Goal: Task Accomplishment & Management: Manage account settings

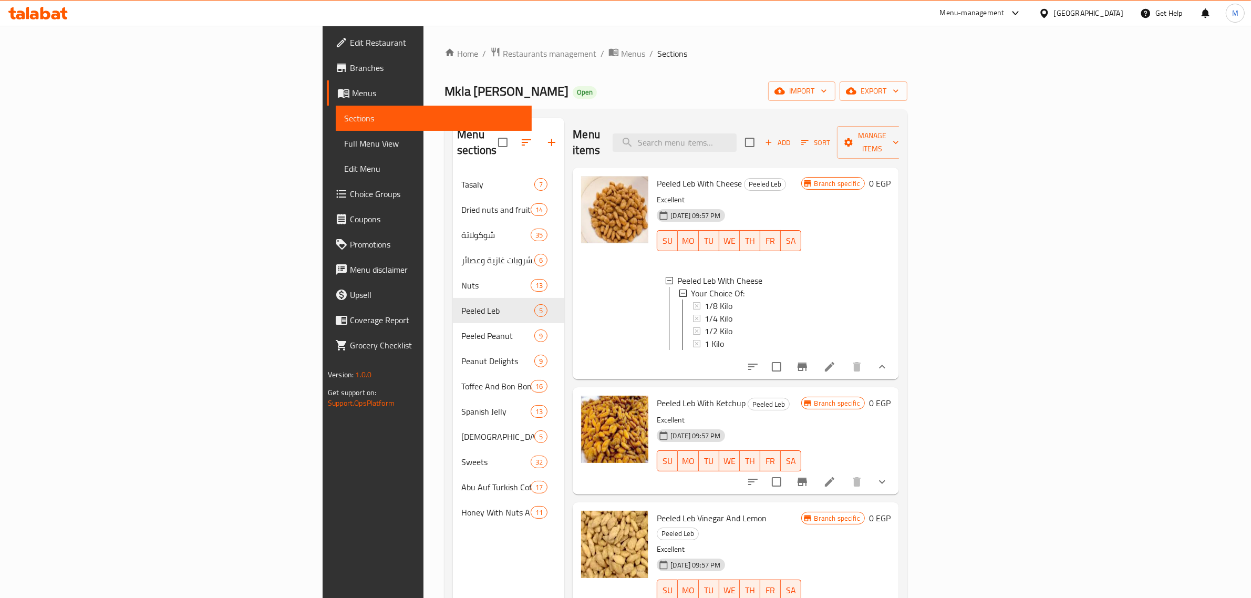
click at [709, 105] on div "Home / Restaurants management / Menus / Sections Mkla [PERSON_NAME] Open import…" at bounding box center [675, 385] width 463 height 677
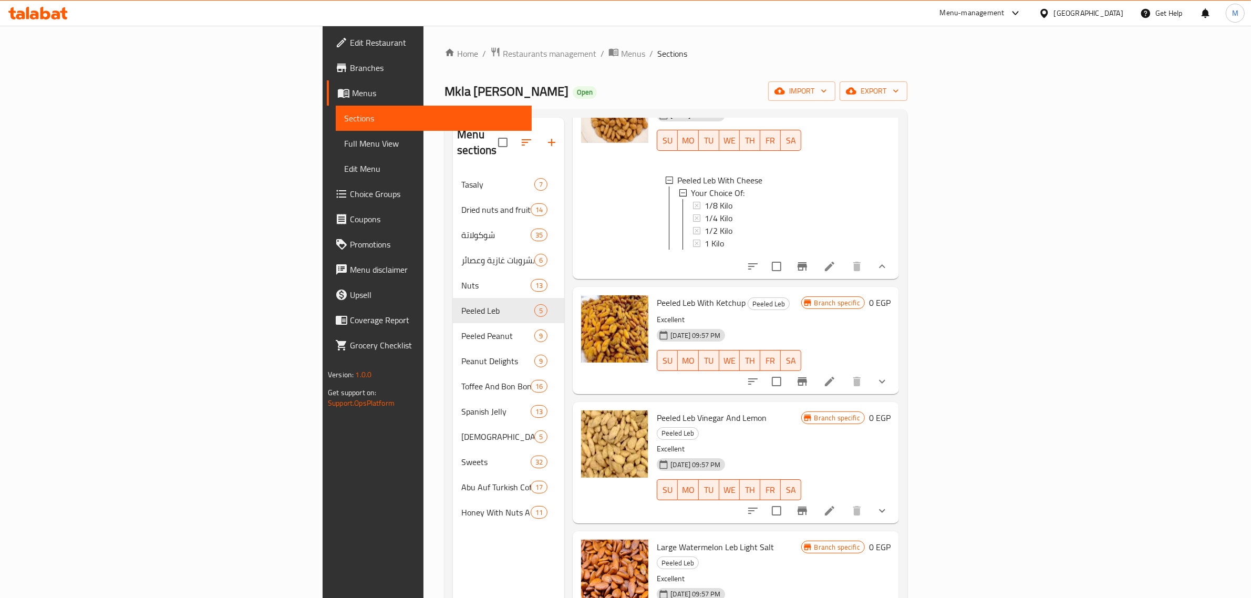
scroll to position [66, 0]
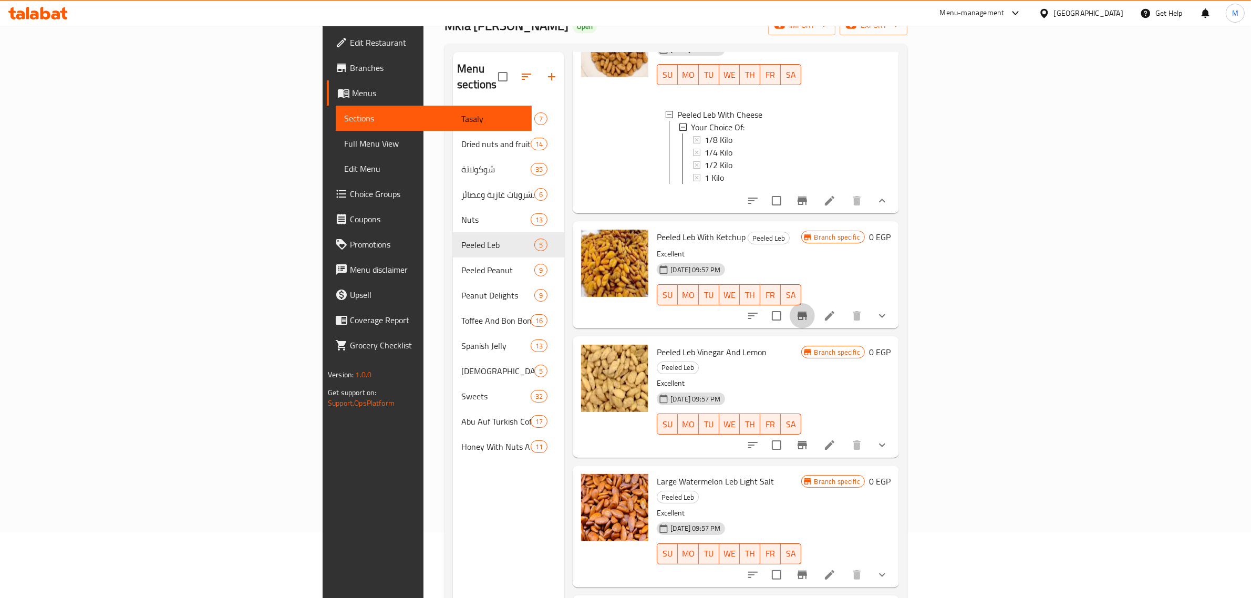
click at [808, 309] on icon "Branch-specific-item" at bounding box center [802, 315] width 13 height 13
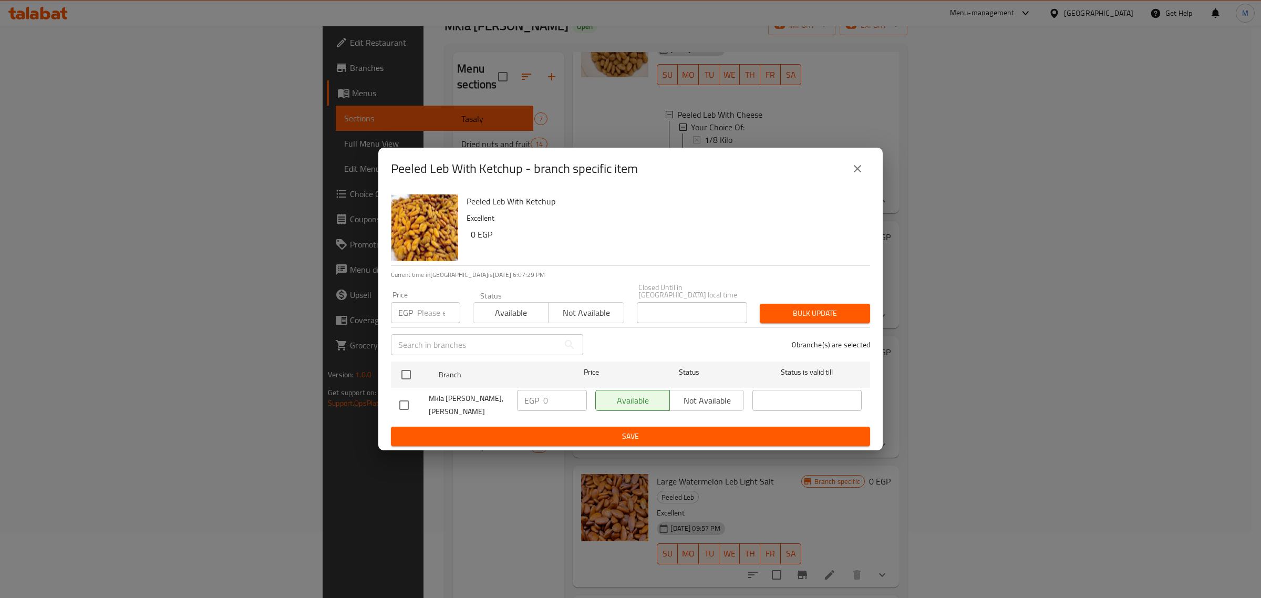
click at [855, 168] on icon "close" at bounding box center [857, 168] width 13 height 13
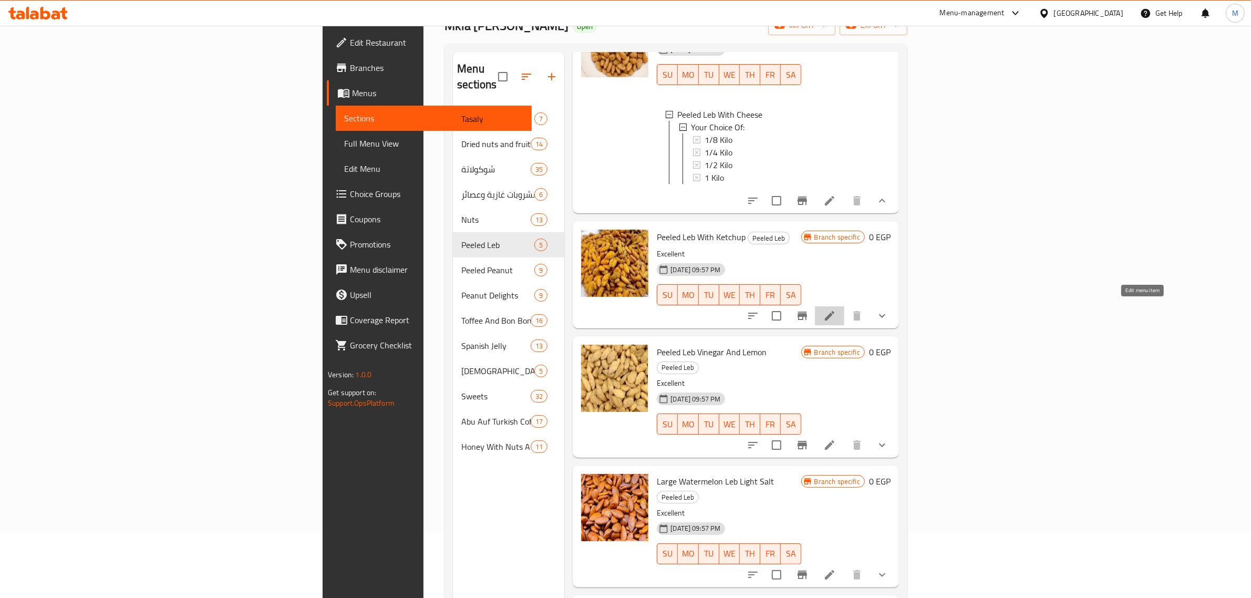
click at [836, 309] on icon at bounding box center [829, 315] width 13 height 13
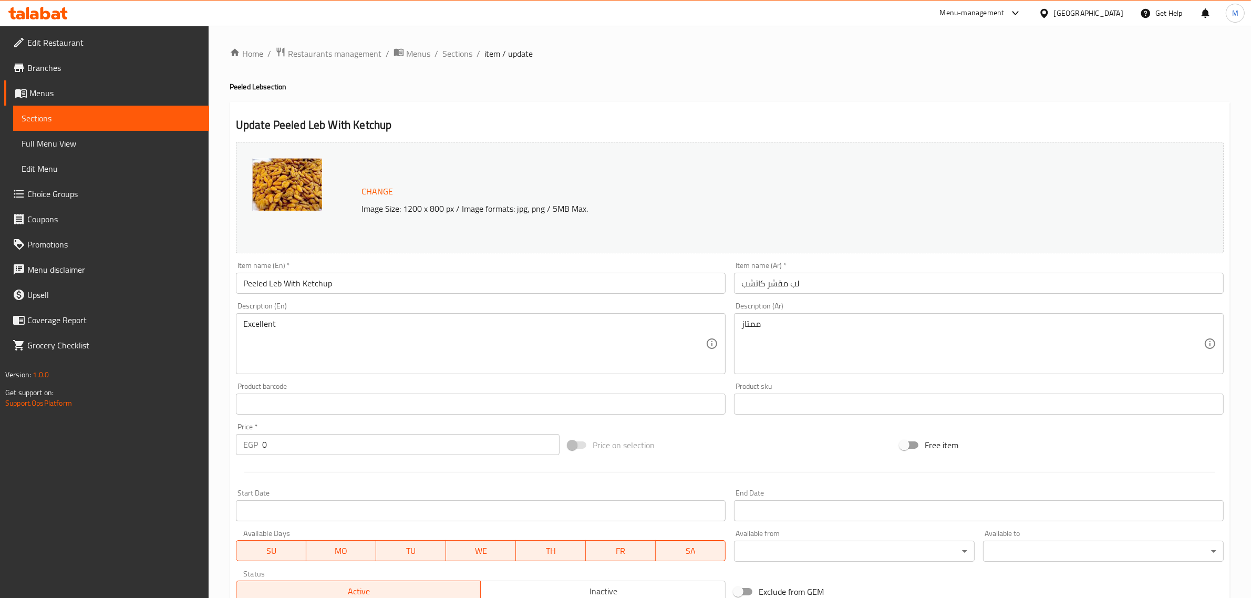
click at [766, 438] on div "Price on selection" at bounding box center [730, 445] width 332 height 28
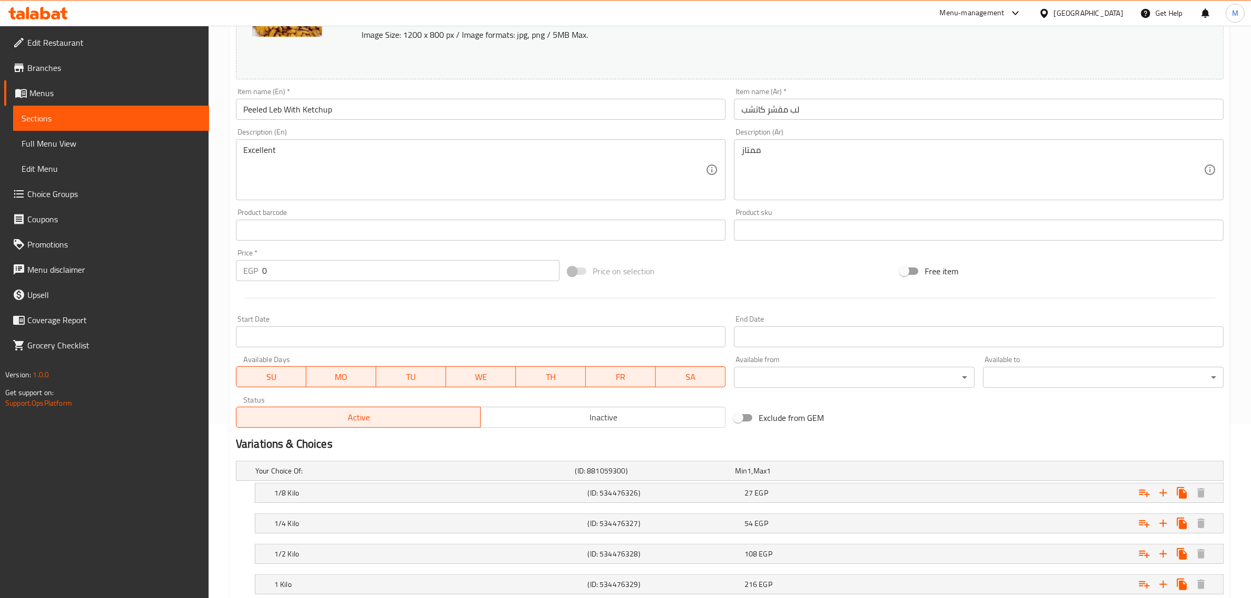
scroll to position [197, 0]
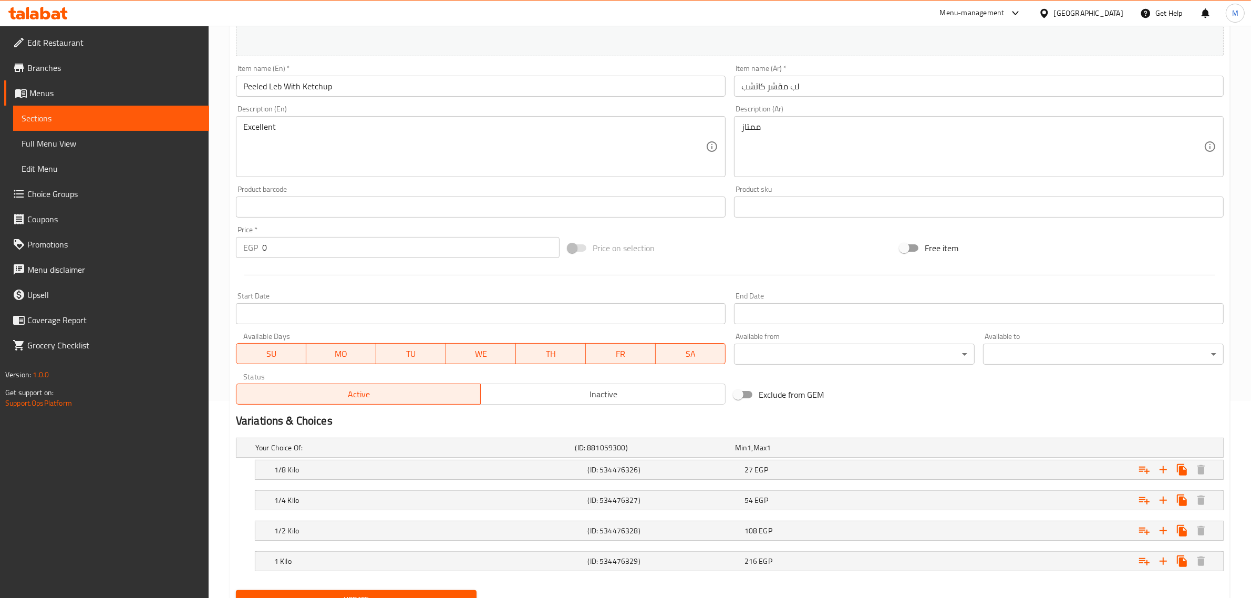
click at [863, 418] on h2 "Variations & Choices" at bounding box center [730, 421] width 988 height 16
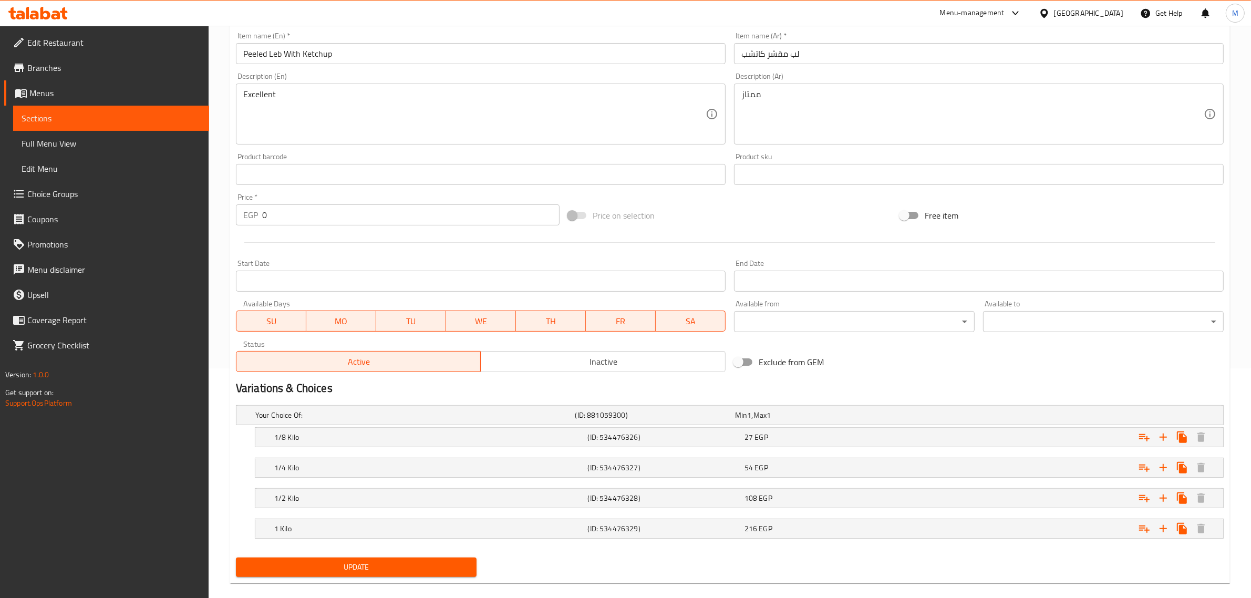
scroll to position [245, 0]
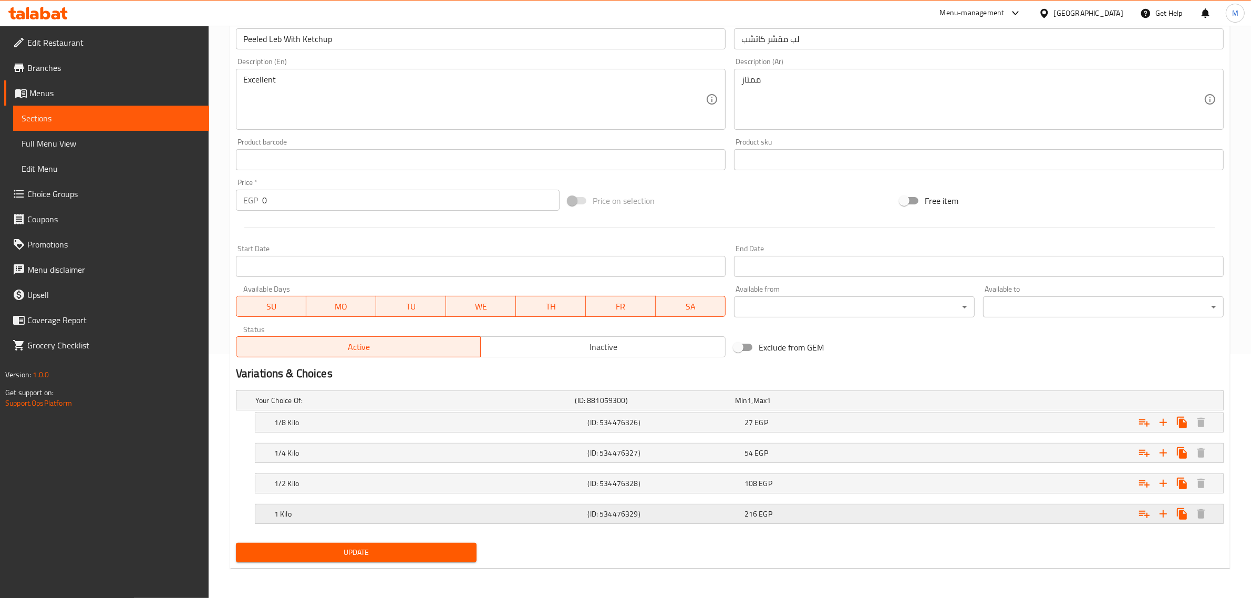
click at [793, 512] on div "216 EGP" at bounding box center [820, 514] width 152 height 11
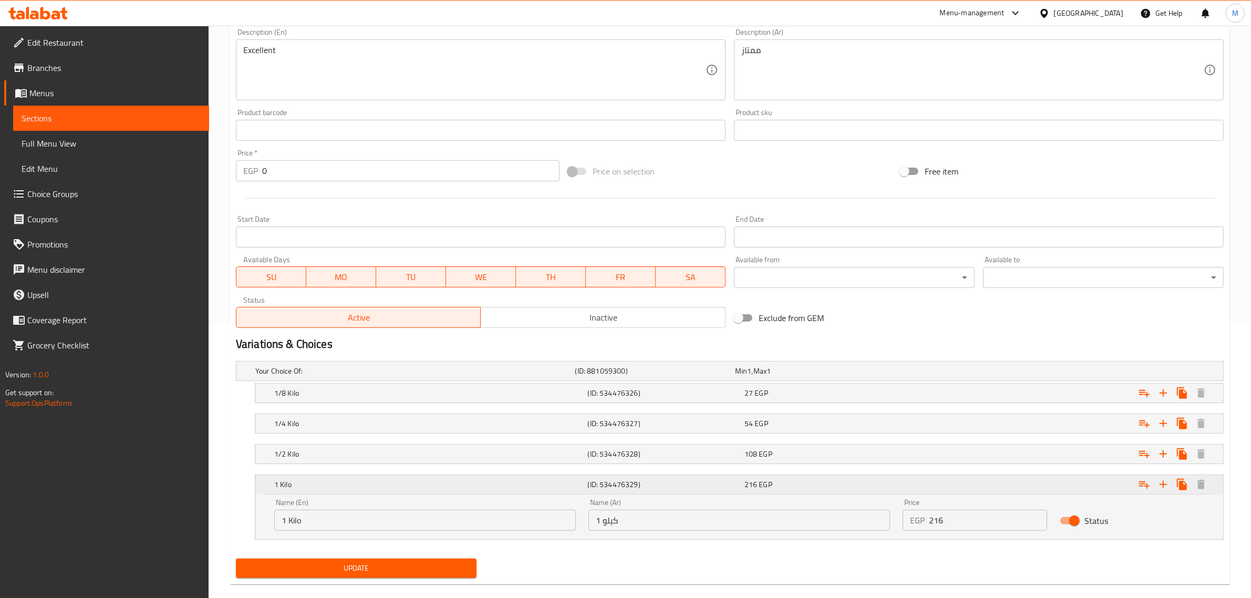
scroll to position [290, 0]
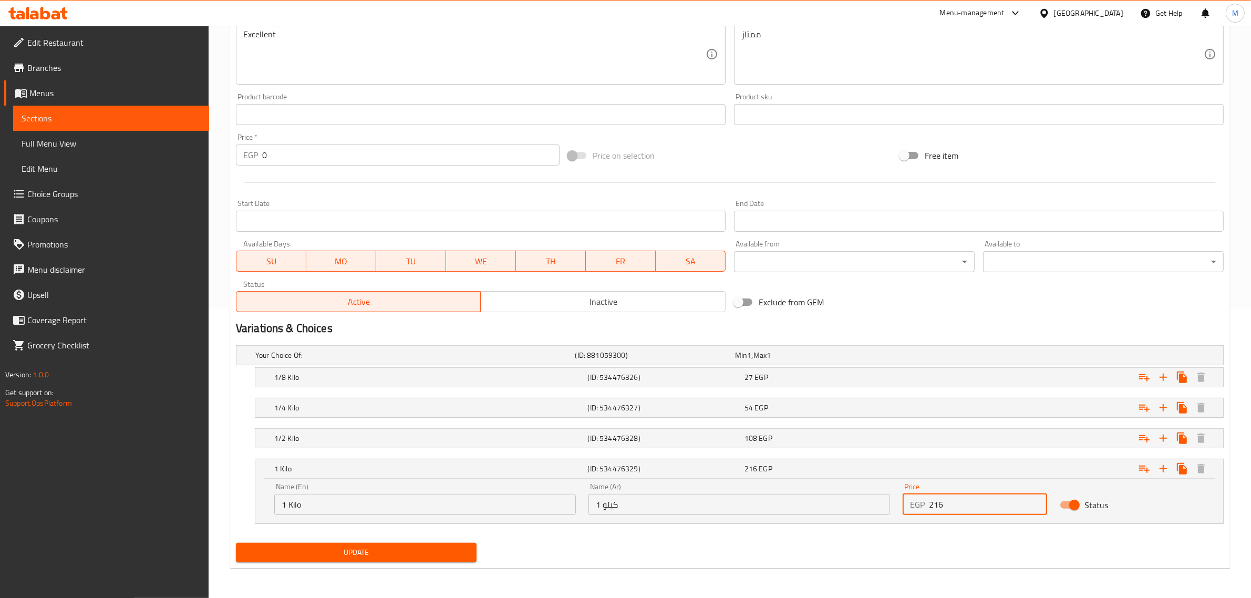
drag, startPoint x: 958, startPoint y: 501, endPoint x: 913, endPoint y: 505, distance: 45.4
click at [913, 505] on div "EGP 216 Price" at bounding box center [975, 504] width 144 height 21
paste input "5"
type input "256"
click at [915, 528] on nav at bounding box center [730, 530] width 988 height 8
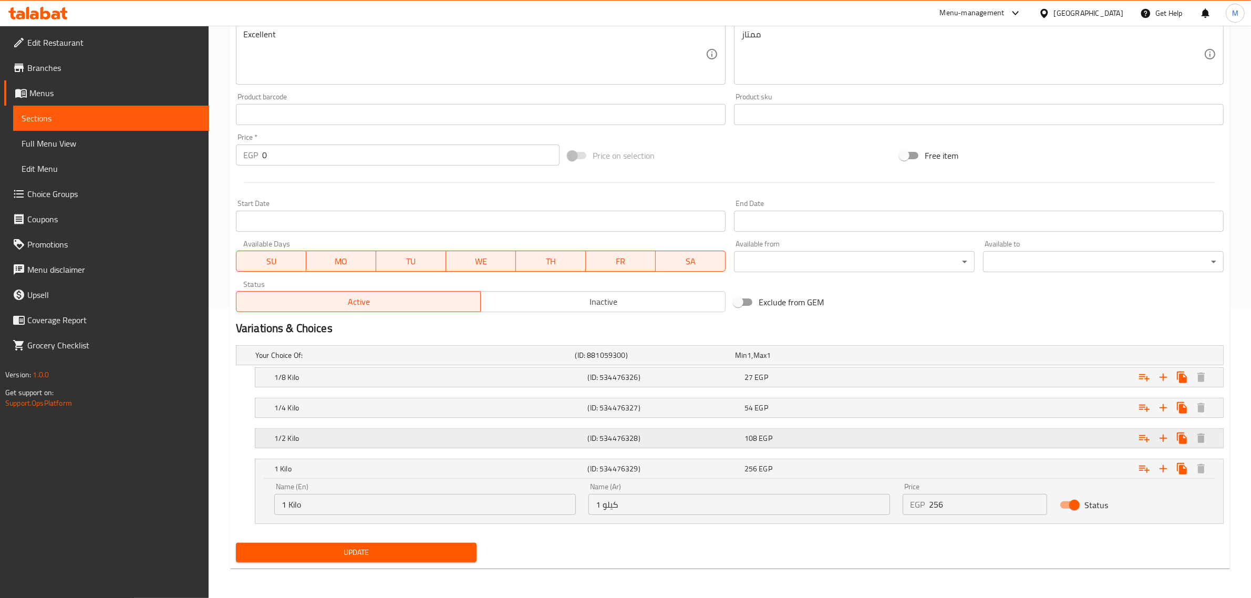
click at [847, 438] on div "108 EGP" at bounding box center [820, 438] width 152 height 11
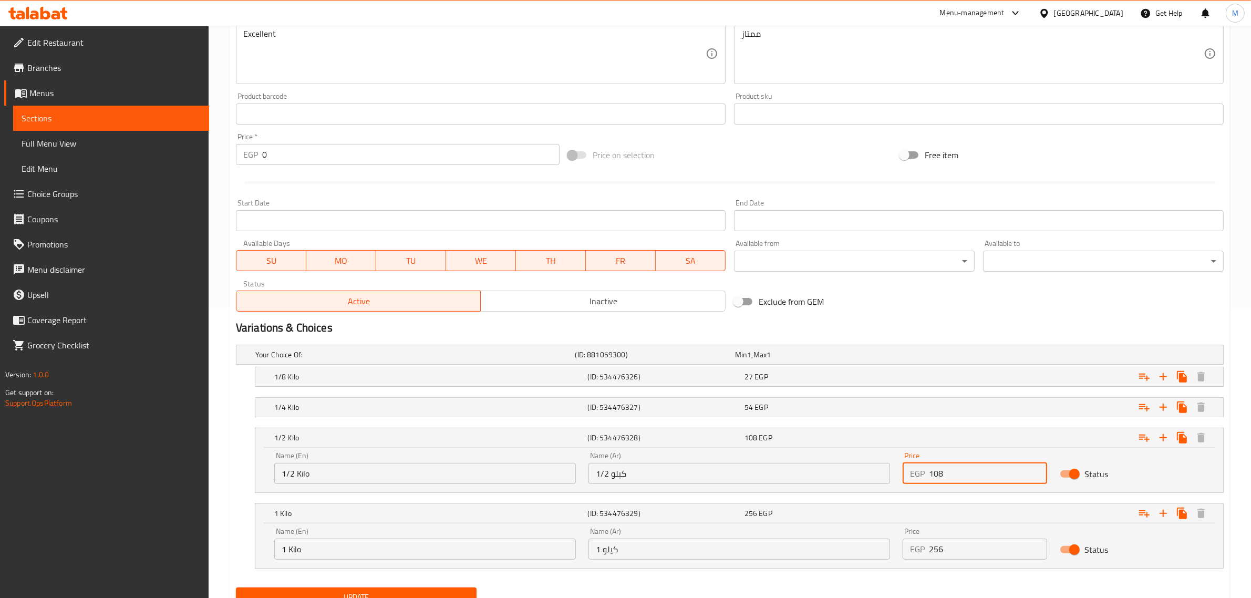
click at [920, 477] on div "EGP 108 Price" at bounding box center [975, 473] width 144 height 21
paste input "2"
type input "128"
click at [815, 408] on div "54 EGP" at bounding box center [820, 407] width 152 height 11
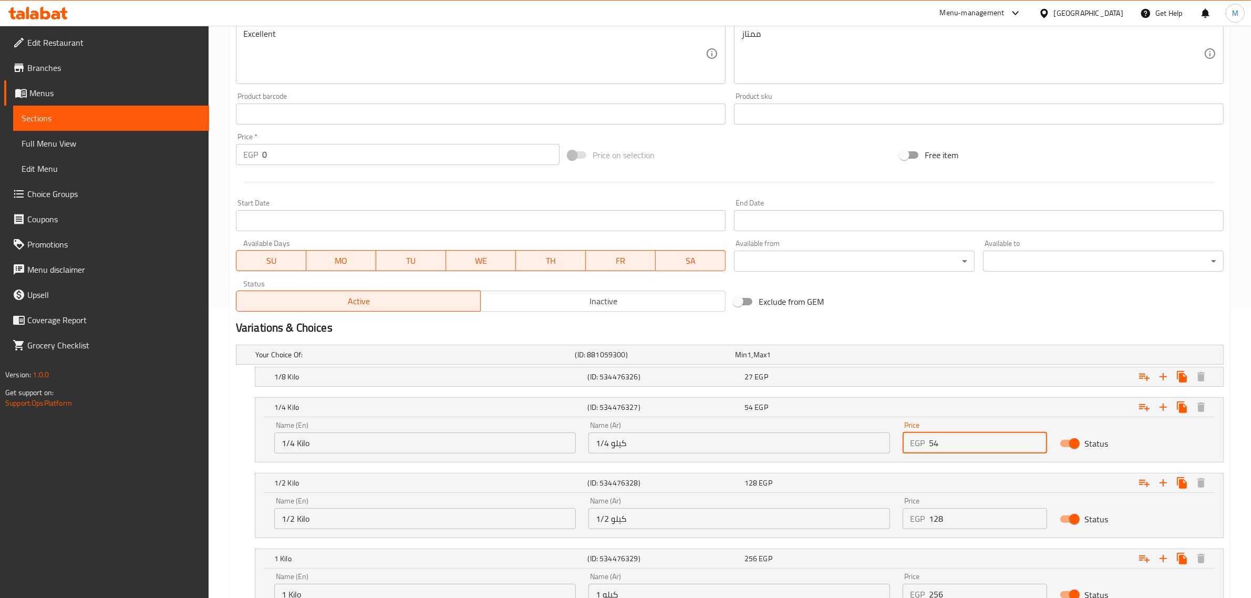
drag, startPoint x: 956, startPoint y: 440, endPoint x: 917, endPoint y: 441, distance: 38.9
click at [918, 442] on div "EGP 54 Price" at bounding box center [975, 442] width 144 height 21
paste input "6"
type input "64"
click at [858, 380] on div "27 EGP" at bounding box center [820, 376] width 152 height 11
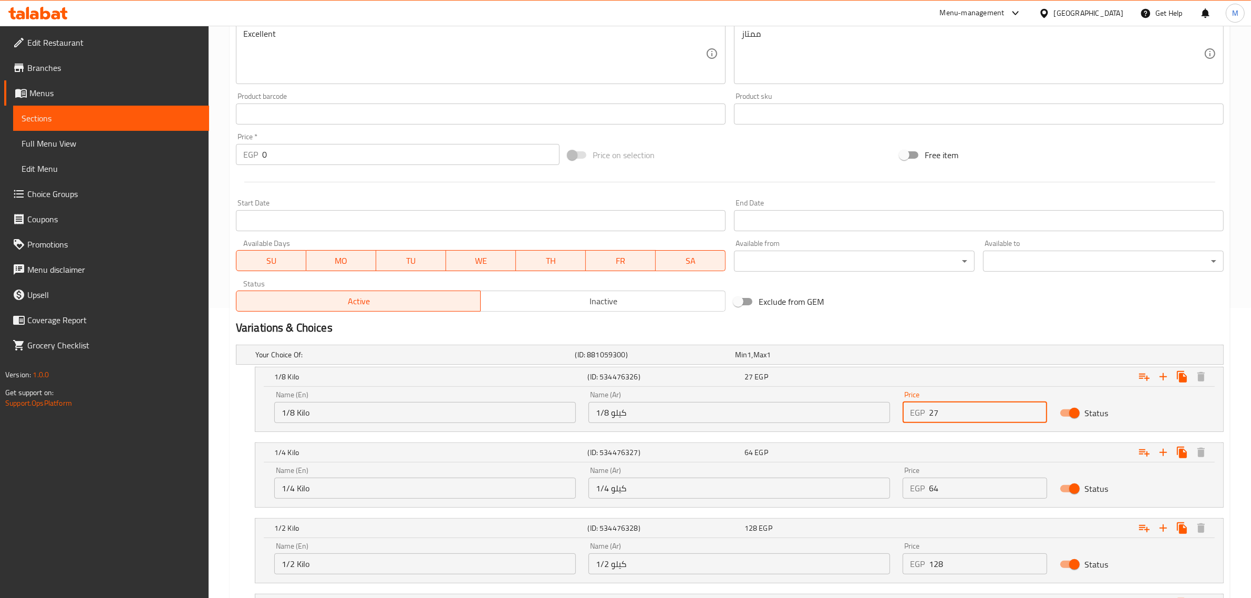
drag, startPoint x: 948, startPoint y: 416, endPoint x: 917, endPoint y: 418, distance: 31.6
click at [917, 418] on div "EGP 27 Price" at bounding box center [975, 412] width 144 height 21
paste input "32"
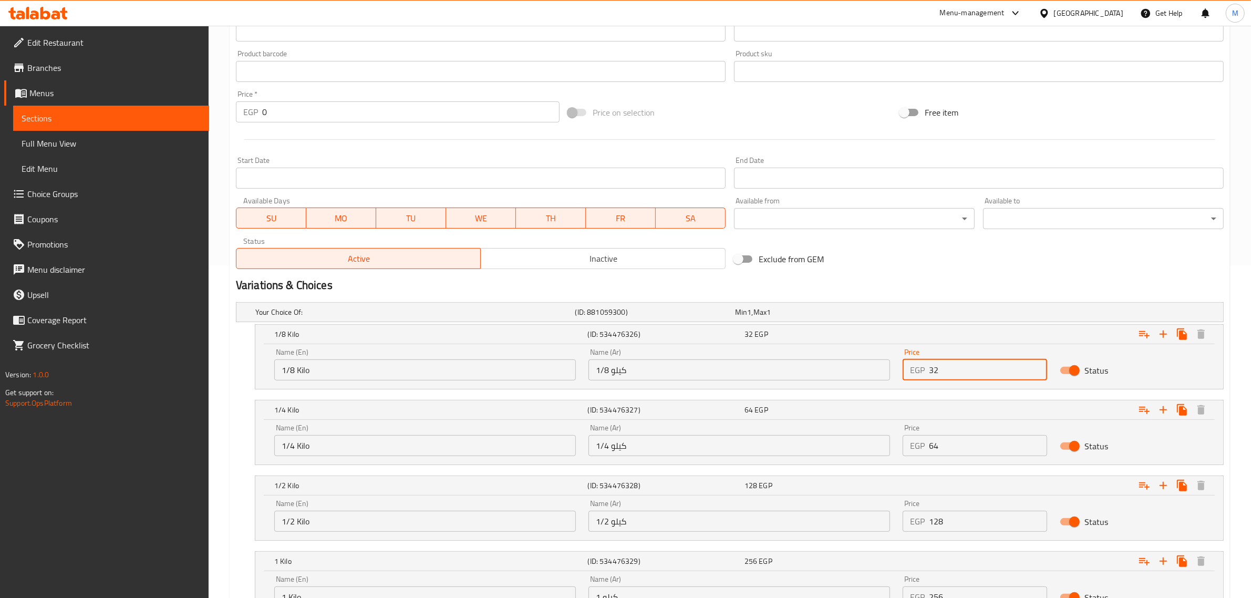
scroll to position [356, 0]
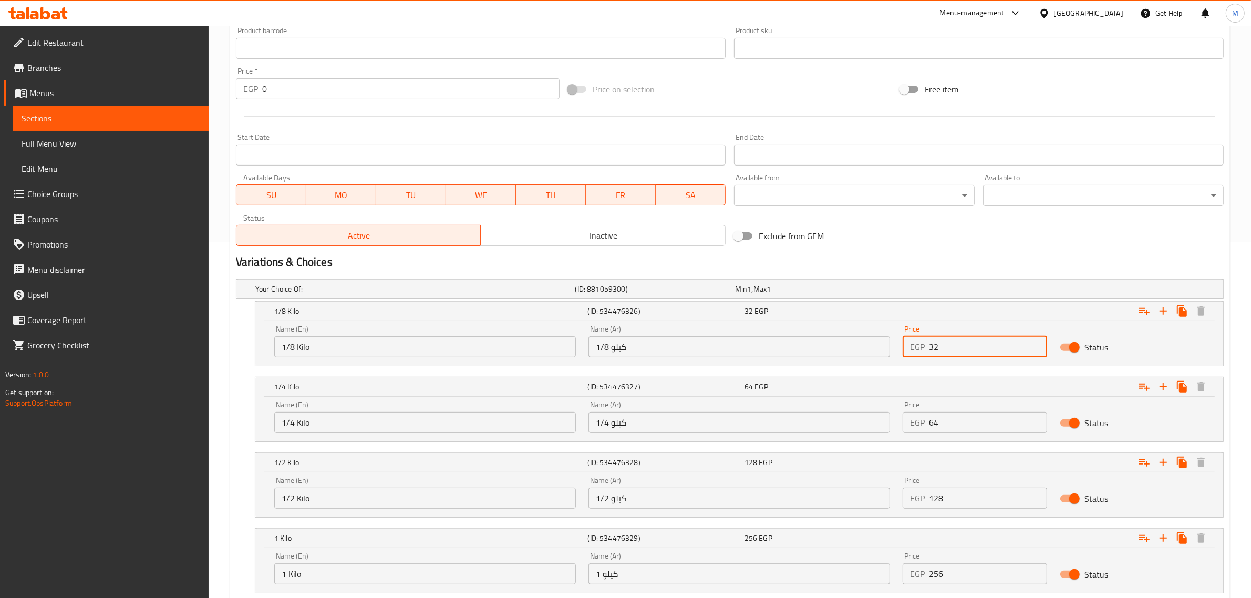
type input "32"
click at [961, 250] on div "Variations & Choices" at bounding box center [730, 262] width 996 height 24
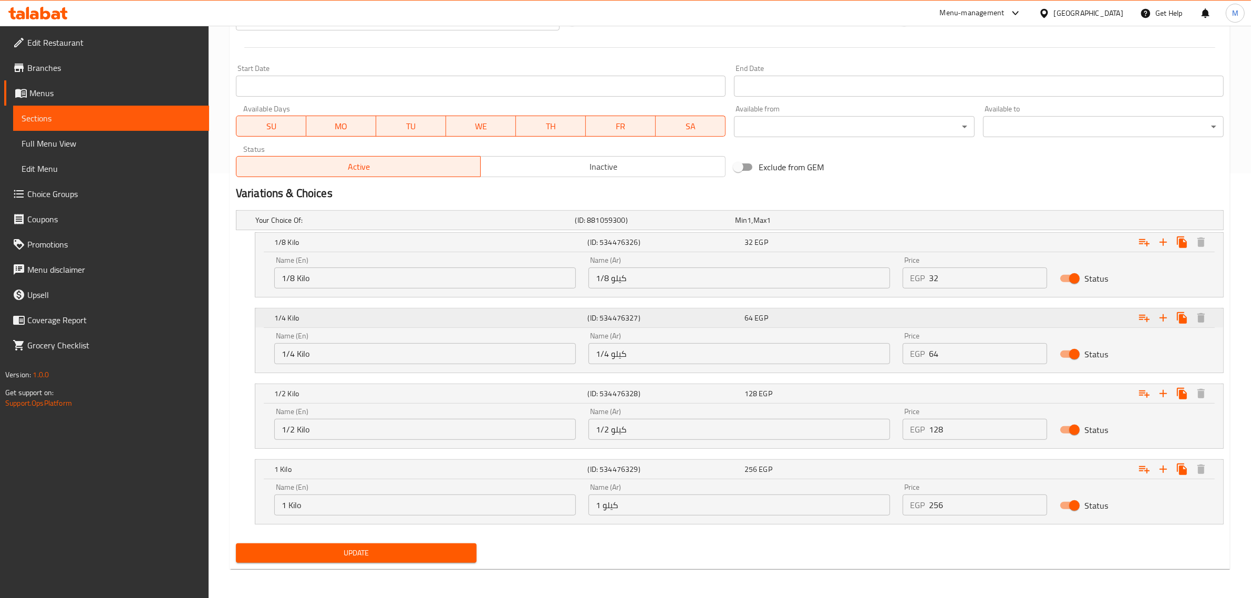
scroll to position [426, 0]
click at [402, 558] on span "Update" at bounding box center [356, 552] width 224 height 13
click at [623, 548] on div "Update" at bounding box center [730, 552] width 996 height 28
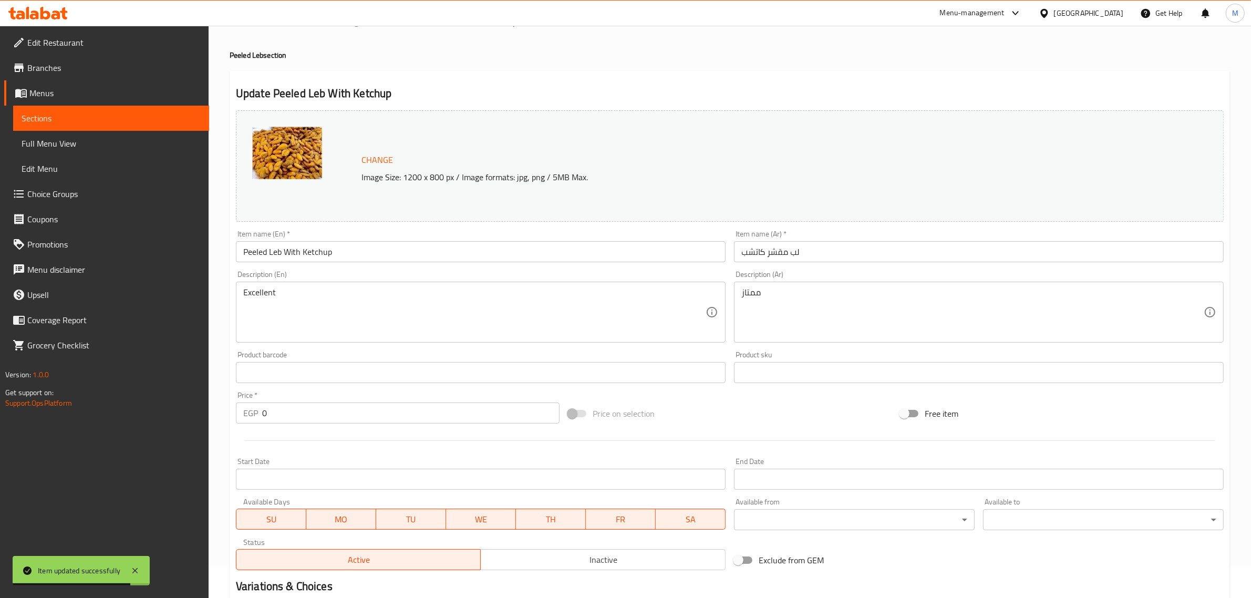
scroll to position [0, 0]
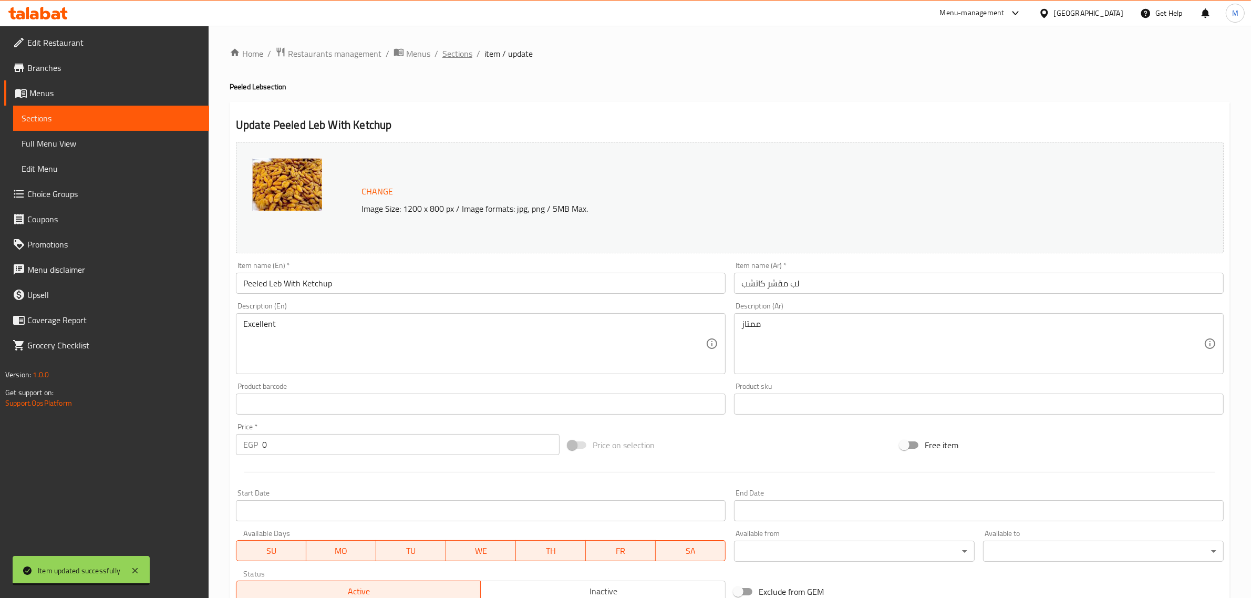
click at [463, 59] on span "Sections" at bounding box center [457, 53] width 30 height 13
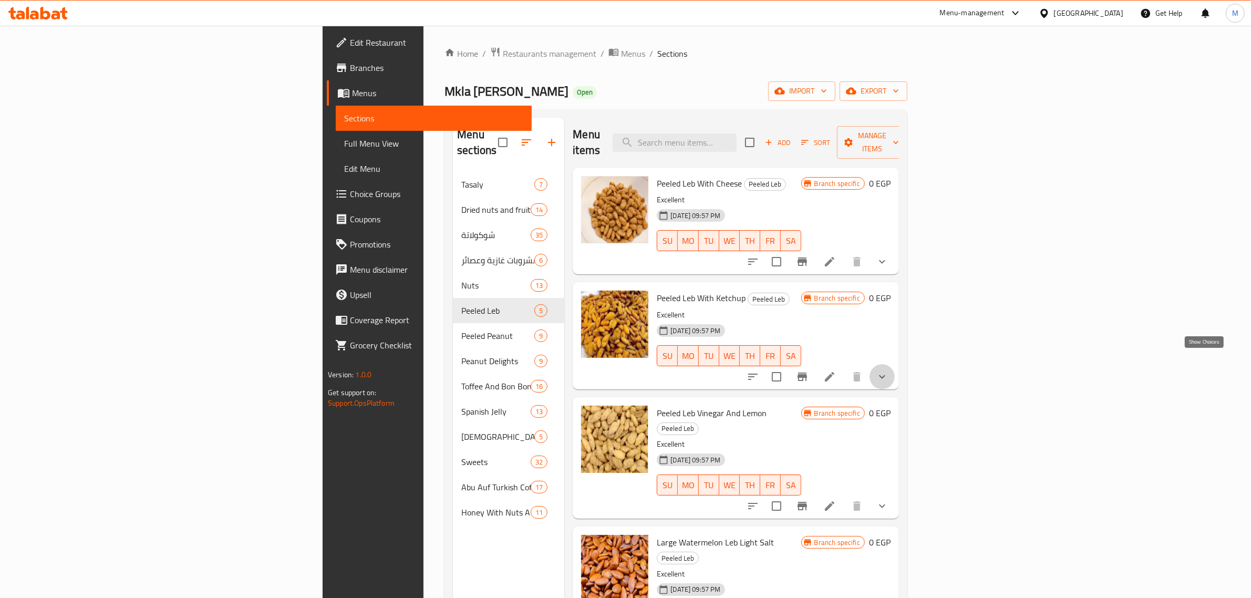
click at [885, 375] on icon "show more" at bounding box center [882, 377] width 6 height 4
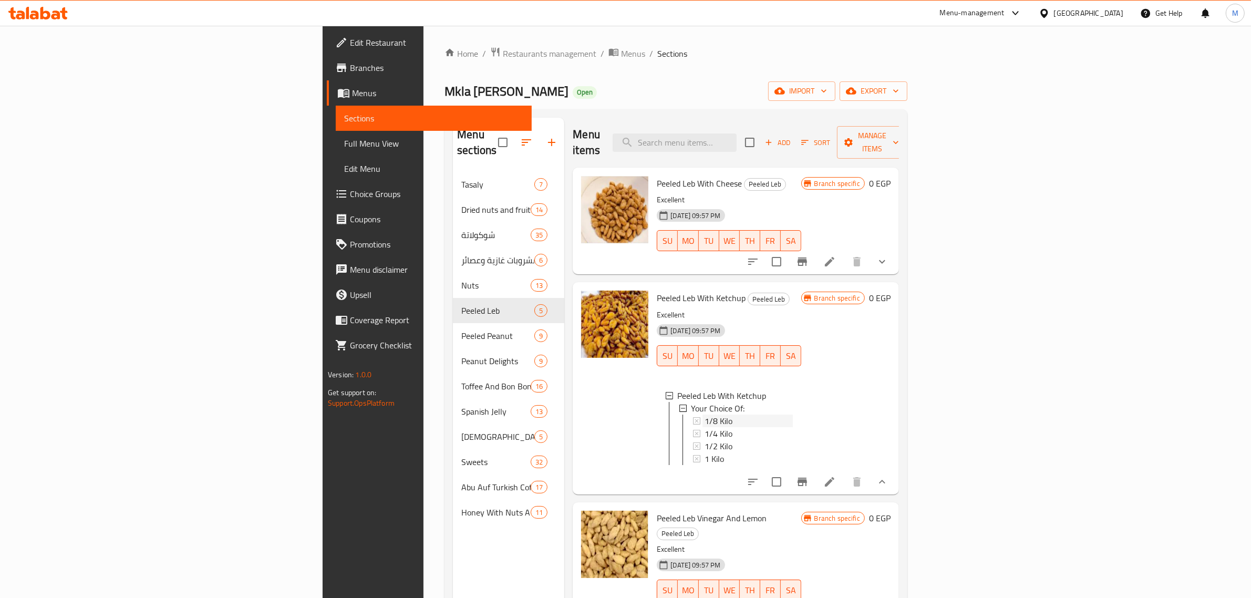
click at [704, 414] on span "1/8 Kilo" at bounding box center [718, 420] width 28 height 13
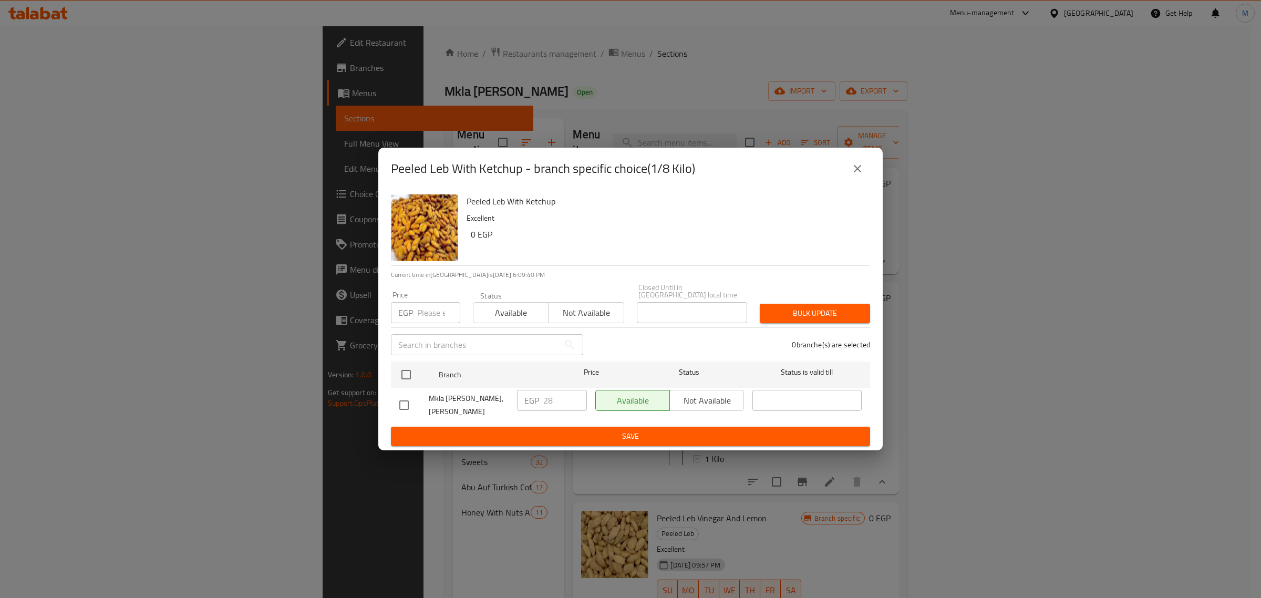
click at [410, 403] on input "checkbox" at bounding box center [404, 405] width 22 height 22
checkbox input "true"
click at [555, 392] on input "28" at bounding box center [565, 400] width 44 height 21
paste input "32"
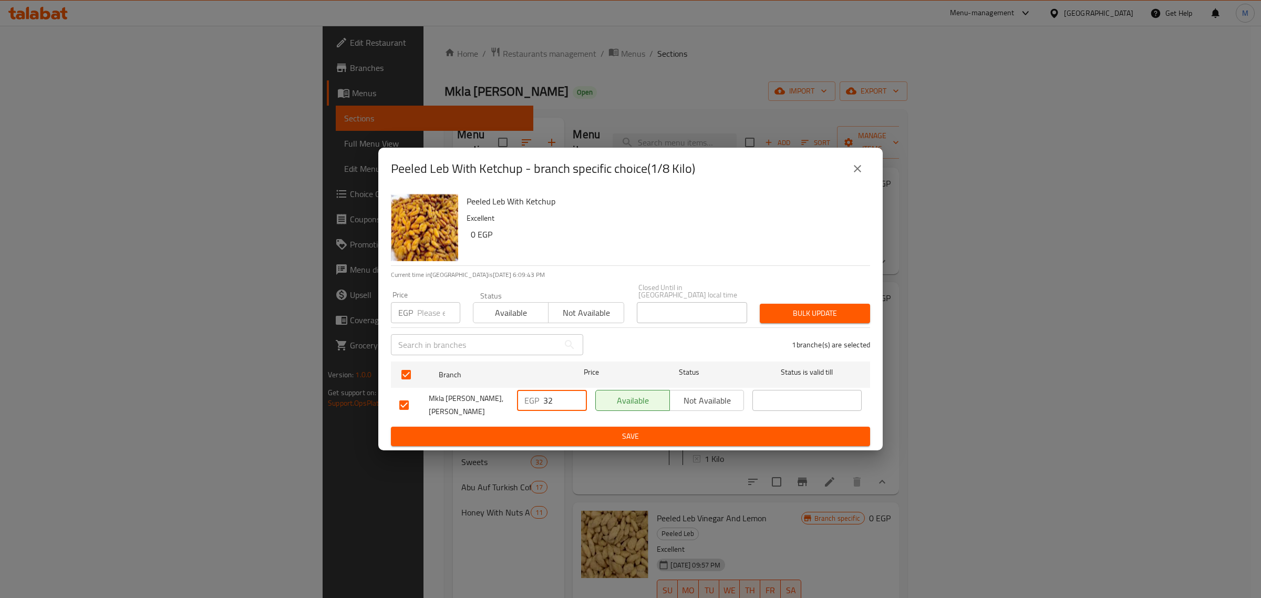
type input "32"
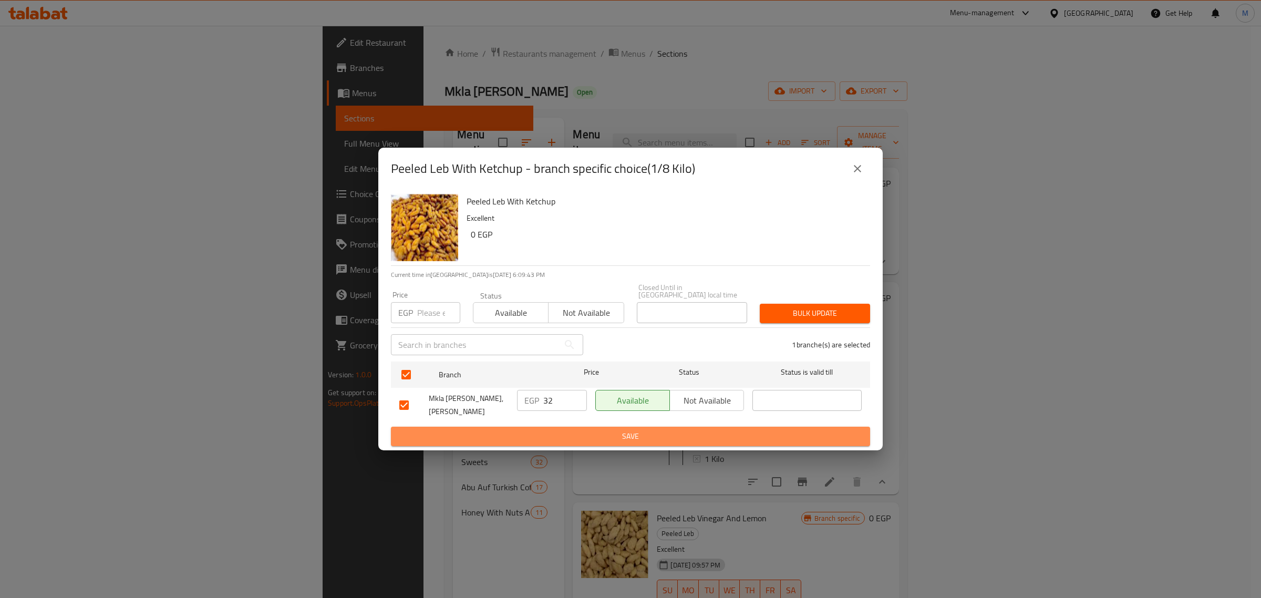
click at [603, 430] on span "Save" at bounding box center [630, 436] width 462 height 13
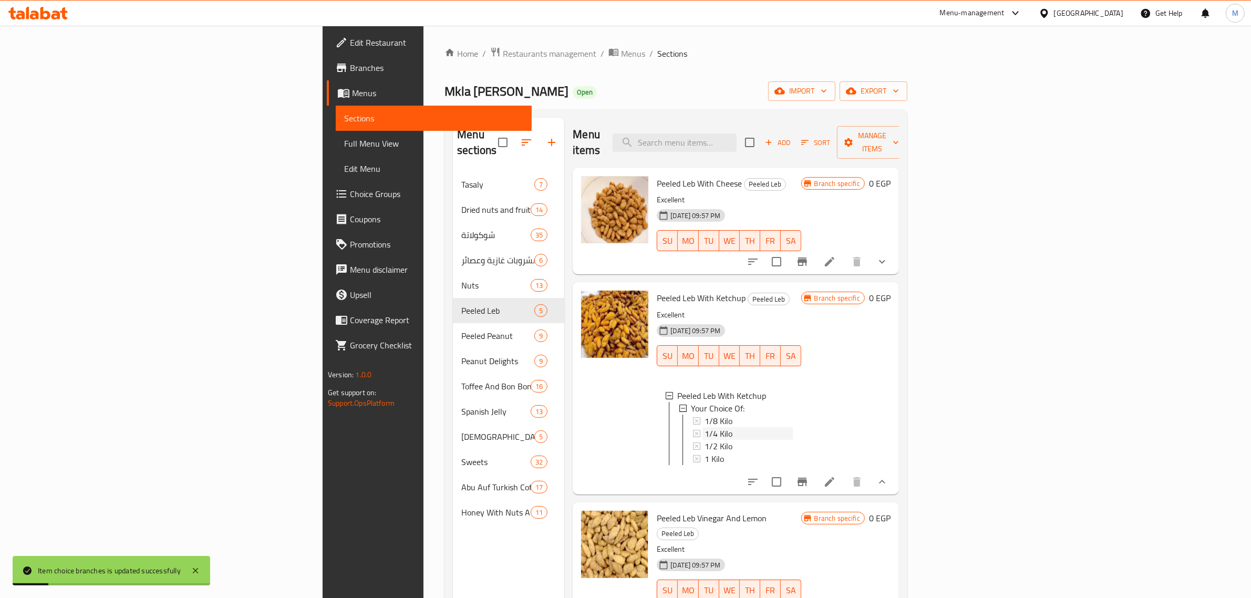
click at [704, 427] on span "1/4 Kilo" at bounding box center [718, 433] width 28 height 13
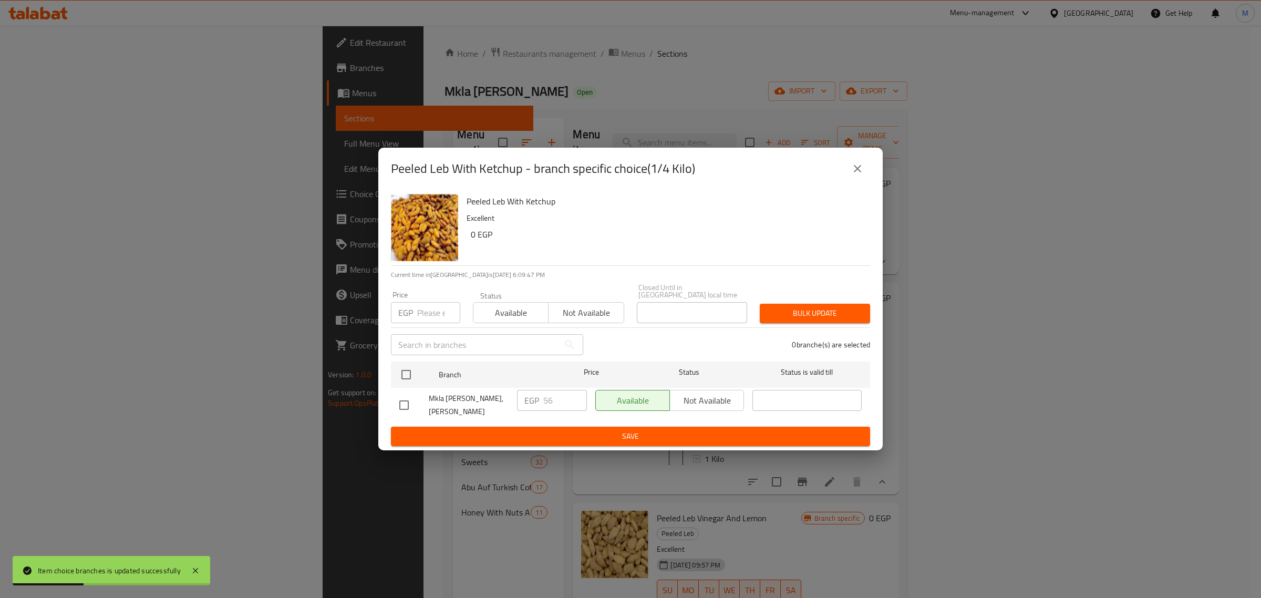
click at [406, 400] on input "checkbox" at bounding box center [404, 405] width 22 height 22
checkbox input "true"
click at [561, 392] on input "56" at bounding box center [565, 400] width 44 height 21
paste input "64"
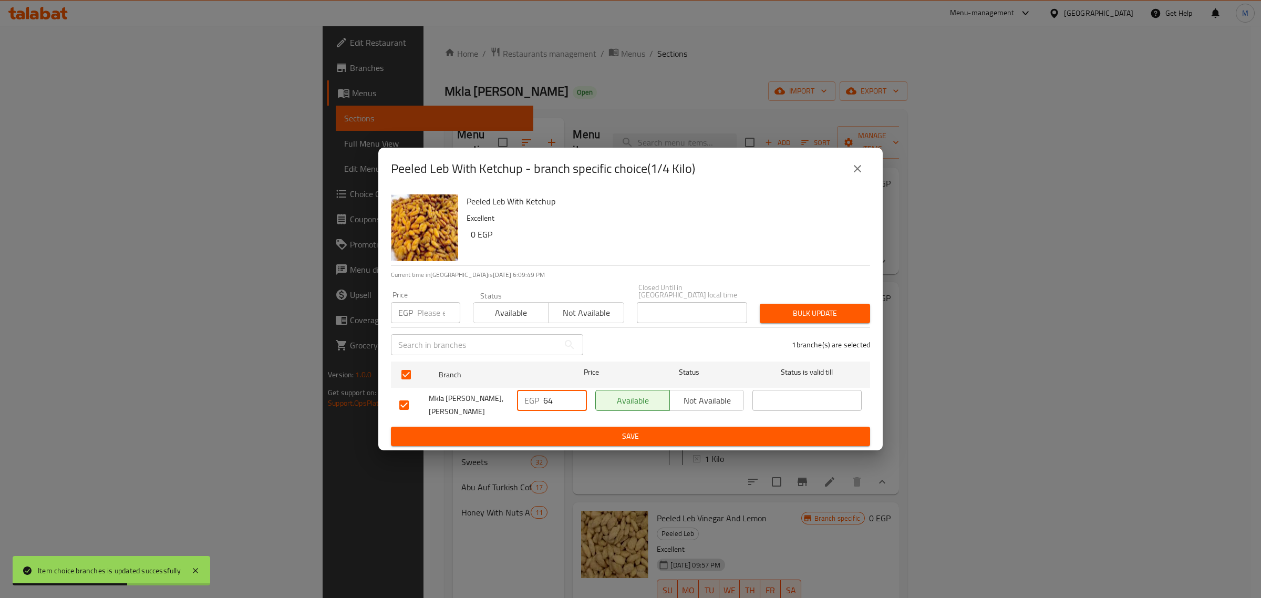
type input "64"
click at [602, 430] on span "Save" at bounding box center [630, 436] width 462 height 13
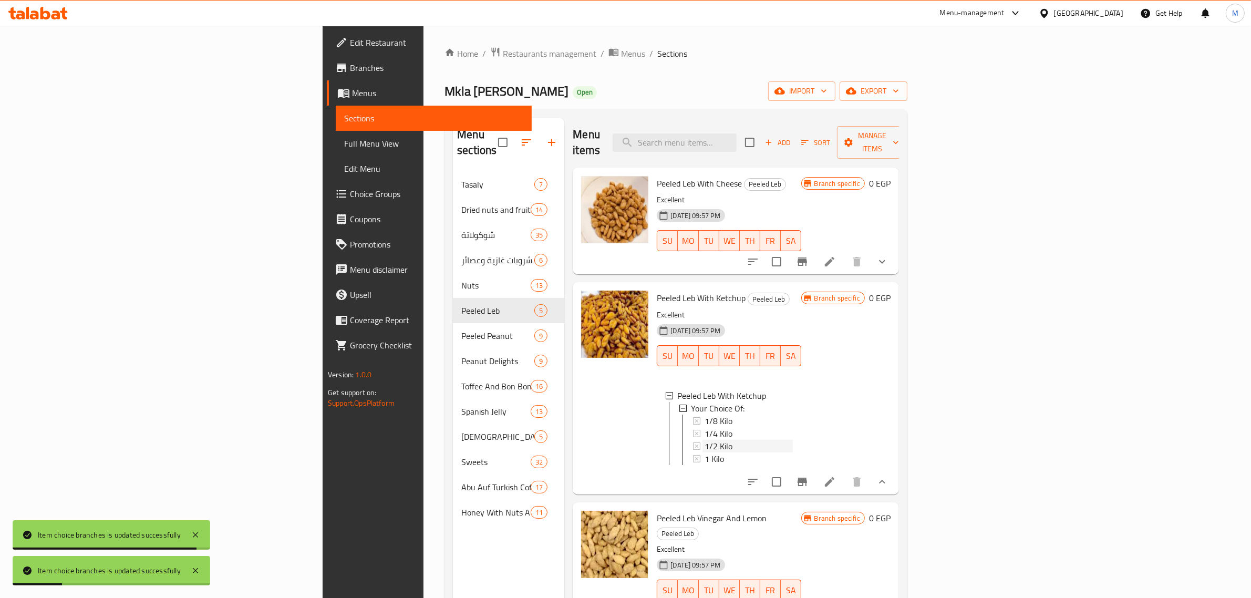
click at [704, 440] on span "1/2 Kilo" at bounding box center [718, 446] width 28 height 13
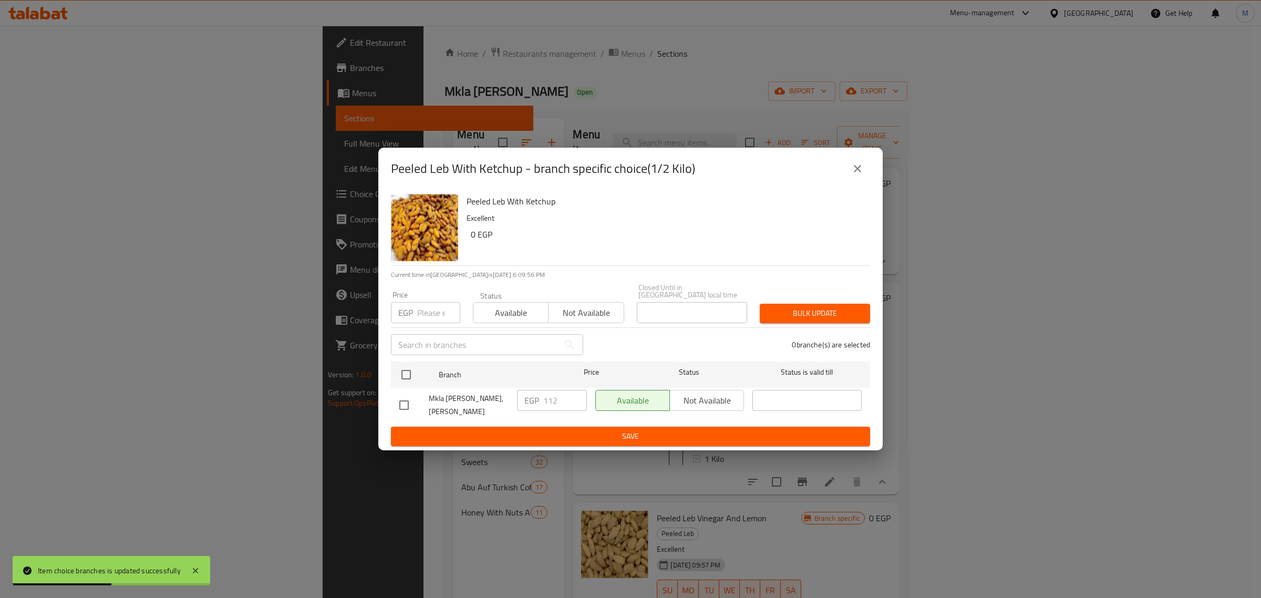
click at [402, 407] on input "checkbox" at bounding box center [404, 405] width 22 height 22
checkbox input "true"
click at [573, 406] on input "112" at bounding box center [565, 400] width 44 height 21
paste input "28"
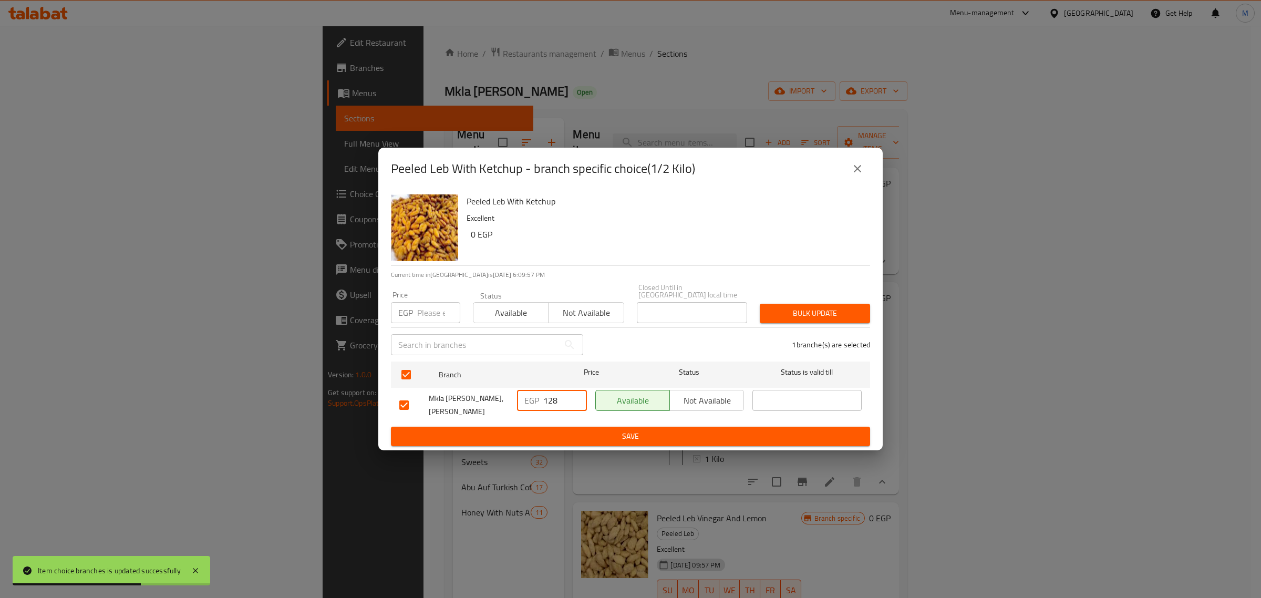
type input "128"
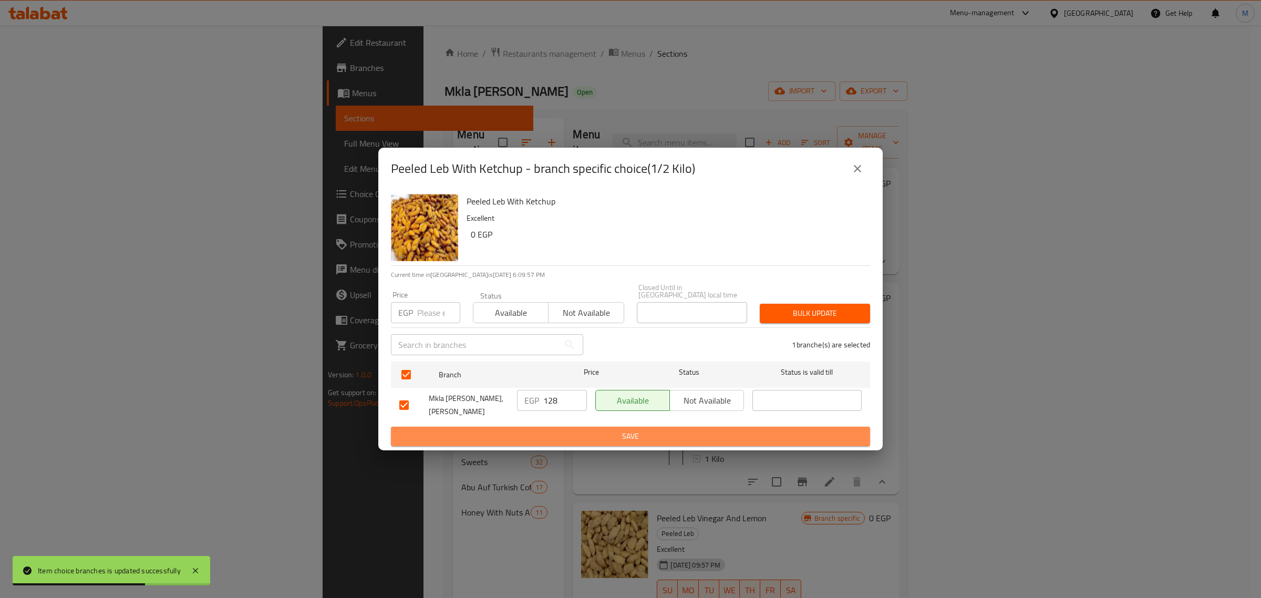
drag, startPoint x: 577, startPoint y: 430, endPoint x: 584, endPoint y: 430, distance: 6.8
click at [578, 430] on span "Save" at bounding box center [630, 436] width 462 height 13
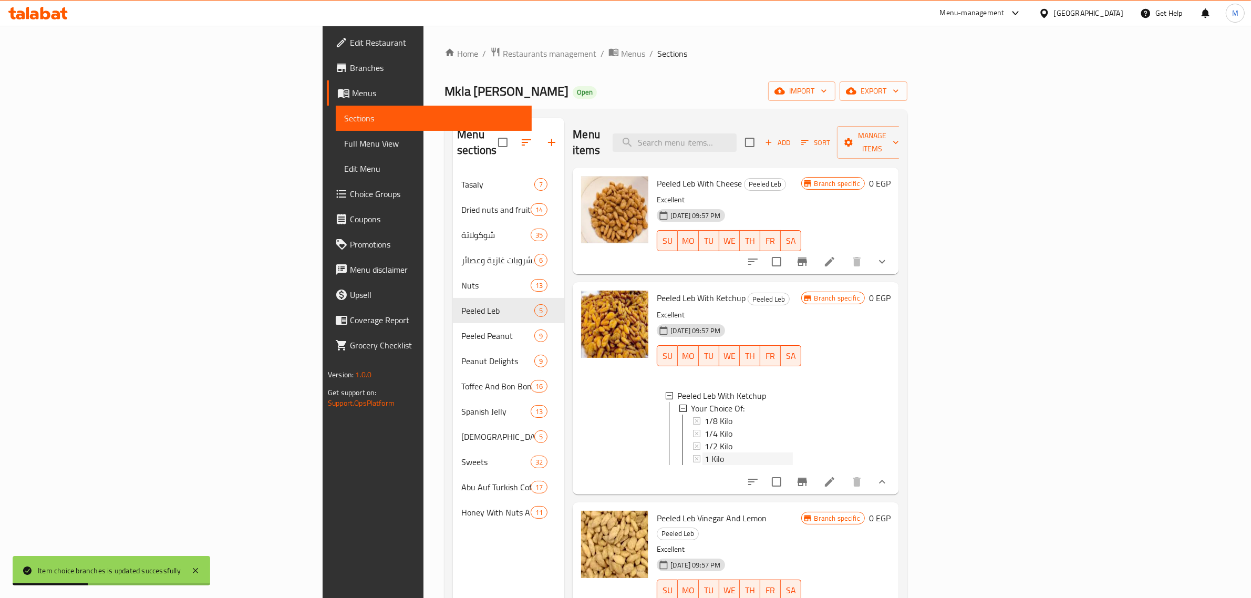
click at [704, 452] on div "1 Kilo" at bounding box center [748, 458] width 88 height 13
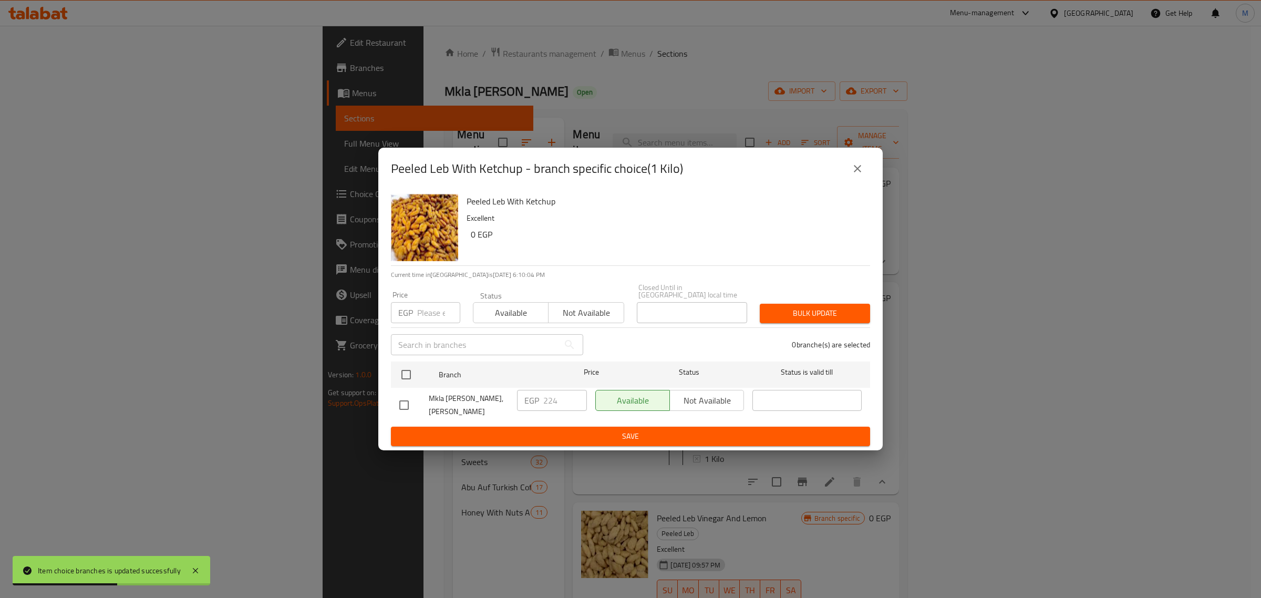
click at [405, 402] on input "checkbox" at bounding box center [404, 405] width 22 height 22
checkbox input "true"
click at [561, 401] on input "224" at bounding box center [565, 400] width 44 height 21
paste input "56"
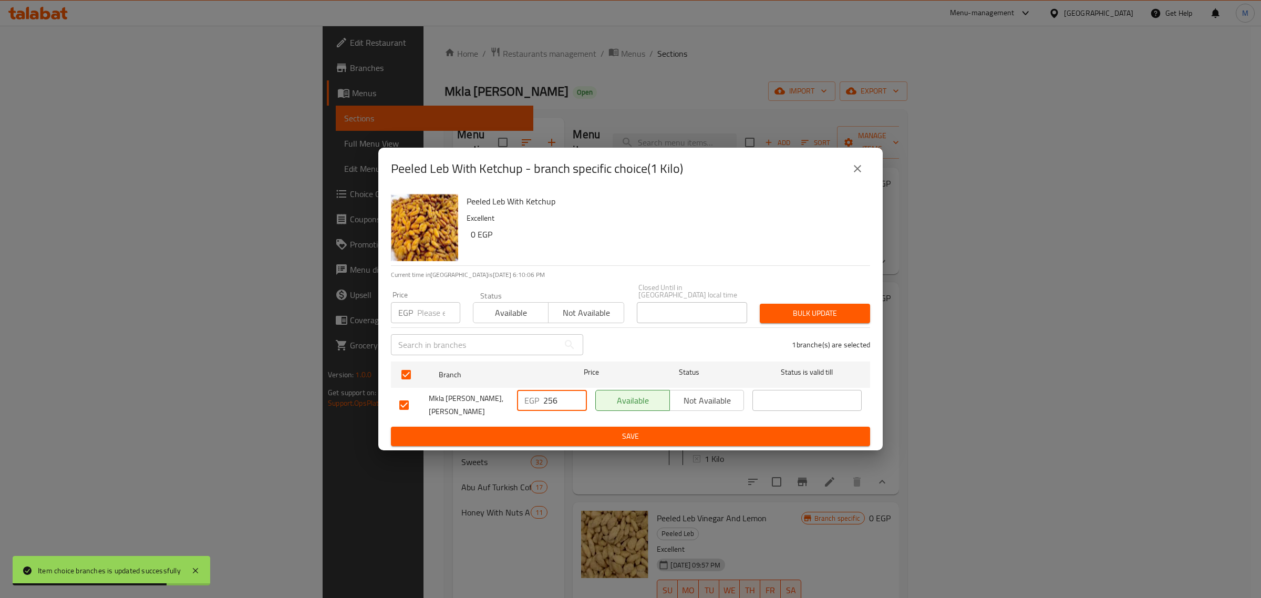
type input "256"
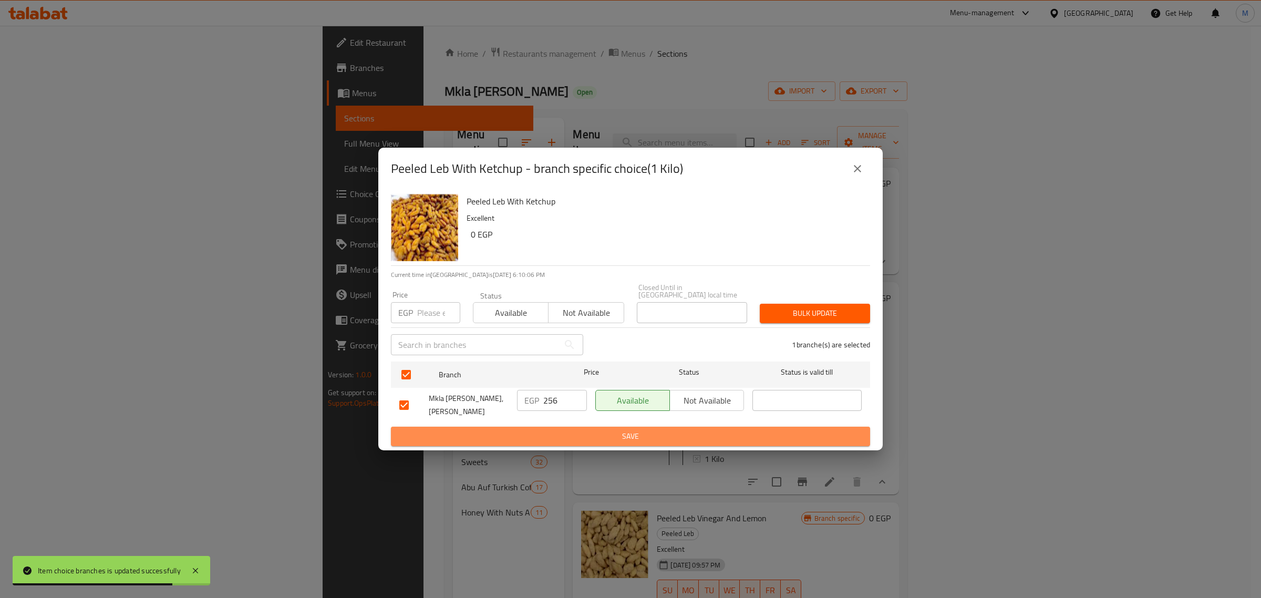
click at [575, 434] on span "Save" at bounding box center [630, 436] width 462 height 13
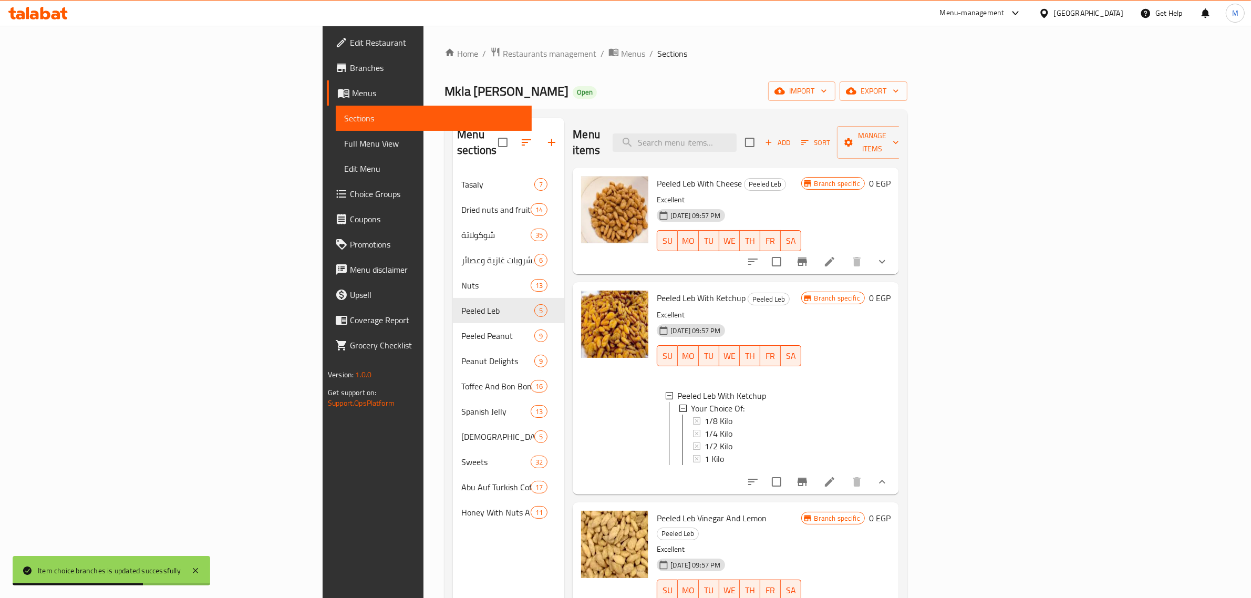
click at [704, 452] on div "1 Kilo" at bounding box center [748, 458] width 88 height 13
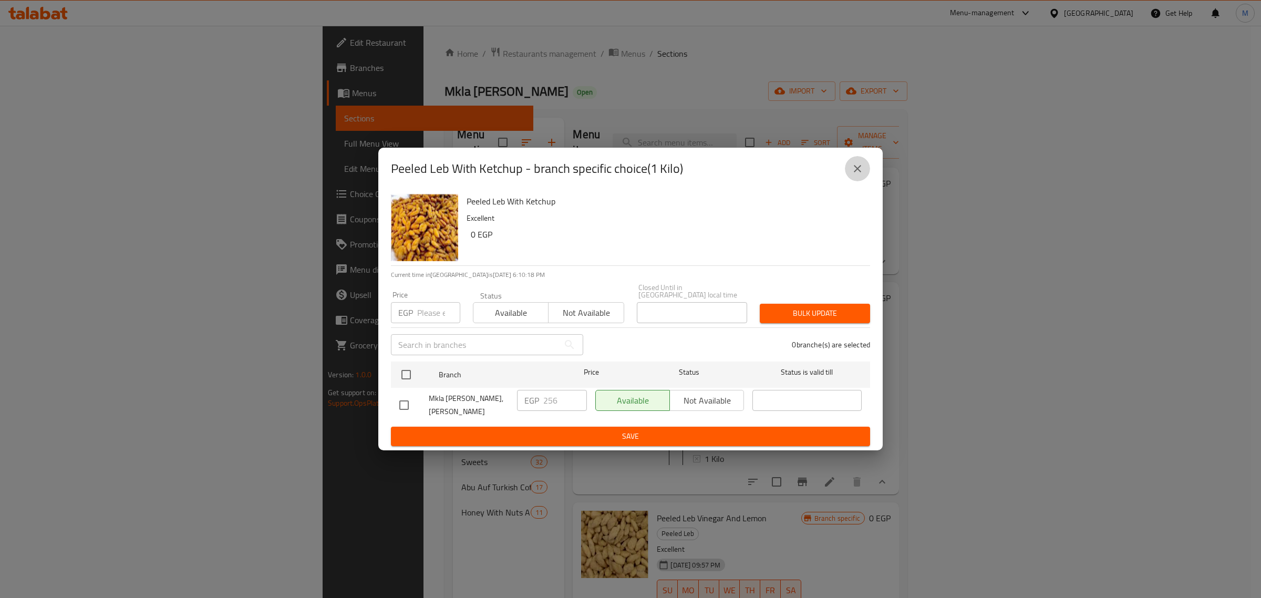
click at [860, 174] on icon "close" at bounding box center [857, 168] width 13 height 13
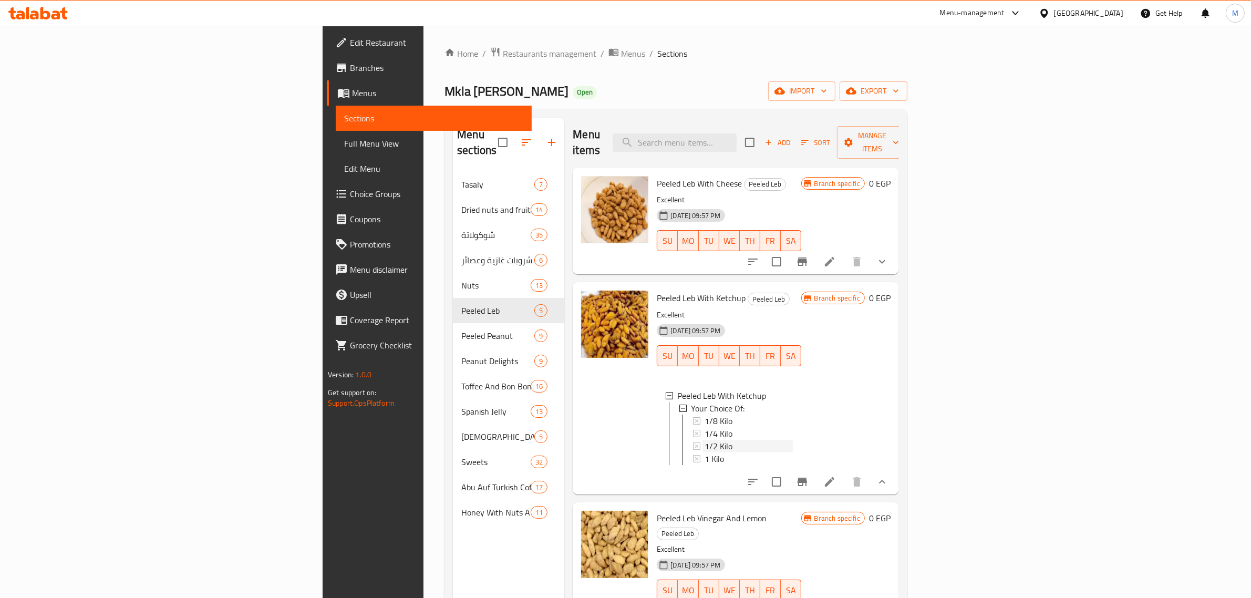
click at [704, 440] on span "1/2 Kilo" at bounding box center [718, 446] width 28 height 13
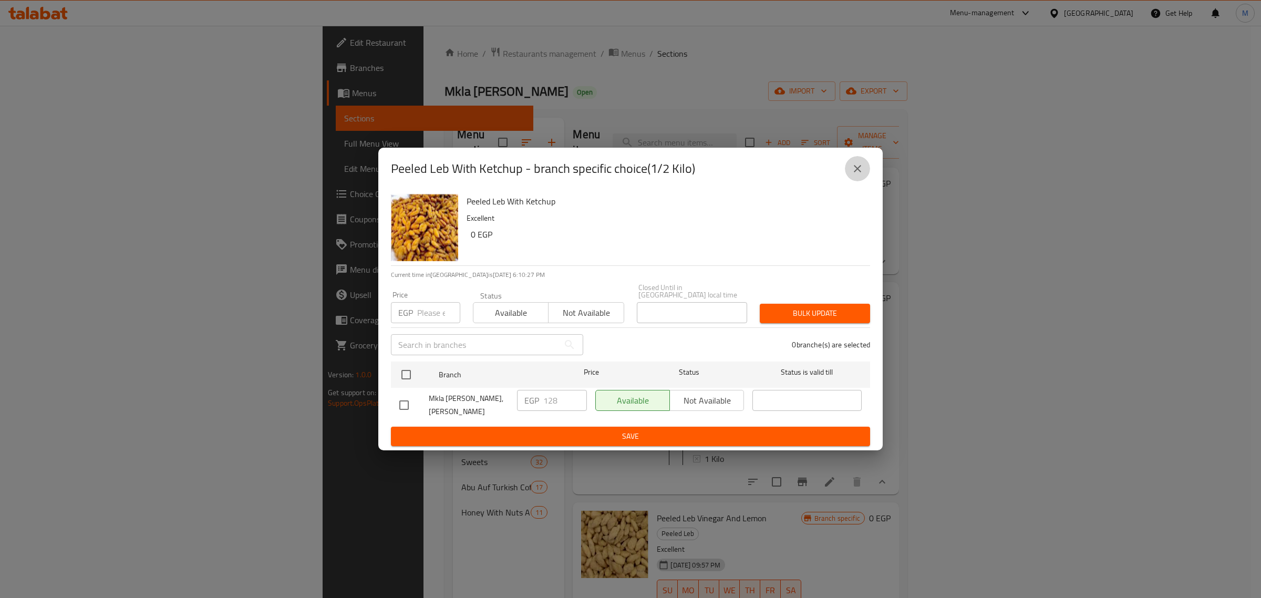
click at [853, 170] on icon "close" at bounding box center [857, 168] width 13 height 13
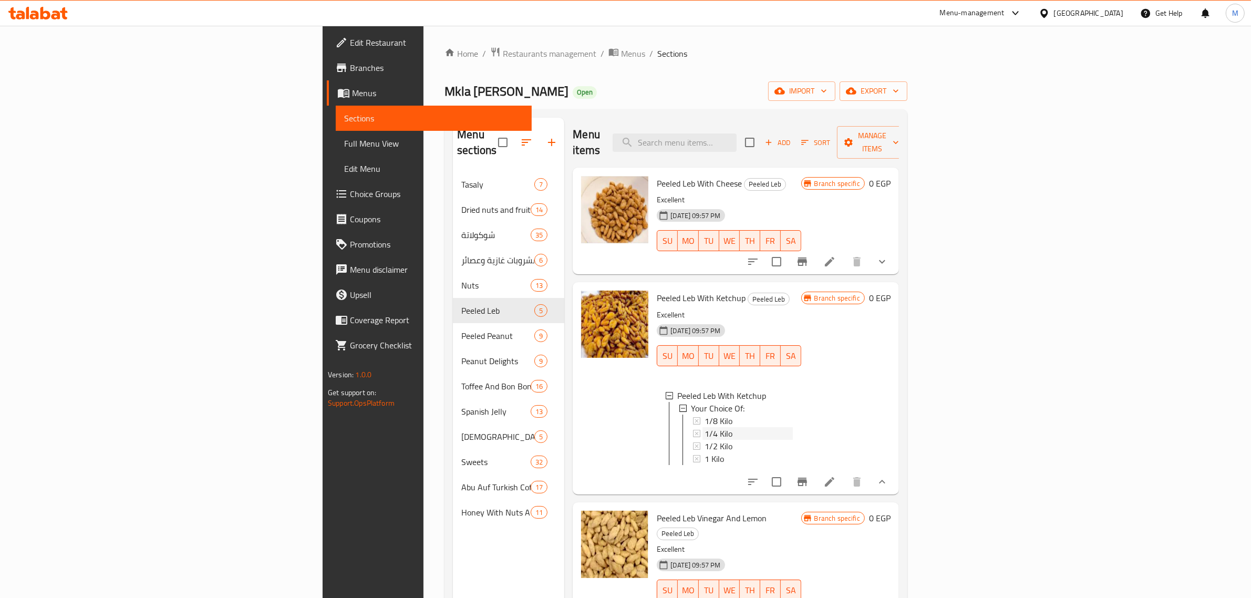
click at [704, 427] on span "1/4 Kilo" at bounding box center [718, 433] width 28 height 13
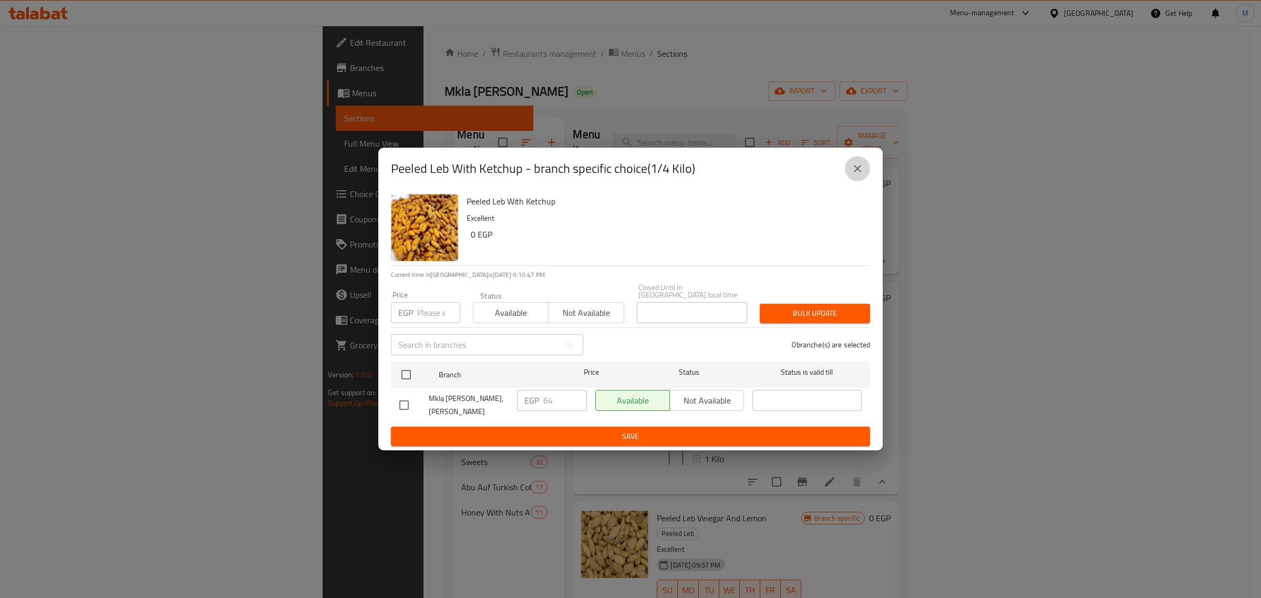
click at [860, 173] on icon "close" at bounding box center [857, 168] width 13 height 13
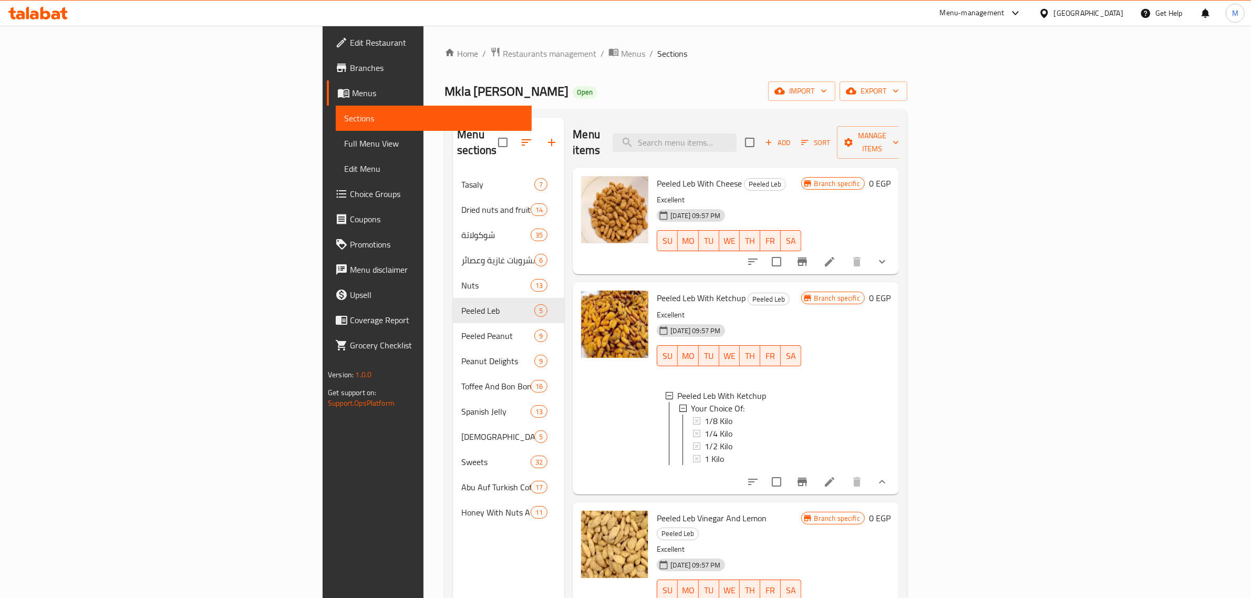
click at [704, 427] on div "1/4 Kilo" at bounding box center [748, 433] width 88 height 13
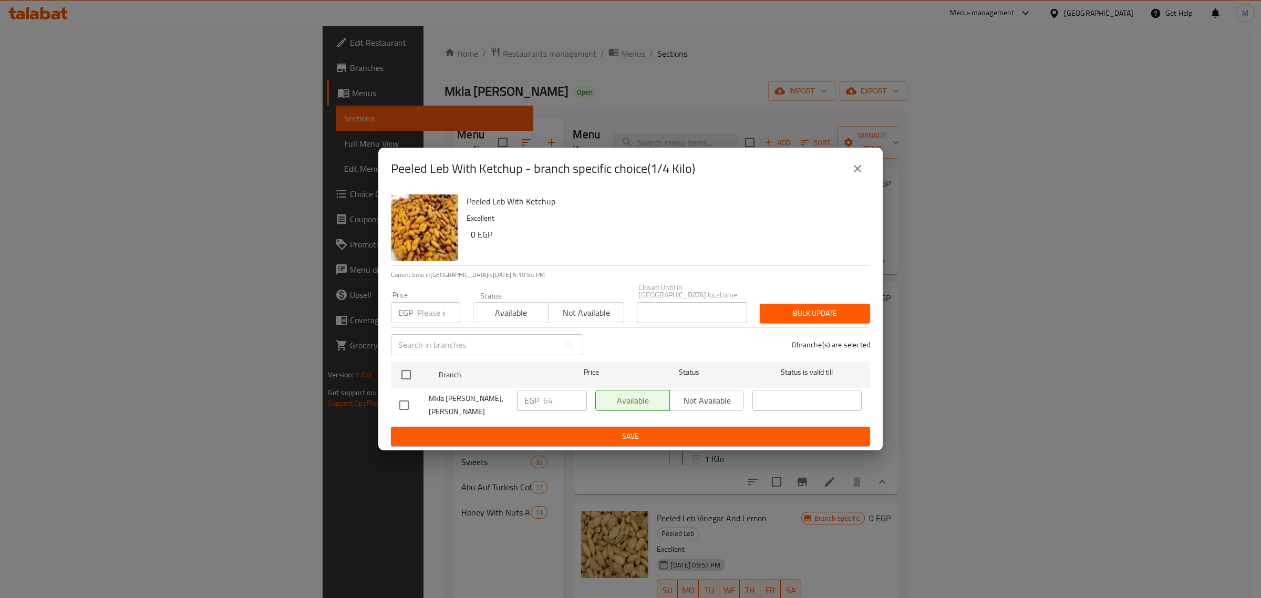
click at [858, 169] on icon "close" at bounding box center [857, 168] width 13 height 13
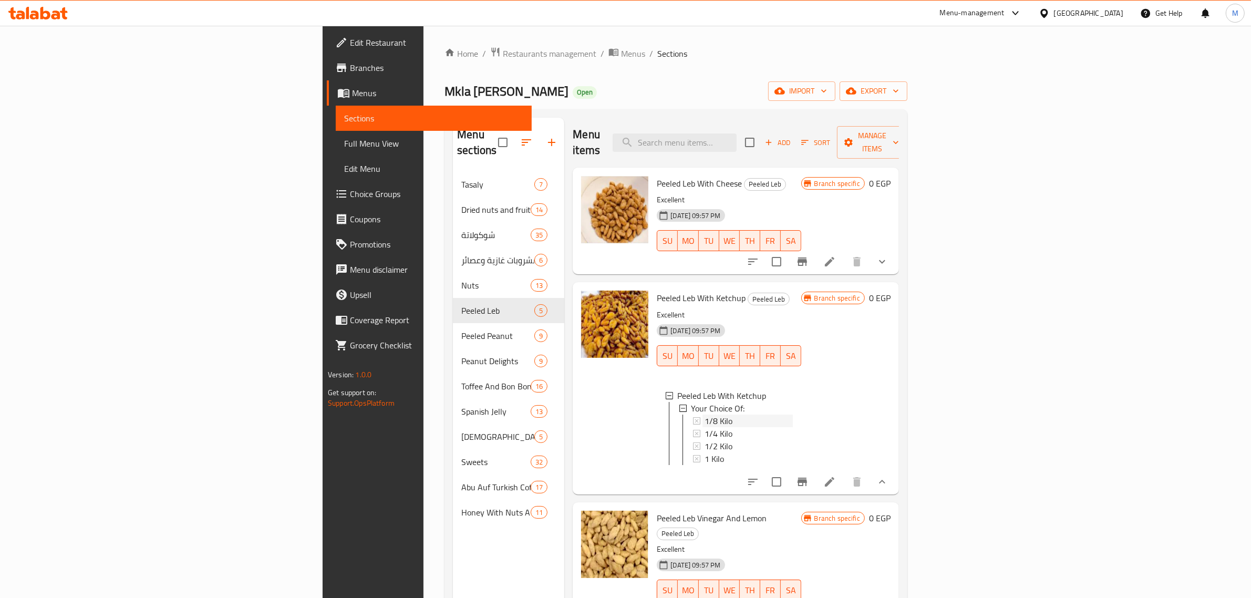
click at [704, 414] on span "1/8 Kilo" at bounding box center [718, 420] width 28 height 13
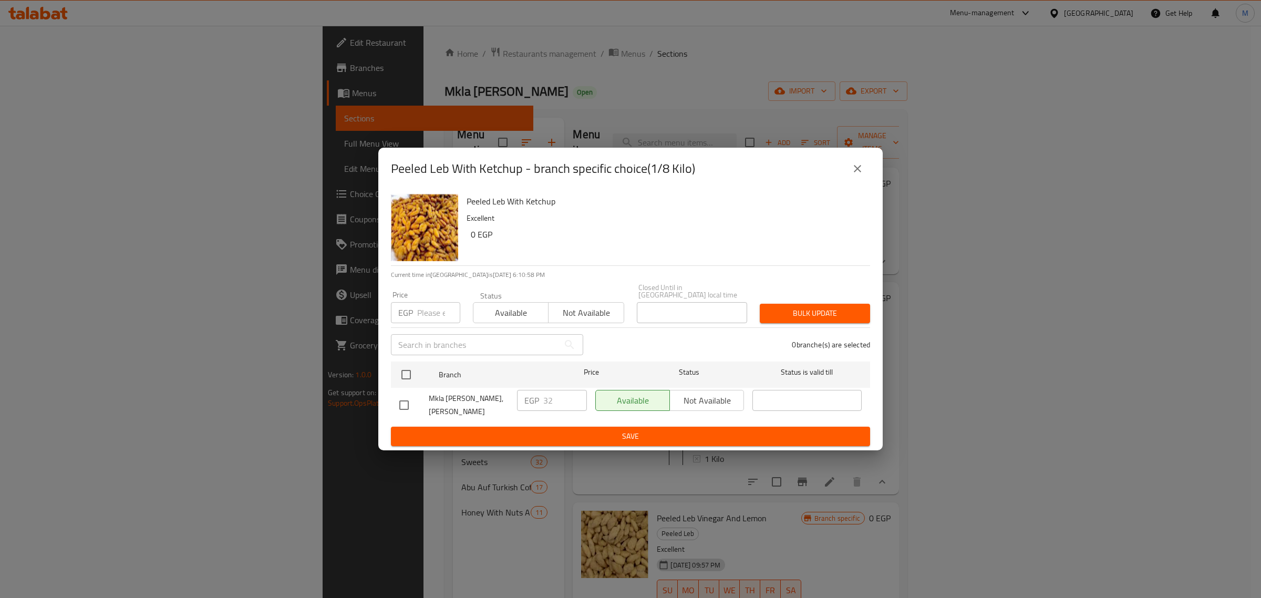
click at [852, 172] on icon "close" at bounding box center [857, 168] width 13 height 13
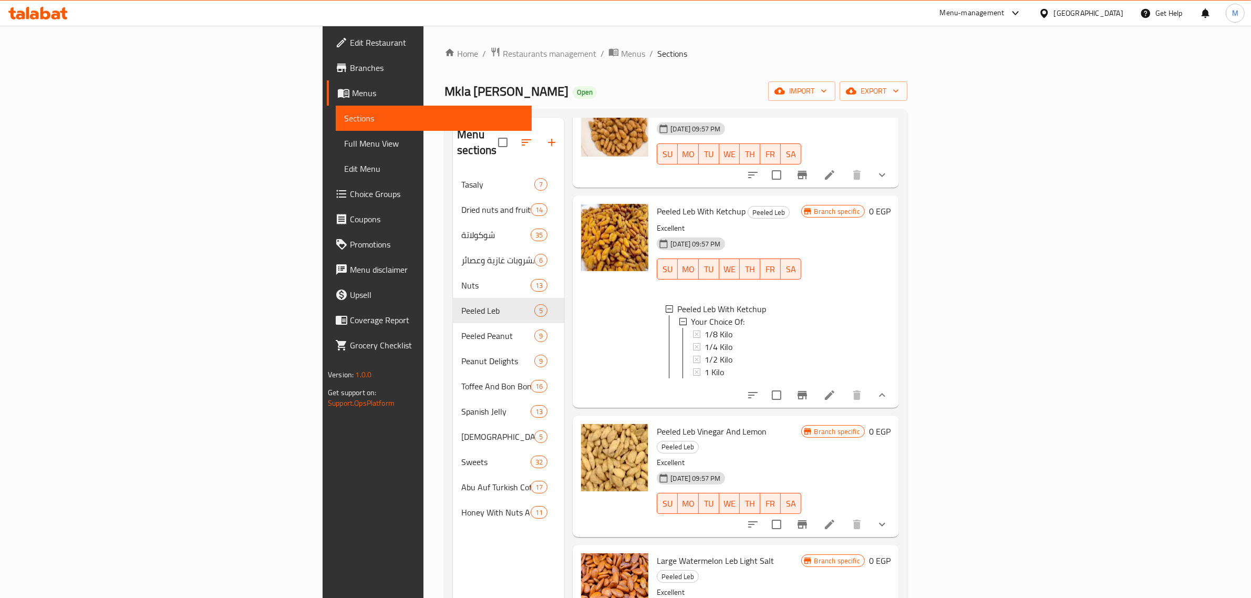
scroll to position [100, 0]
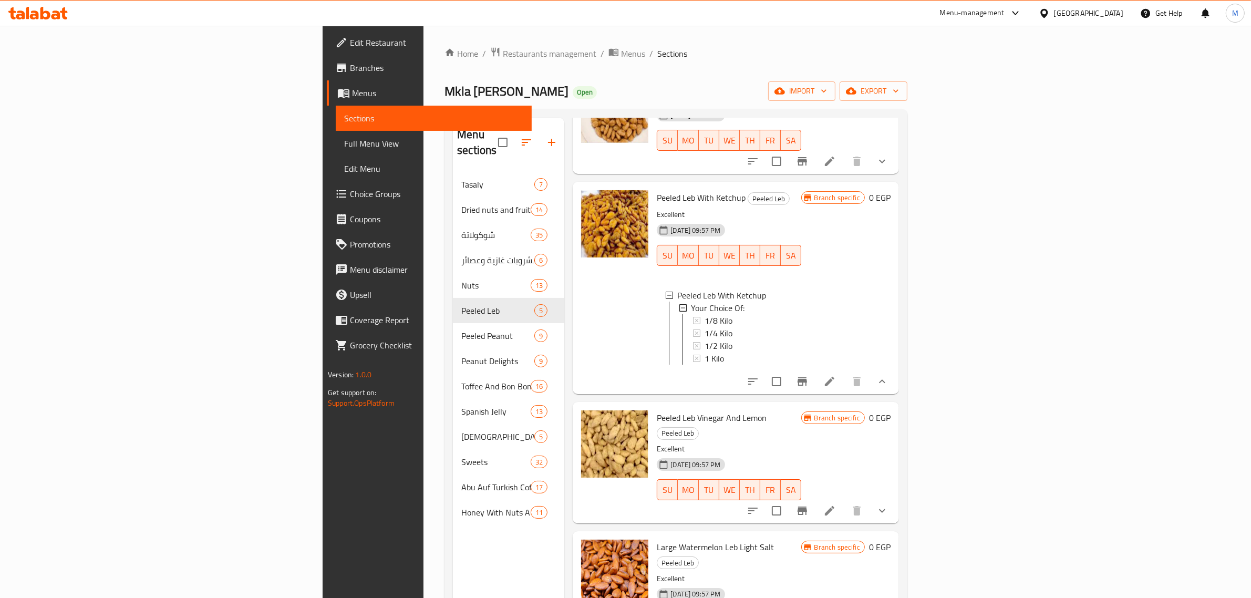
click at [771, 410] on h6 "Peeled Leb Vinegar And Lemon Peeled Leb" at bounding box center [729, 424] width 144 height 29
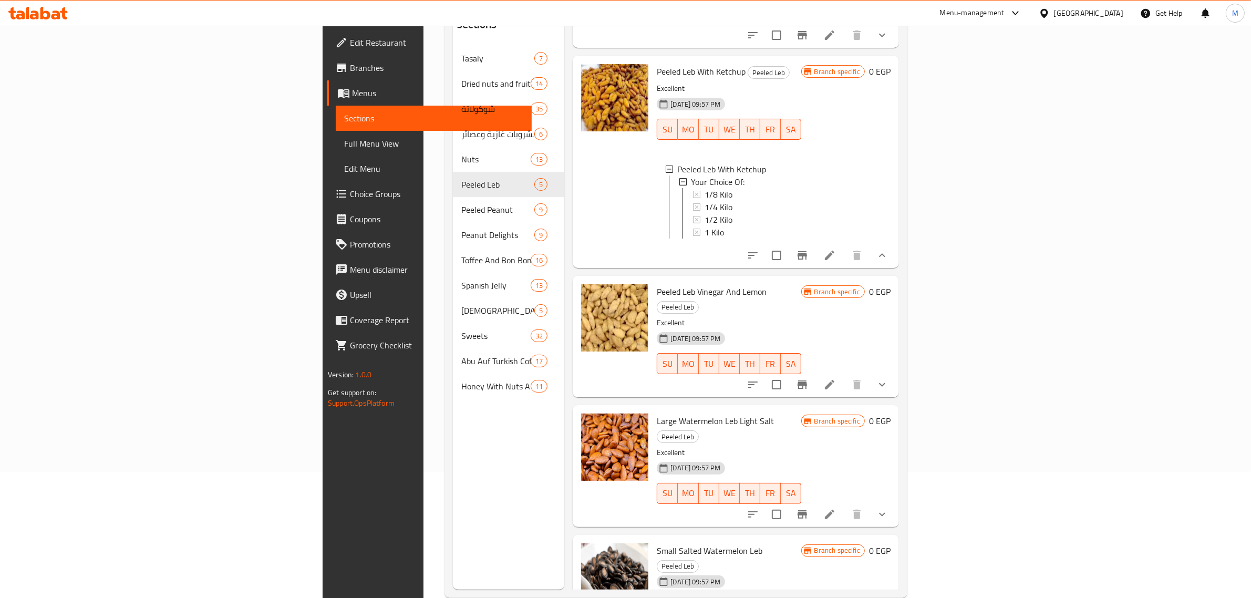
scroll to position [131, 0]
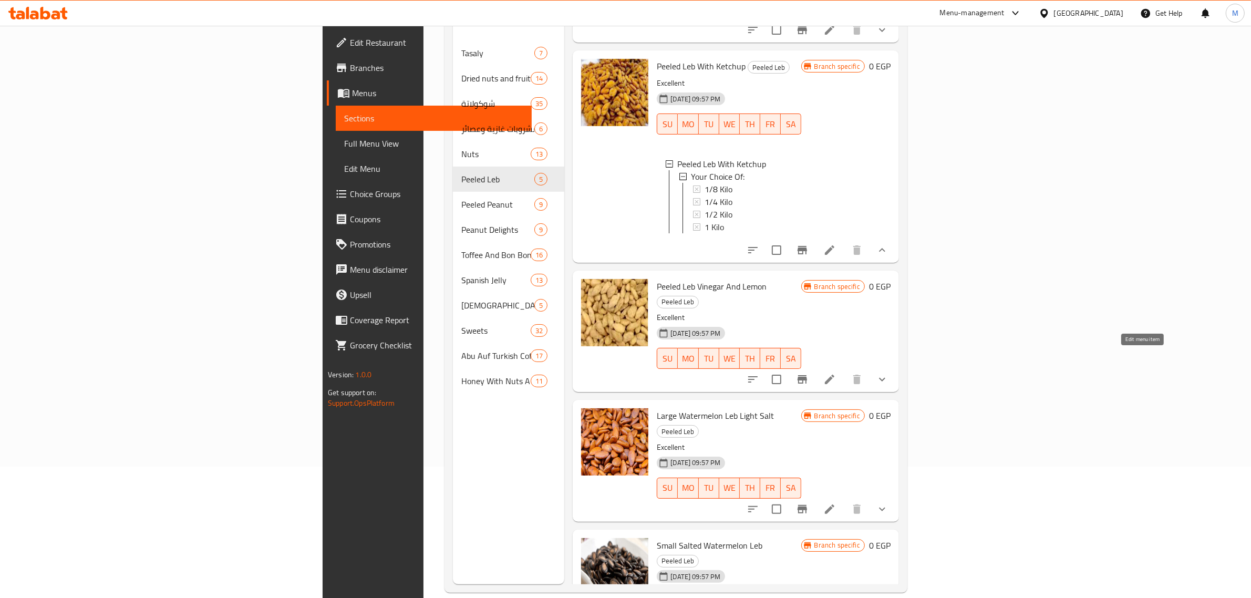
click at [834, 375] on icon at bounding box center [829, 379] width 9 height 9
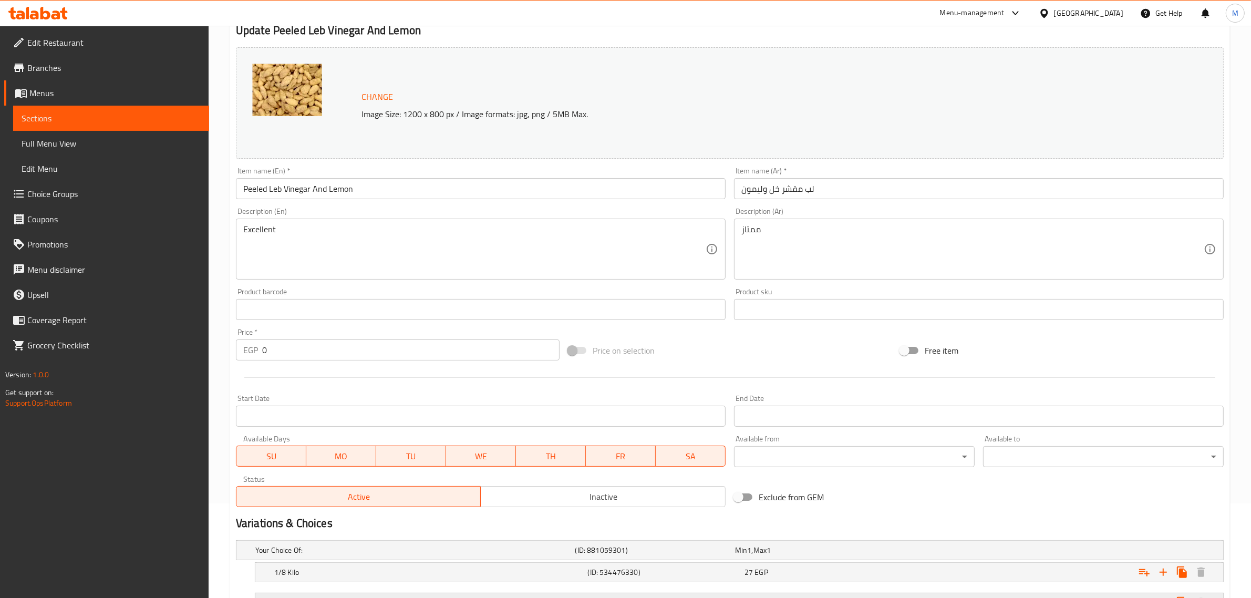
scroll to position [245, 0]
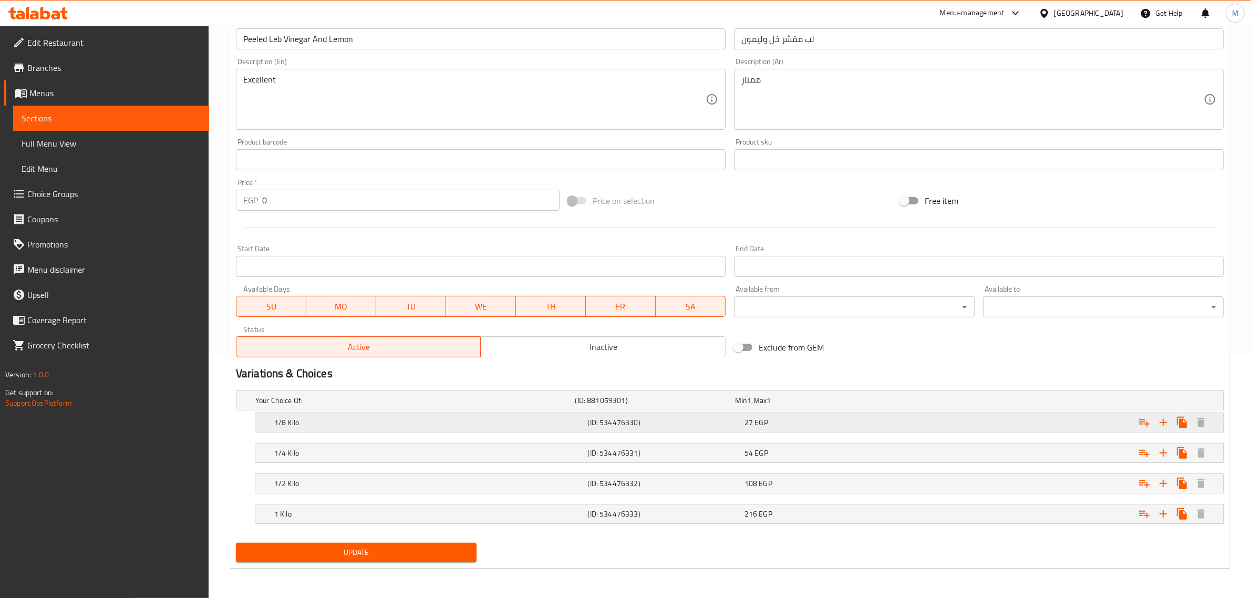
click at [875, 420] on div "27 EGP" at bounding box center [820, 422] width 152 height 11
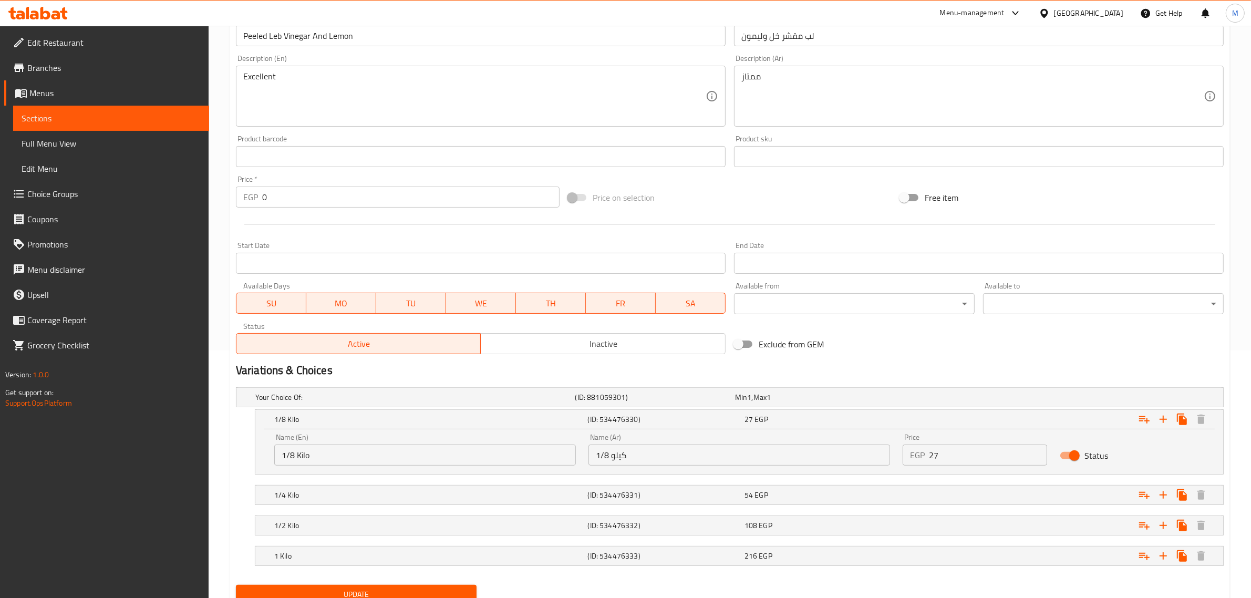
scroll to position [290, 0]
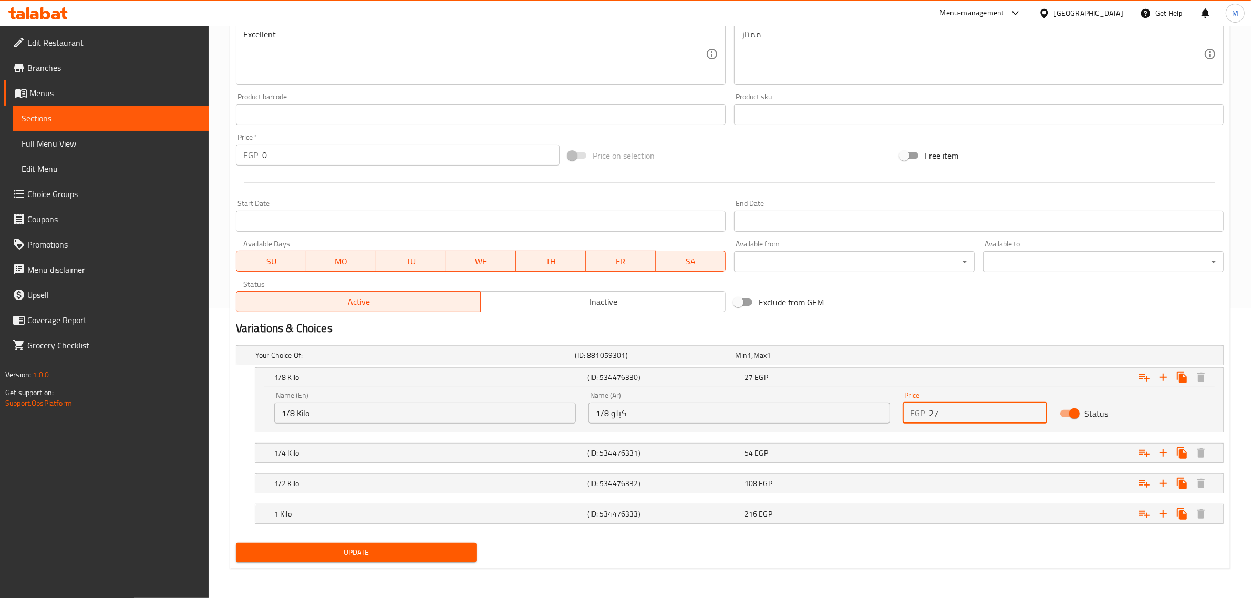
click at [991, 406] on input "27" at bounding box center [988, 412] width 118 height 21
paste input "32"
type input "32"
click at [927, 456] on div "Expand" at bounding box center [1056, 452] width 314 height 23
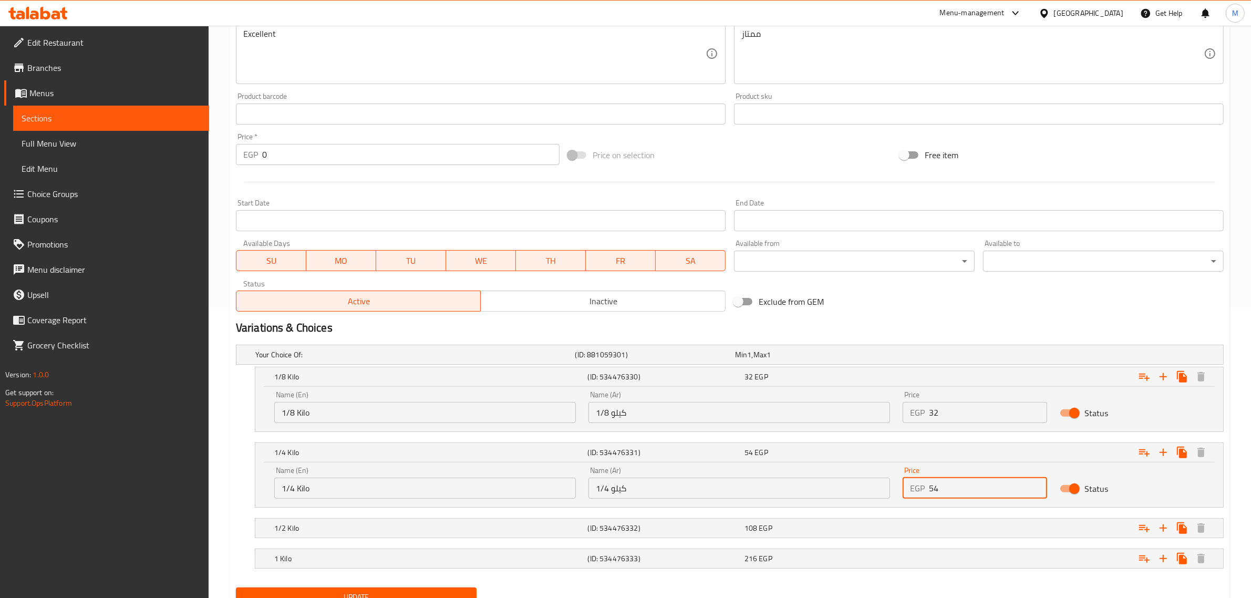
click at [955, 483] on input "54" at bounding box center [988, 488] width 118 height 21
paste input "6"
type input "64"
click at [900, 526] on div "Expand" at bounding box center [1056, 527] width 314 height 23
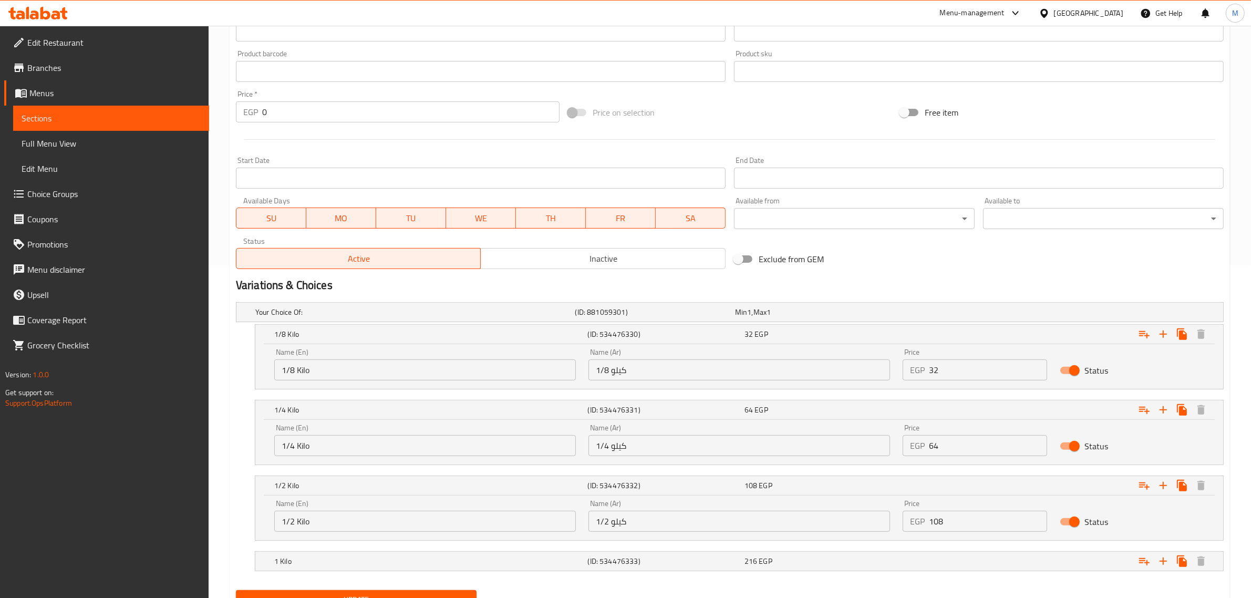
scroll to position [356, 0]
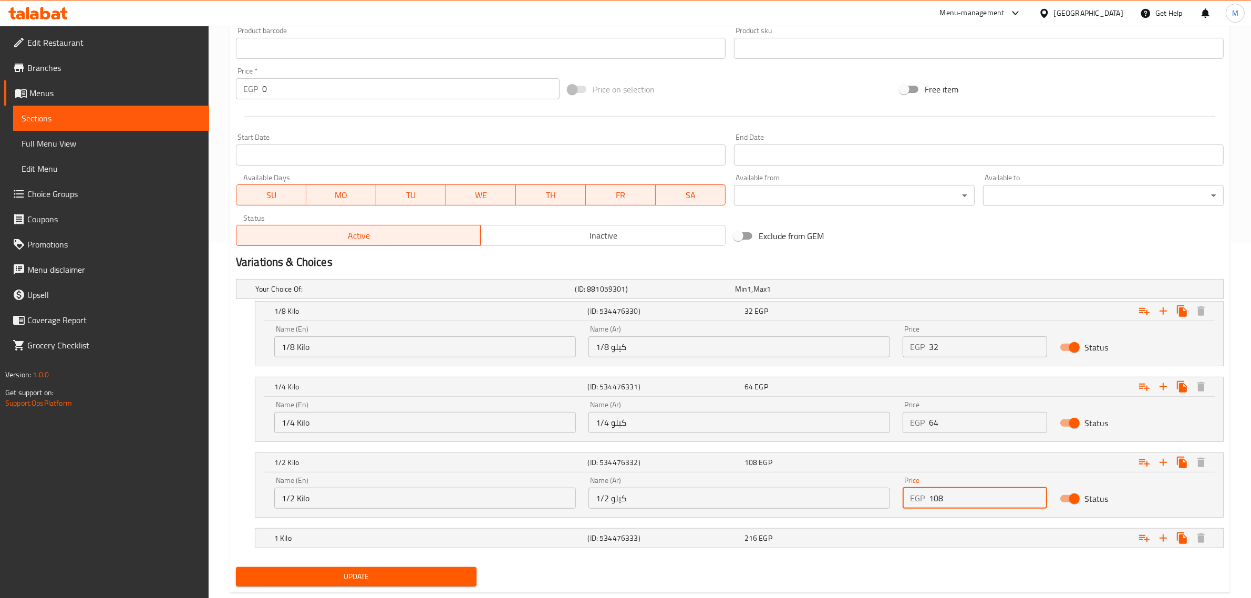
drag, startPoint x: 966, startPoint y: 501, endPoint x: 923, endPoint y: 499, distance: 42.6
click at [923, 499] on div "EGP 108 Price" at bounding box center [975, 498] width 144 height 21
paste input "2"
type input "128"
click at [893, 537] on div "216 EGP" at bounding box center [820, 538] width 152 height 11
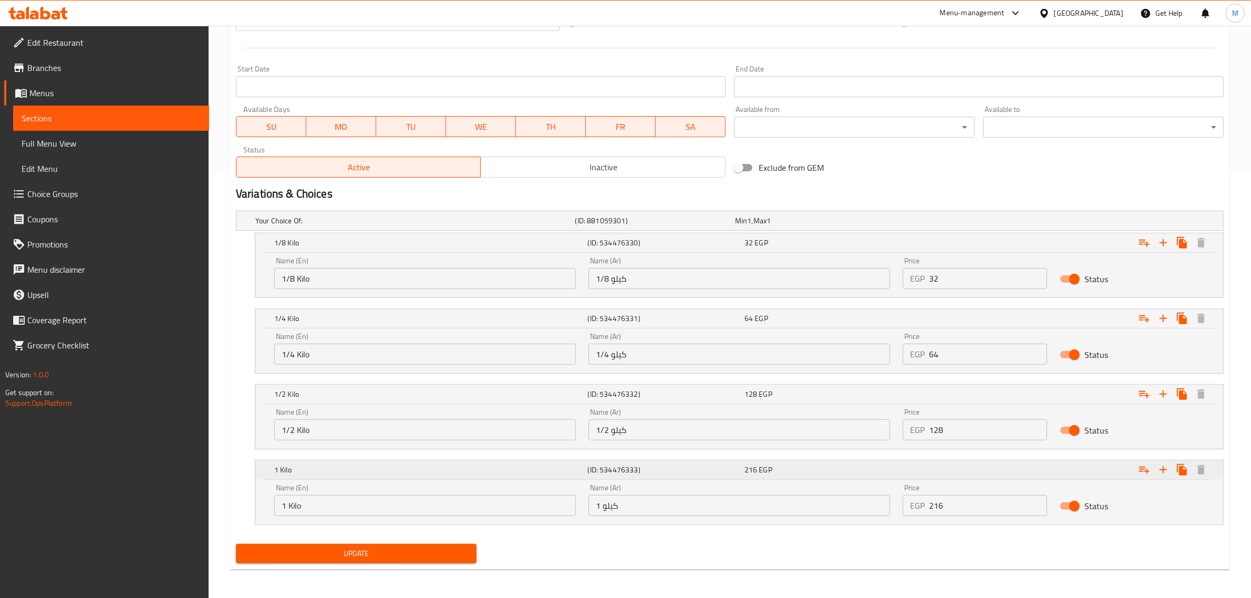
scroll to position [426, 0]
click at [962, 503] on input "216" at bounding box center [988, 504] width 118 height 21
paste input "5"
type input "256"
click at [873, 547] on div "Update" at bounding box center [730, 552] width 996 height 28
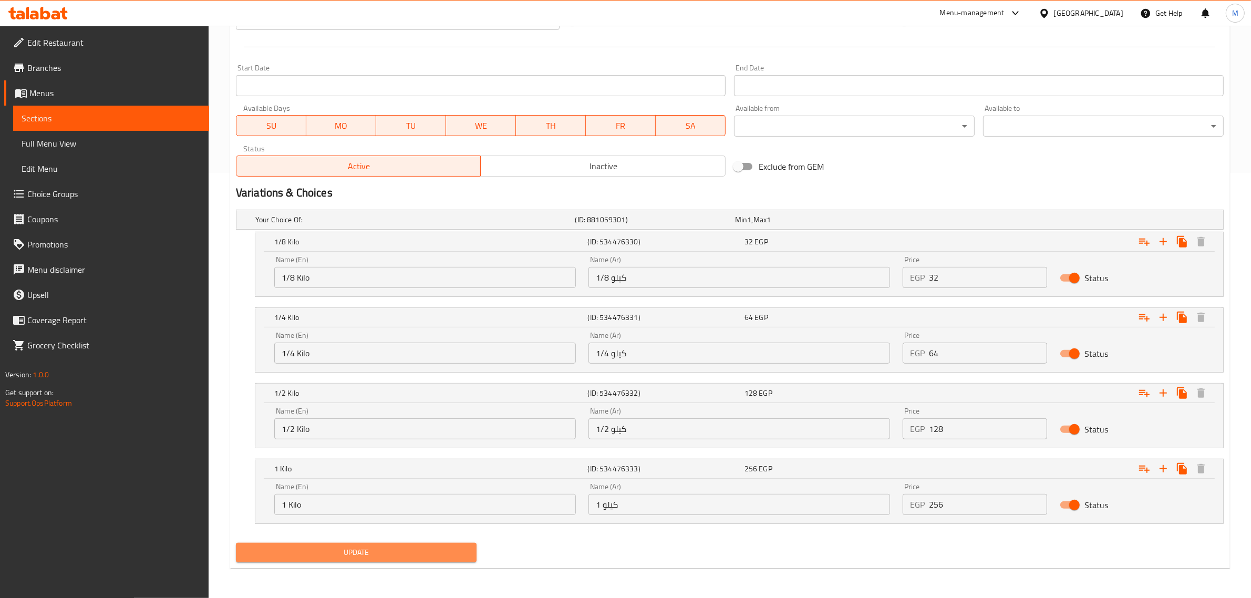
click at [445, 553] on span "Update" at bounding box center [356, 552] width 224 height 13
click at [415, 555] on span "Update" at bounding box center [356, 552] width 224 height 13
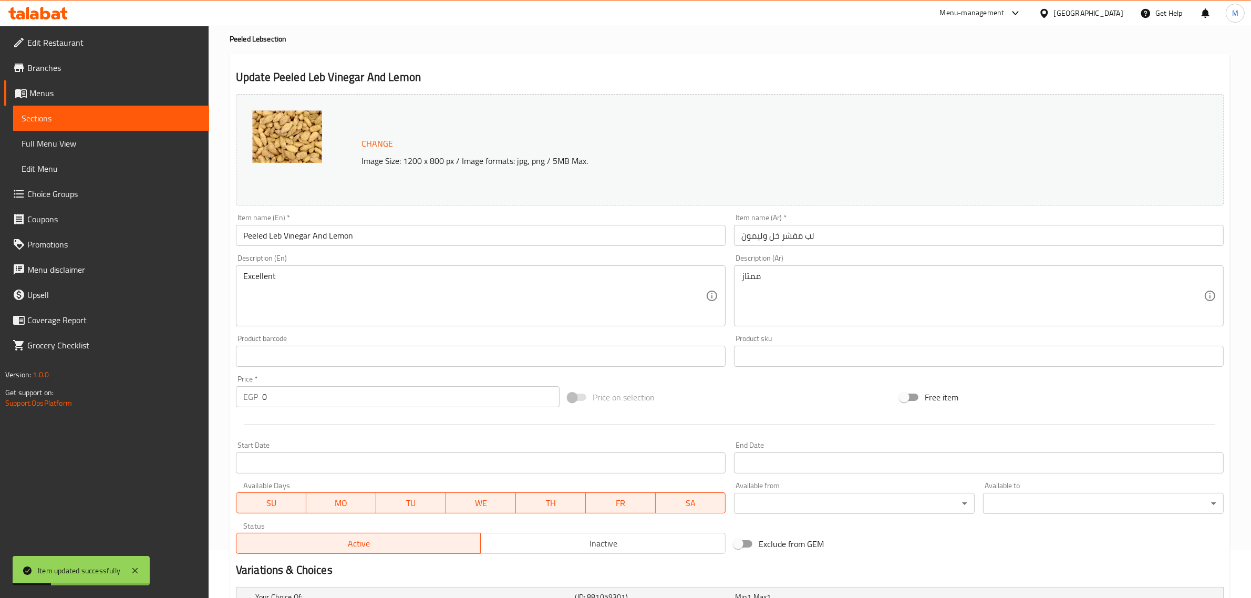
scroll to position [0, 0]
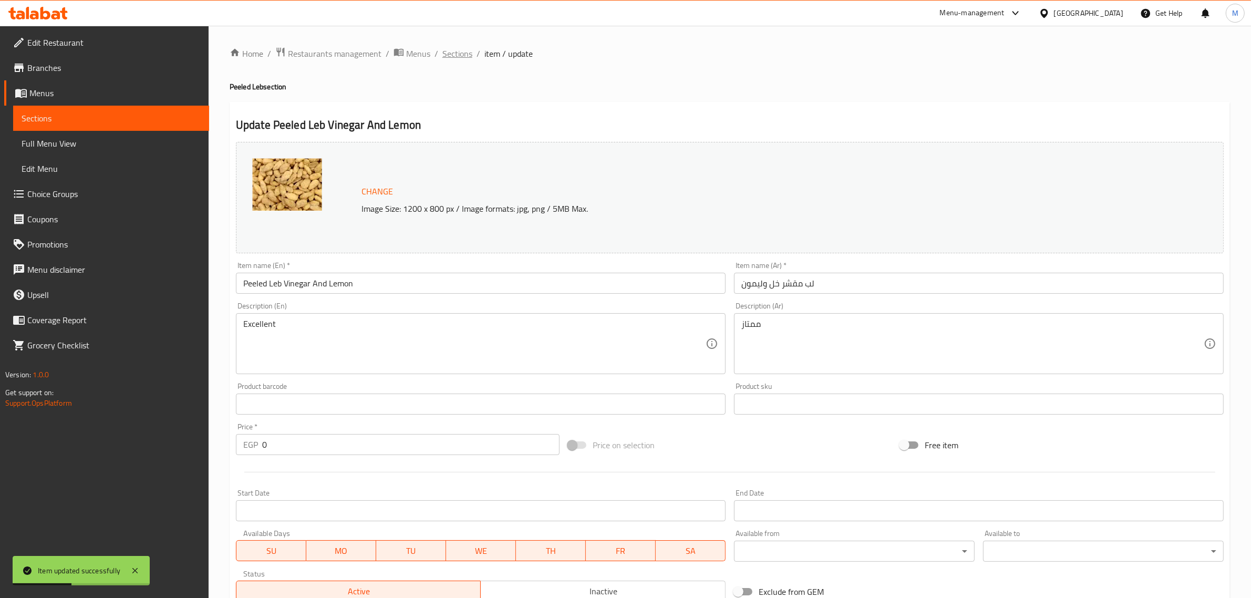
click at [464, 56] on span "Sections" at bounding box center [457, 53] width 30 height 13
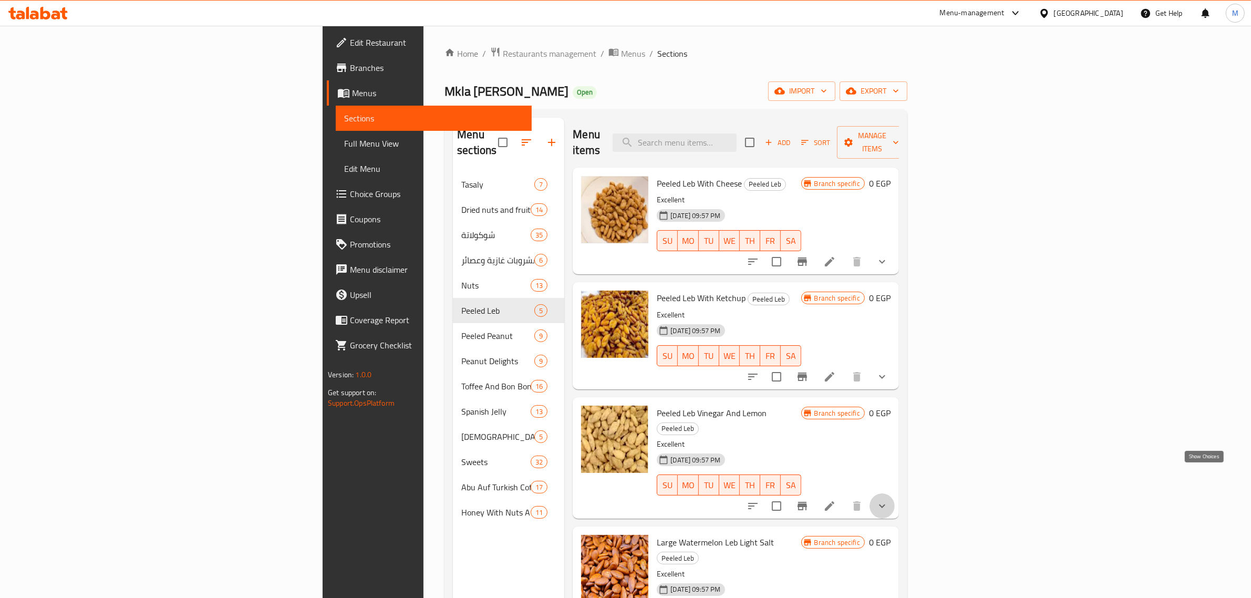
click at [888, 500] on icon "show more" at bounding box center [882, 506] width 13 height 13
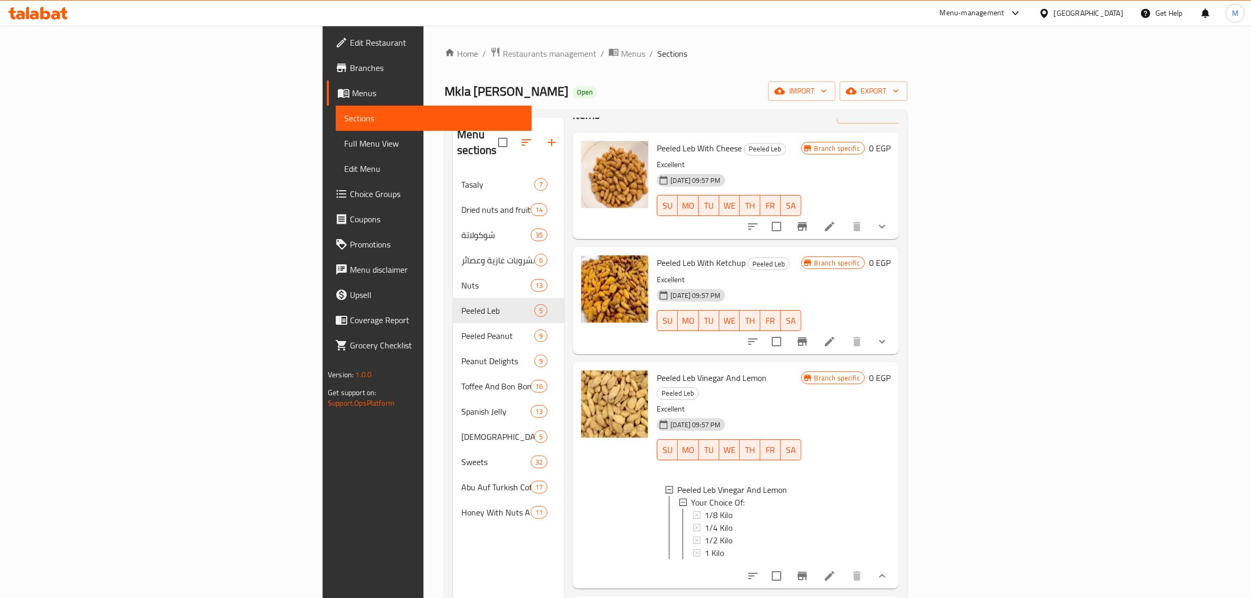
scroll to position [66, 0]
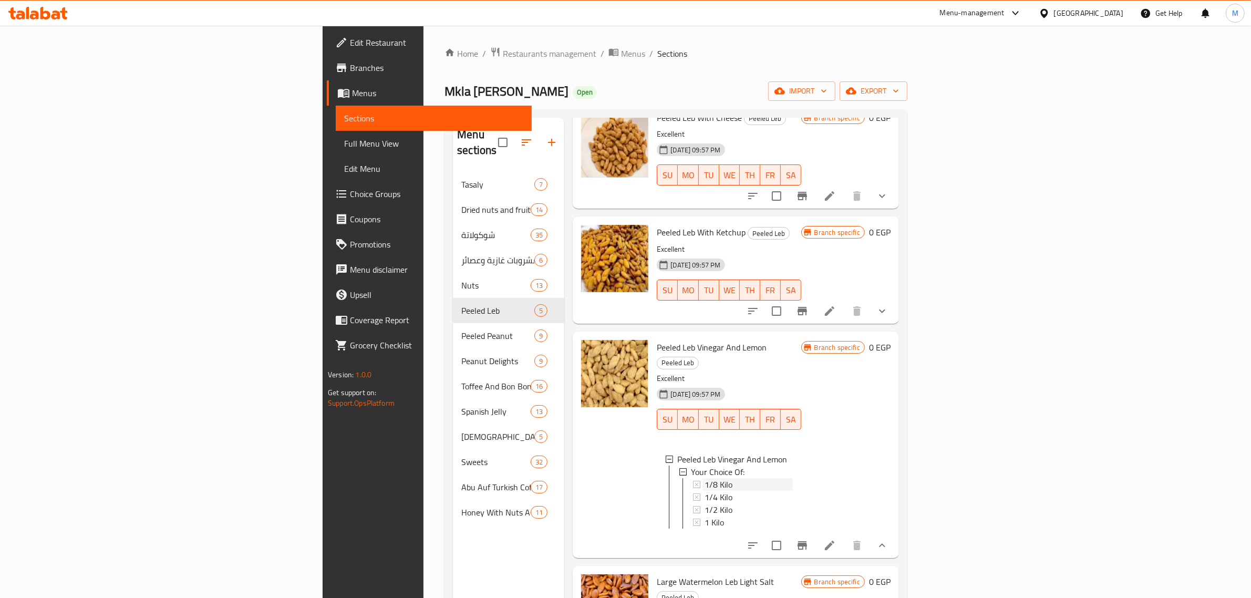
click at [704, 478] on span "1/8 Kilo" at bounding box center [718, 484] width 28 height 13
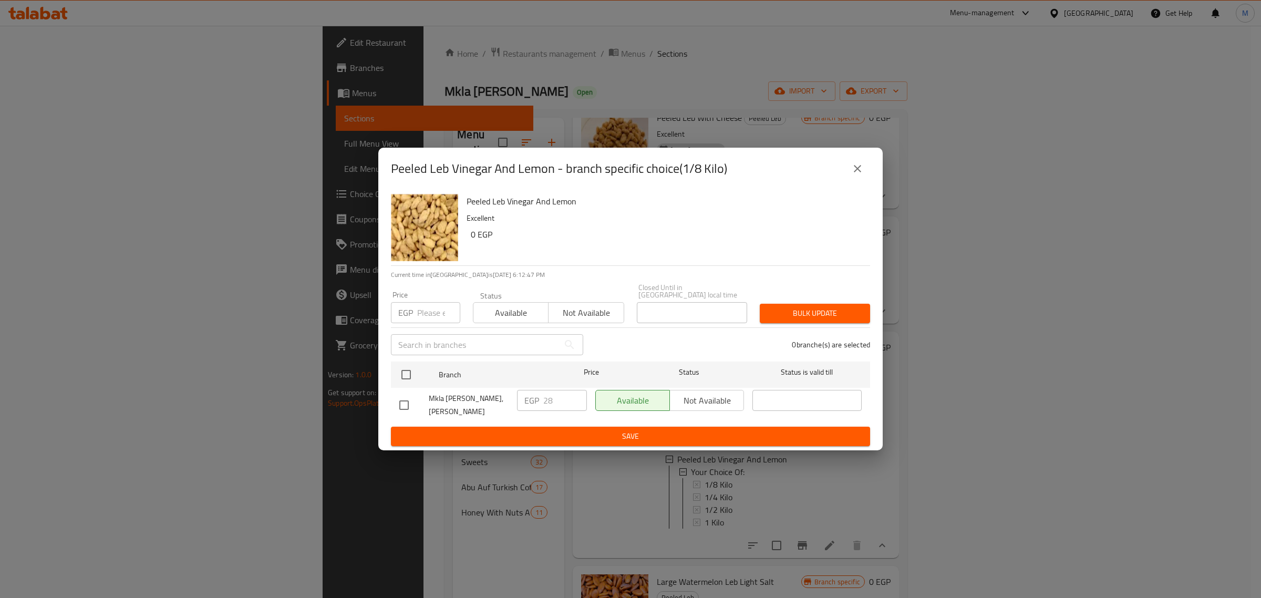
drag, startPoint x: 402, startPoint y: 397, endPoint x: 477, endPoint y: 397, distance: 75.1
click at [402, 397] on input "checkbox" at bounding box center [404, 405] width 22 height 22
checkbox input "true"
click at [563, 397] on input "28" at bounding box center [565, 400] width 44 height 21
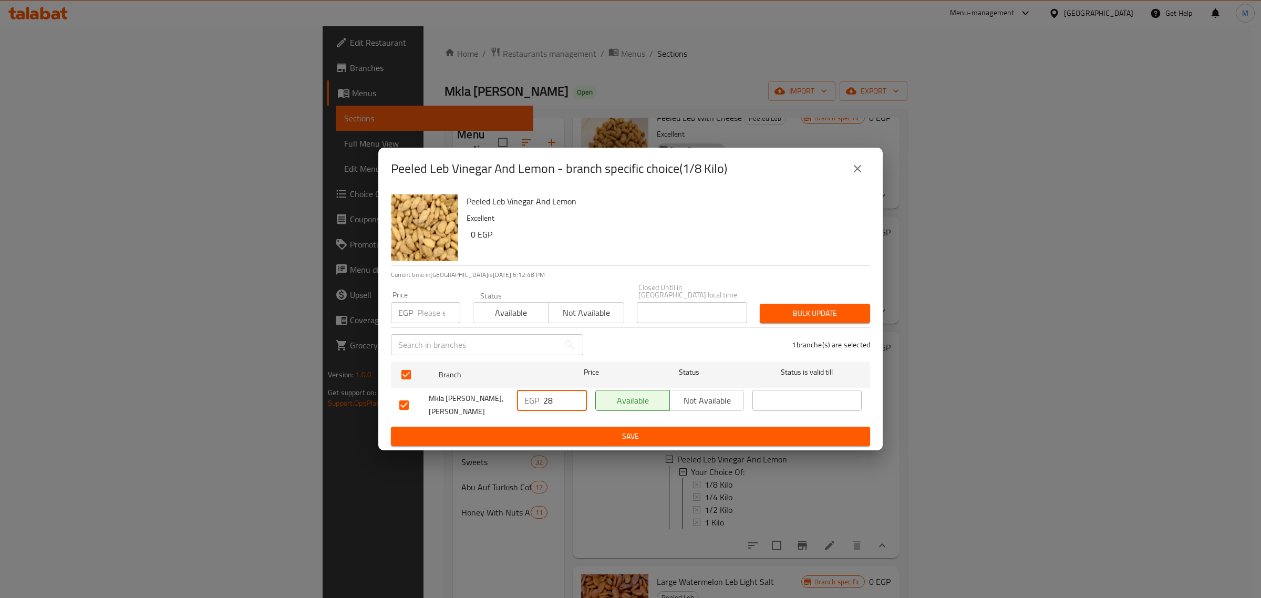
paste input "32"
type input "32"
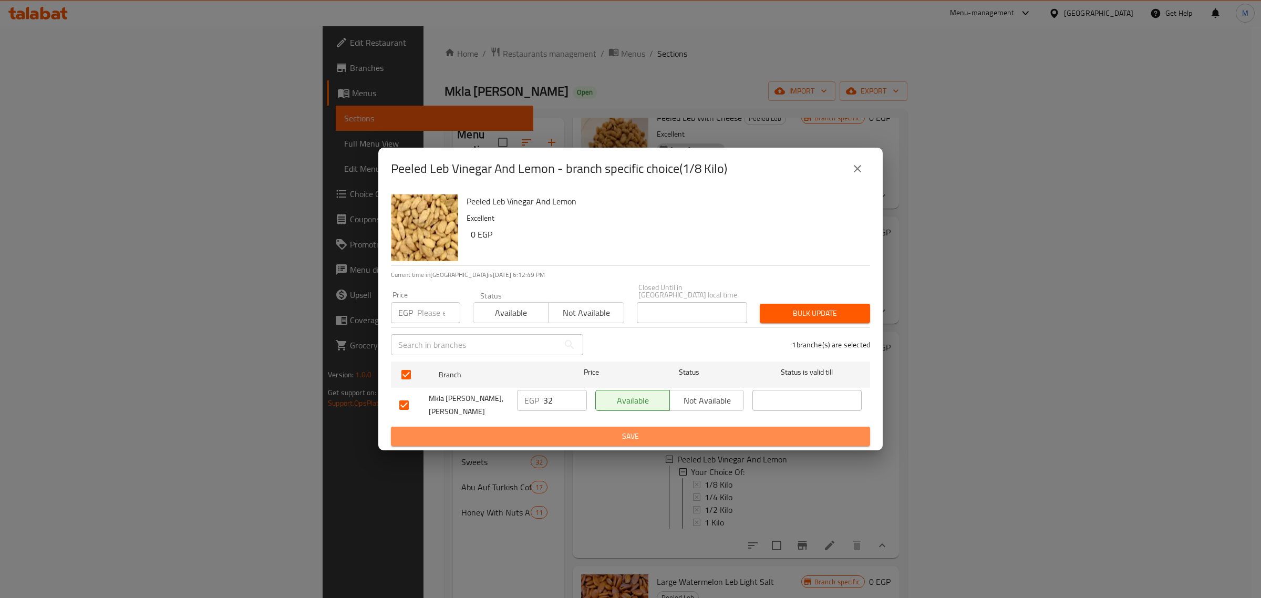
click at [642, 432] on span "Save" at bounding box center [630, 436] width 462 height 13
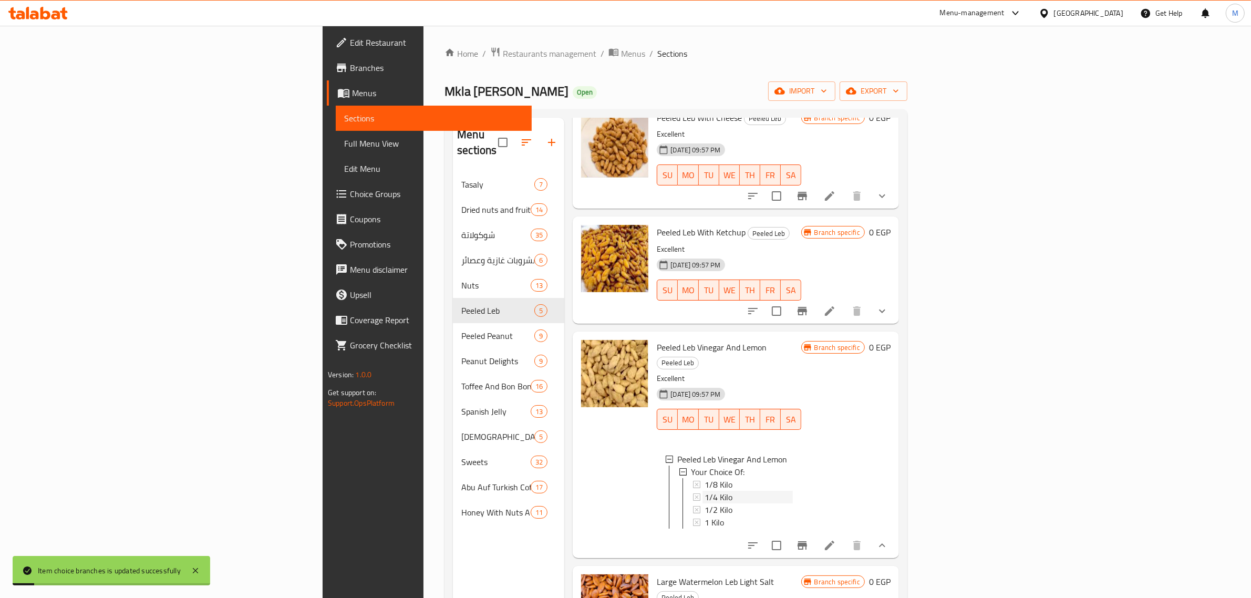
click at [704, 491] on span "1/4 Kilo" at bounding box center [718, 497] width 28 height 13
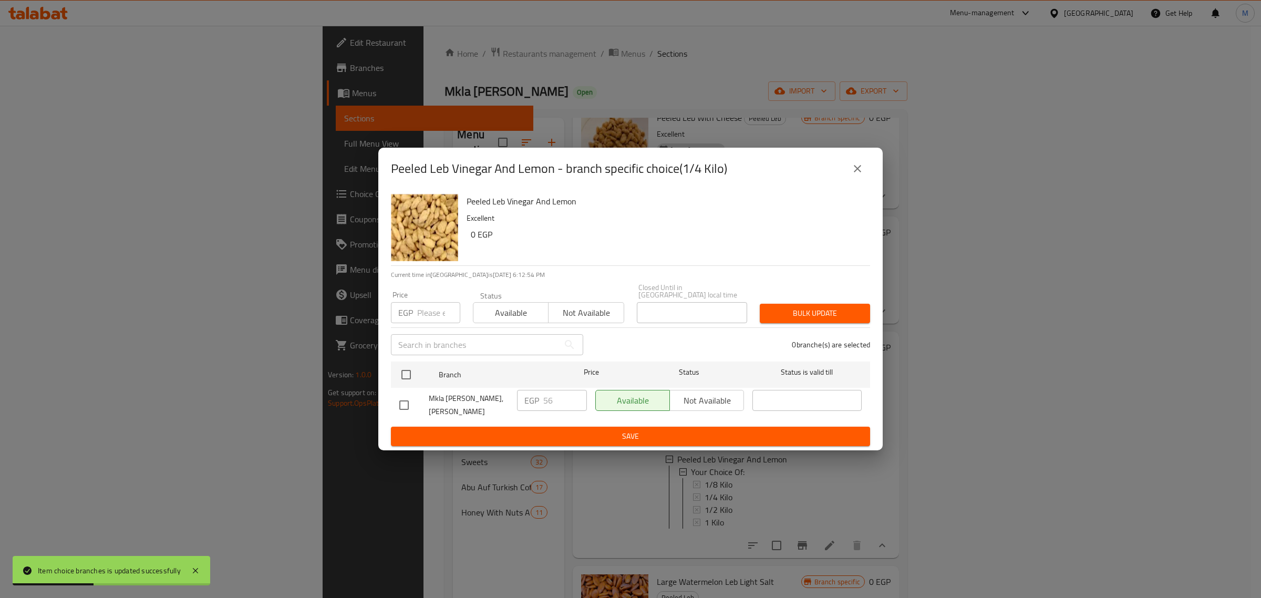
click at [410, 403] on input "checkbox" at bounding box center [404, 405] width 22 height 22
checkbox input "true"
click at [552, 392] on input "56" at bounding box center [565, 400] width 44 height 21
paste input "64"
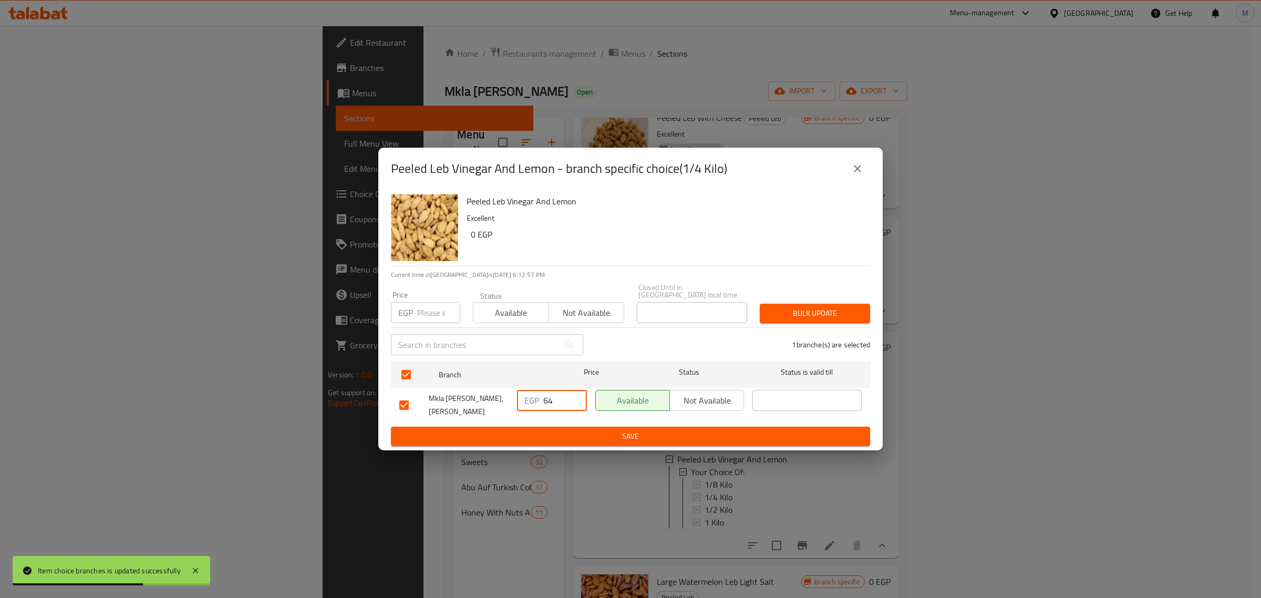
type input "64"
click at [603, 432] on span "Save" at bounding box center [630, 436] width 462 height 13
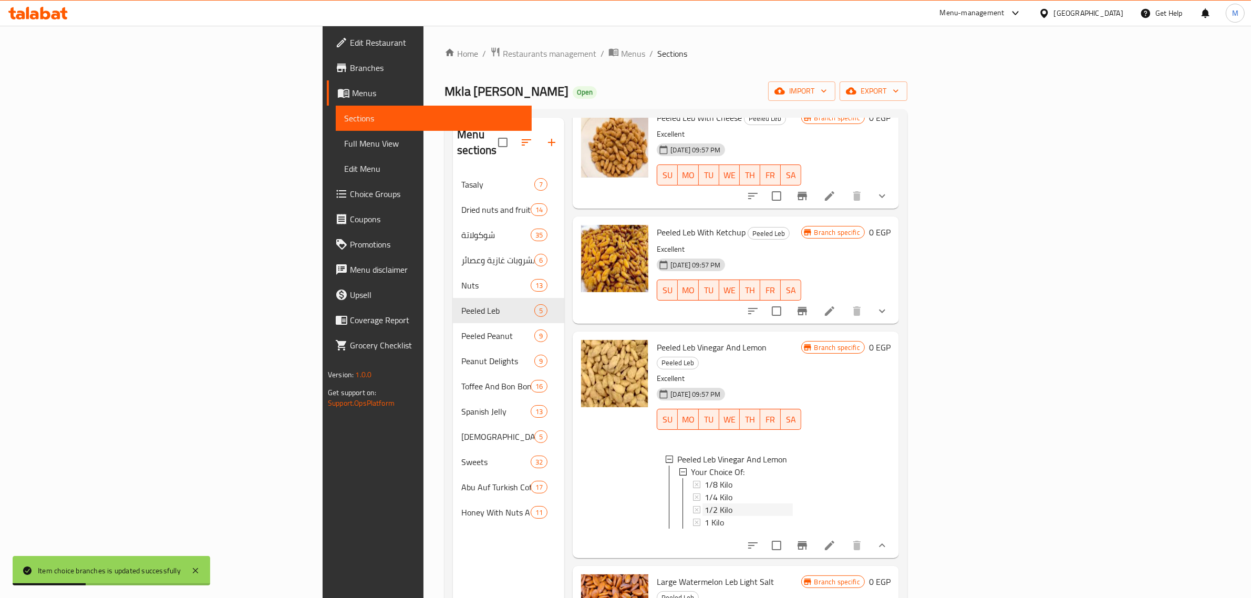
click at [704, 503] on span "1/2 Kilo" at bounding box center [718, 509] width 28 height 13
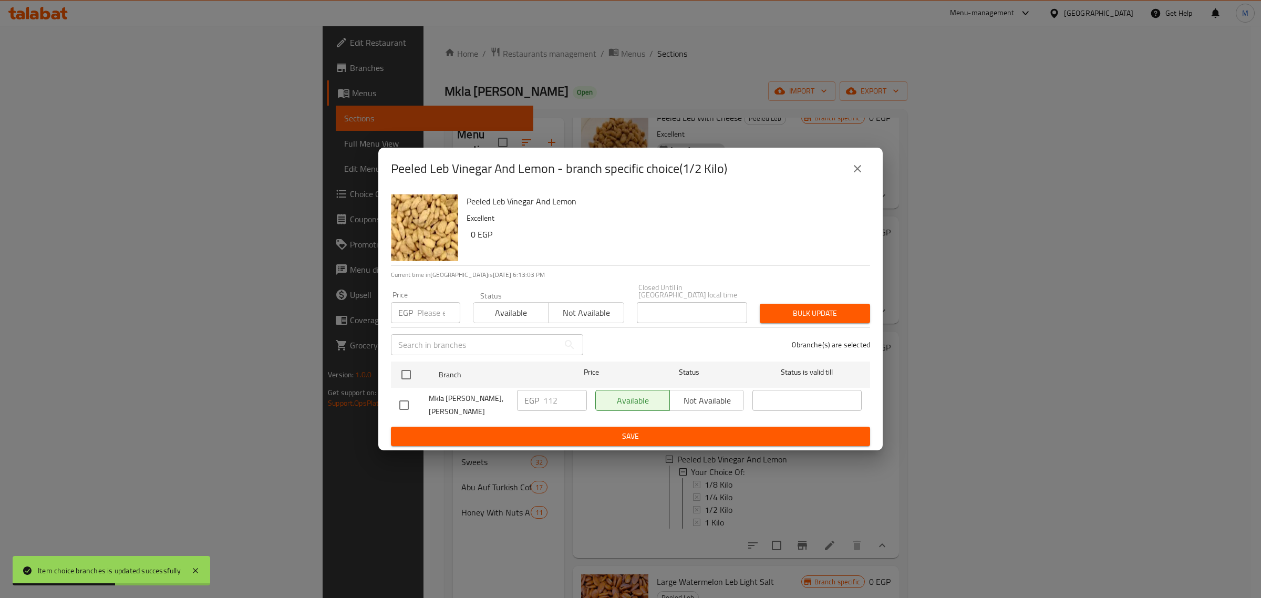
click at [403, 402] on input "checkbox" at bounding box center [404, 405] width 22 height 22
checkbox input "true"
click at [553, 402] on input "112" at bounding box center [565, 400] width 44 height 21
paste input "28"
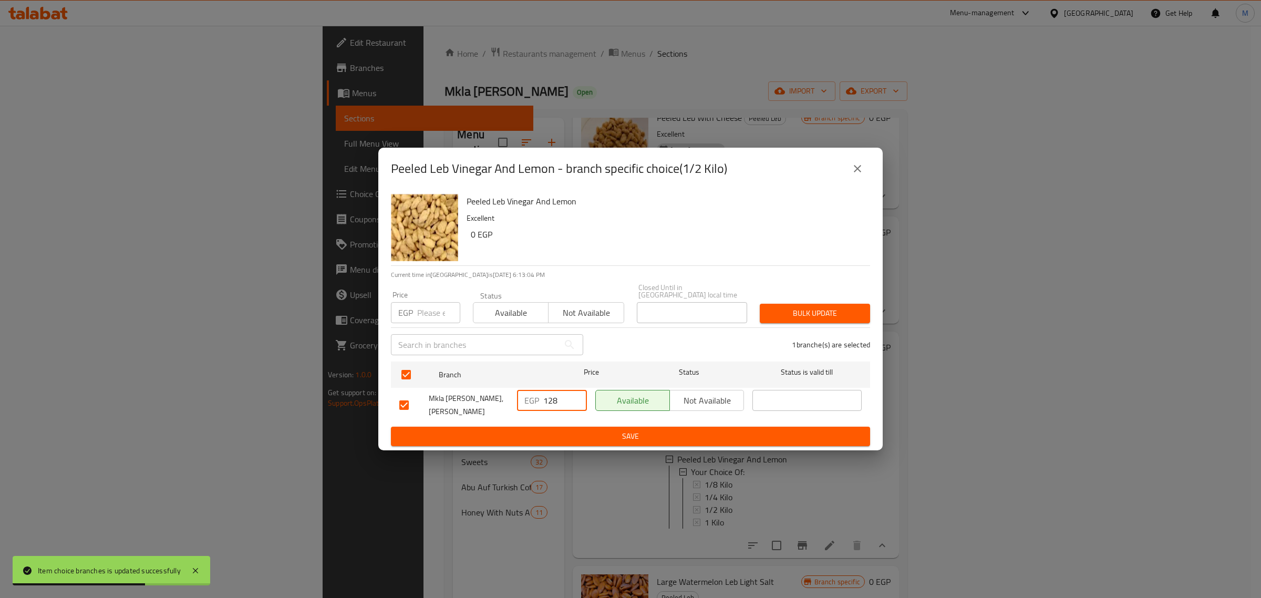
type input "128"
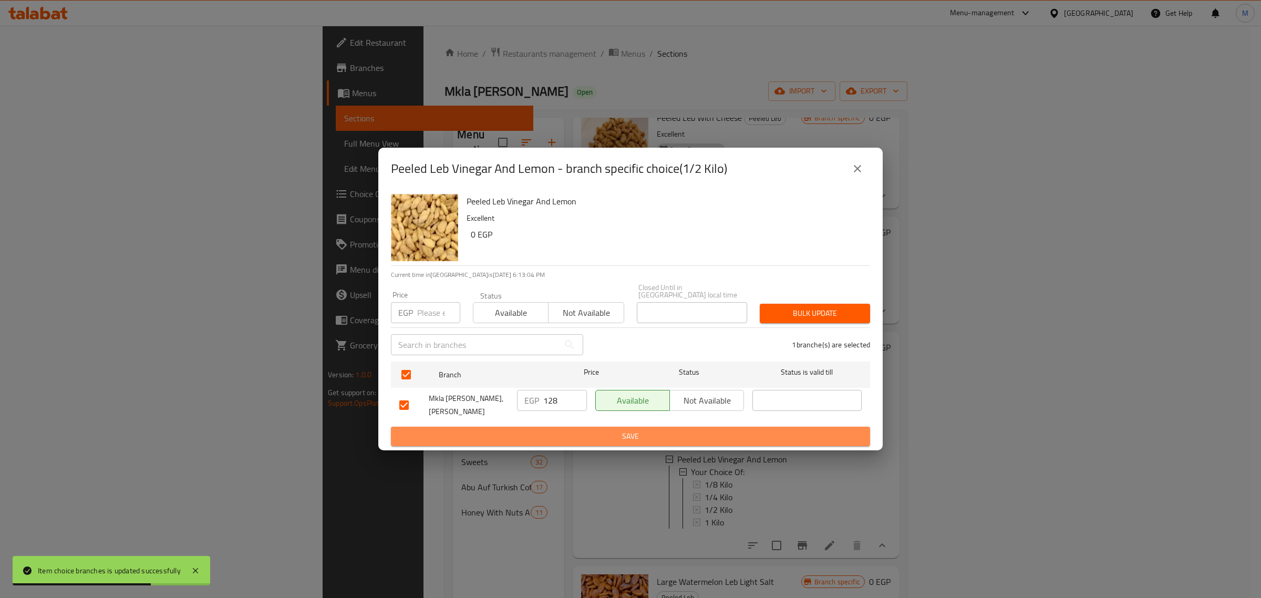
click at [594, 433] on span "Save" at bounding box center [630, 436] width 462 height 13
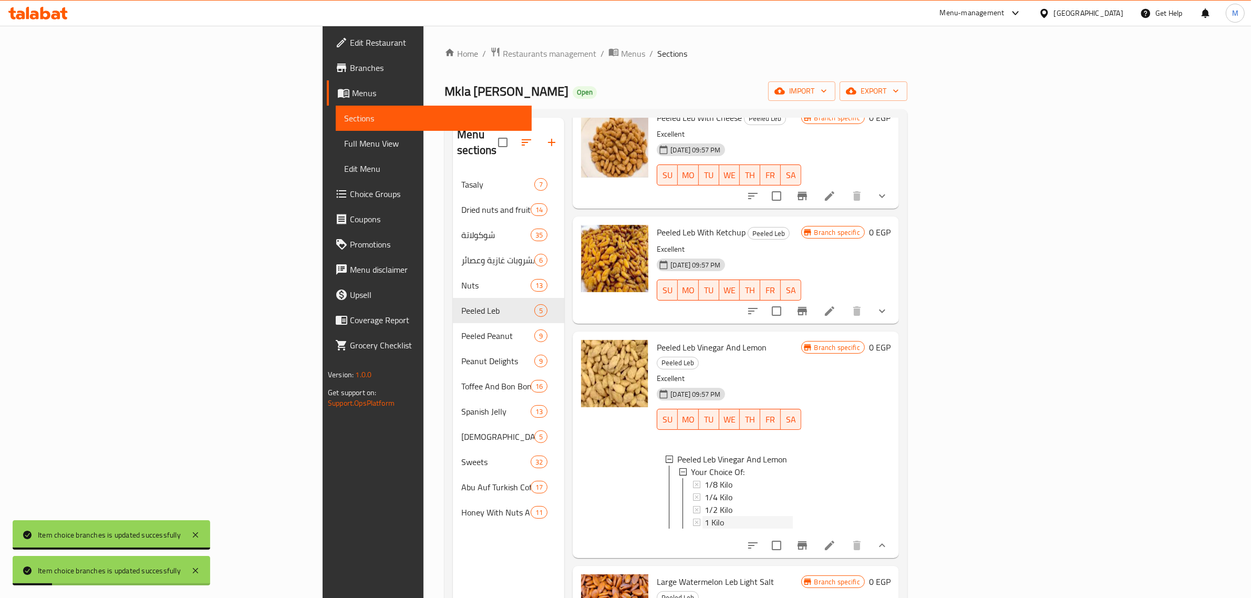
click at [704, 516] on span "1 Kilo" at bounding box center [713, 522] width 19 height 13
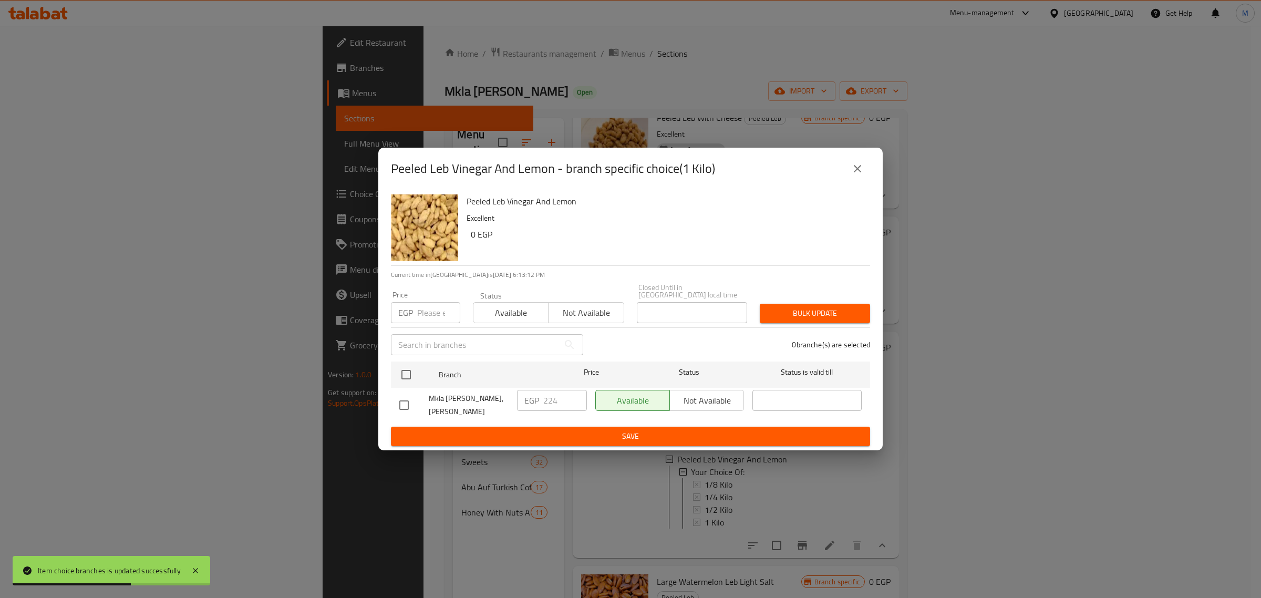
click at [408, 400] on input "checkbox" at bounding box center [404, 405] width 22 height 22
checkbox input "true"
click at [566, 394] on input "224" at bounding box center [565, 400] width 44 height 21
paste input "56"
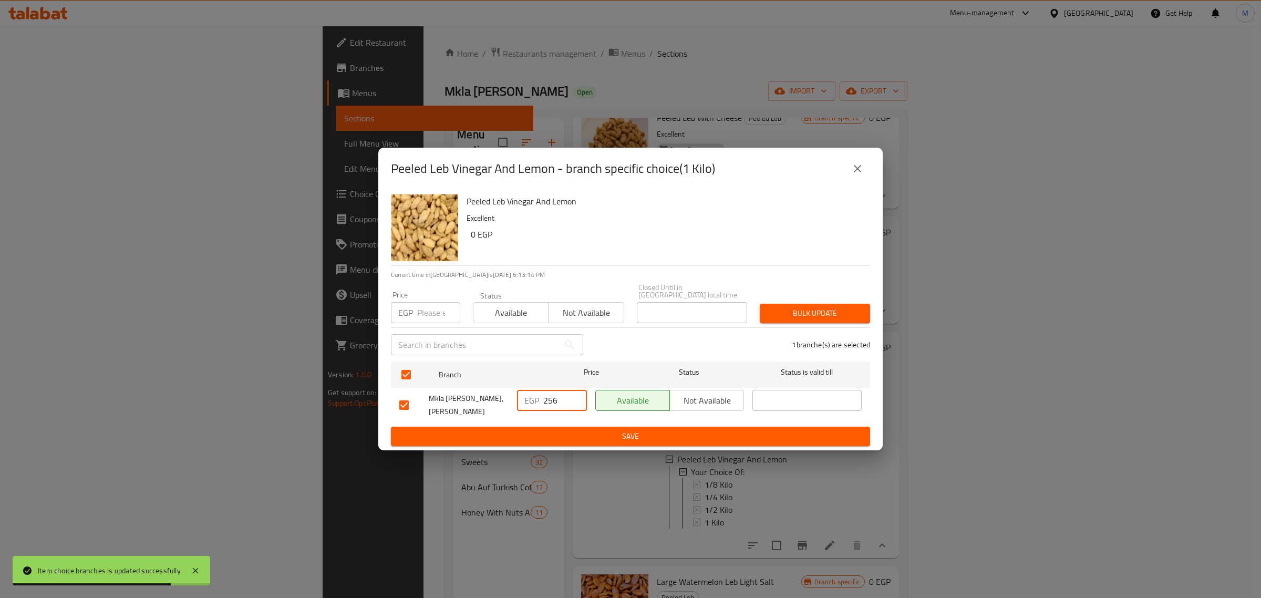
type input "256"
click at [599, 431] on span "Save" at bounding box center [630, 436] width 462 height 13
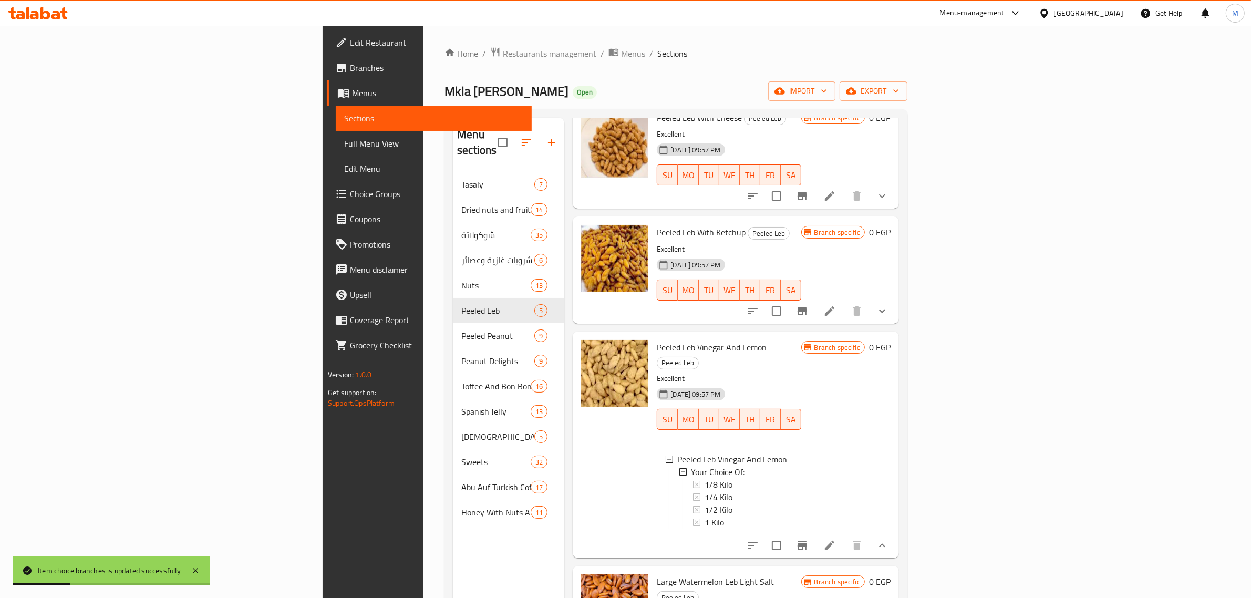
click at [704, 516] on div "1 Kilo" at bounding box center [748, 522] width 88 height 13
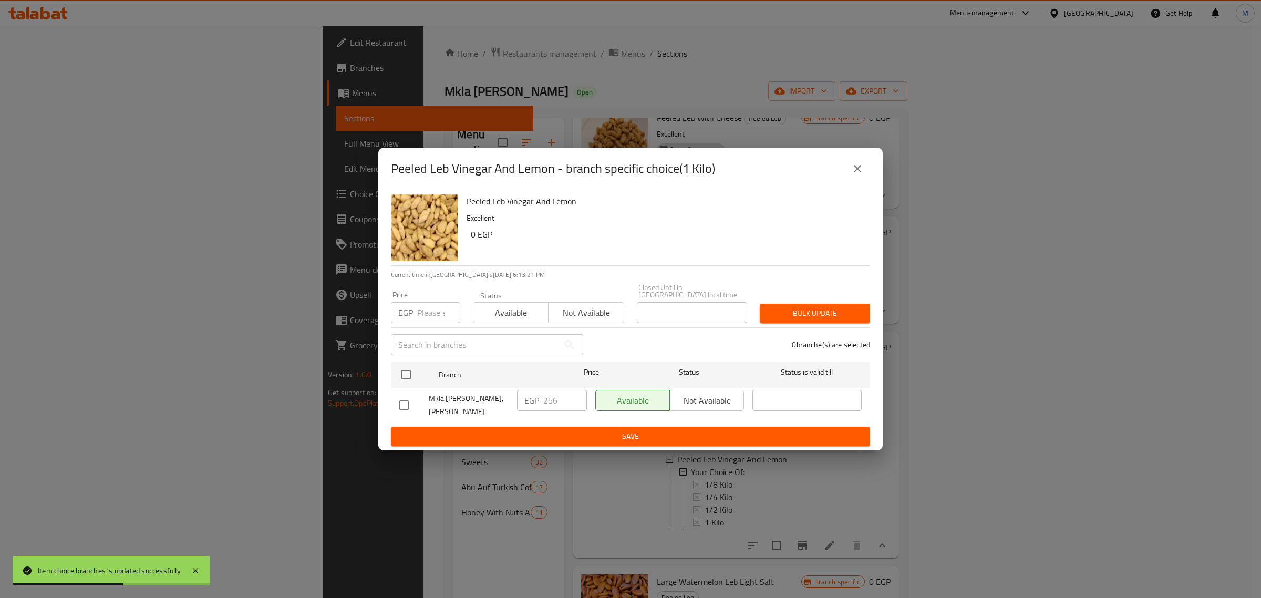
click at [860, 174] on icon "close" at bounding box center [857, 168] width 13 height 13
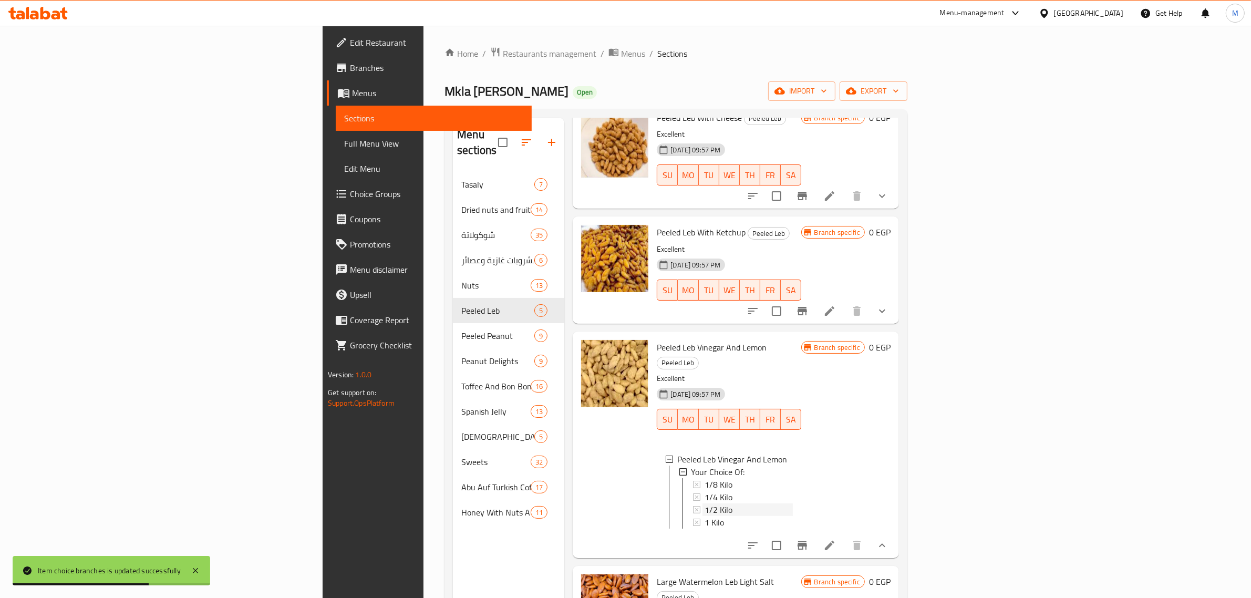
click at [704, 503] on div "1/2 Kilo" at bounding box center [748, 509] width 88 height 13
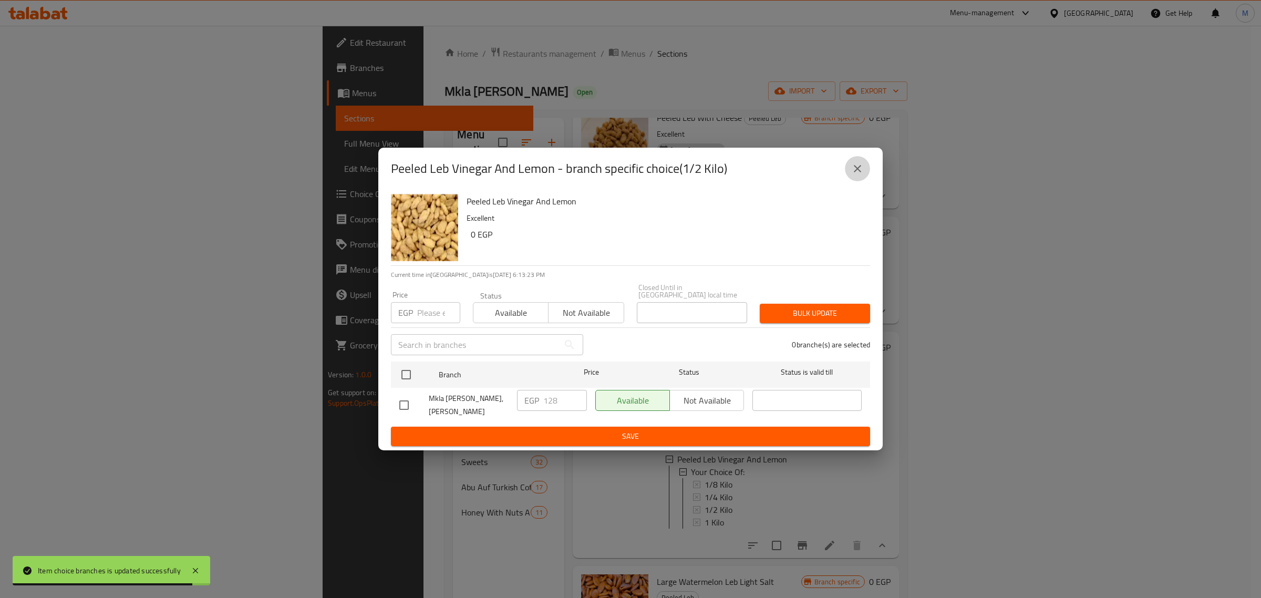
click at [861, 173] on icon "close" at bounding box center [857, 168] width 13 height 13
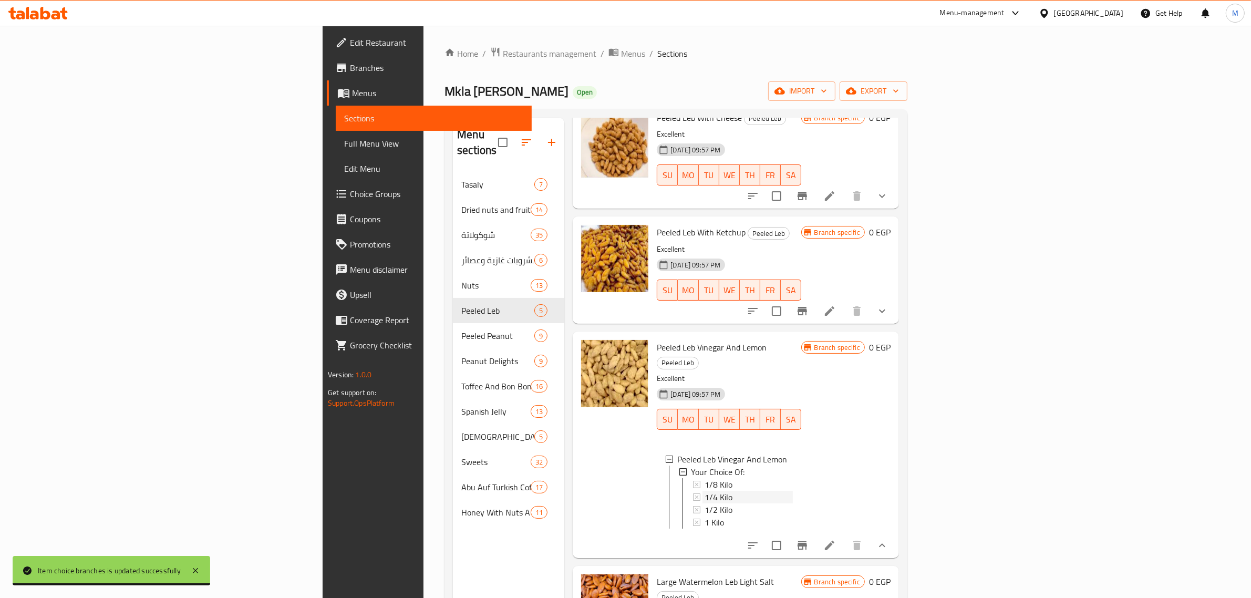
click at [704, 491] on div "1/4 Kilo" at bounding box center [748, 497] width 88 height 13
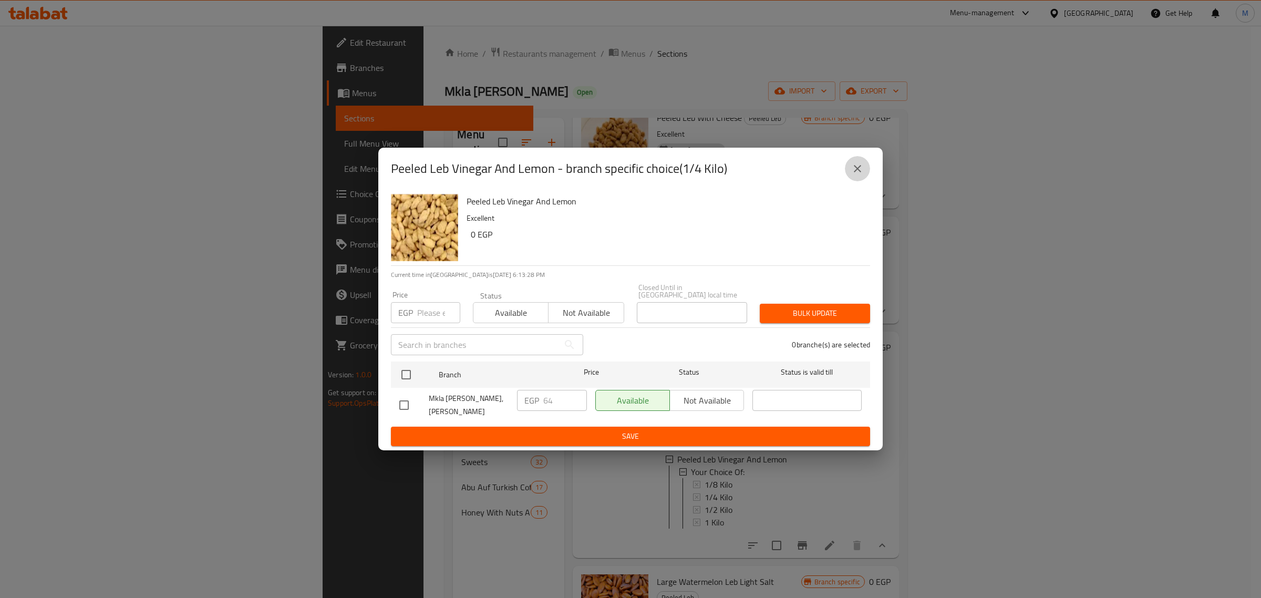
click at [856, 172] on icon "close" at bounding box center [857, 168] width 13 height 13
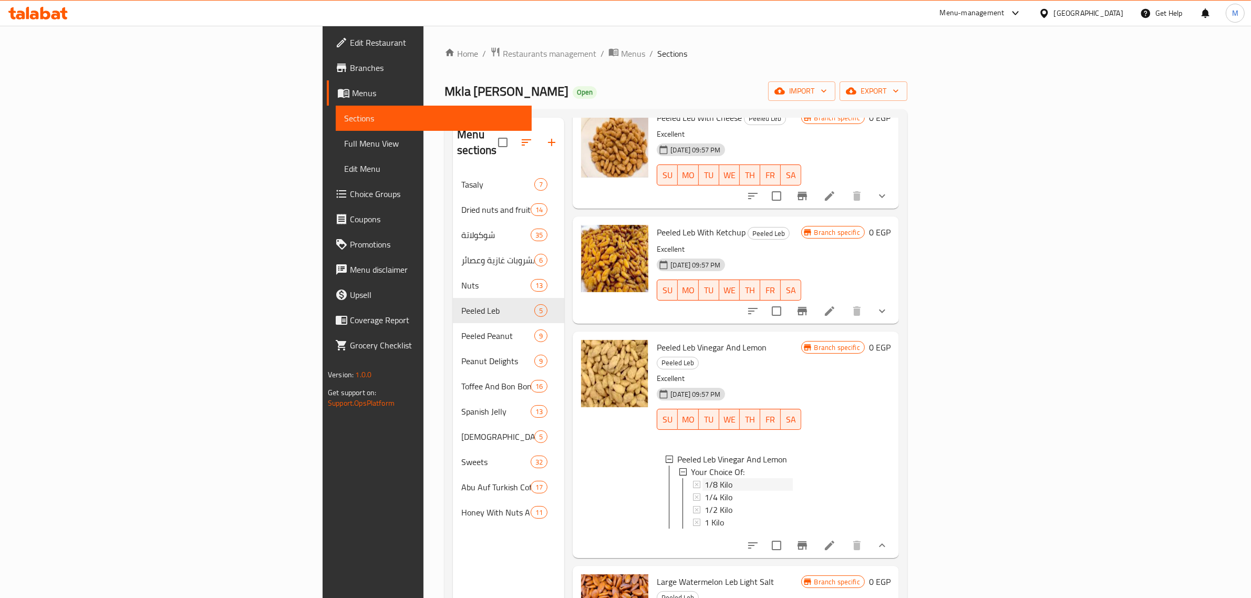
click at [704, 478] on div "1/8 Kilo" at bounding box center [748, 484] width 88 height 13
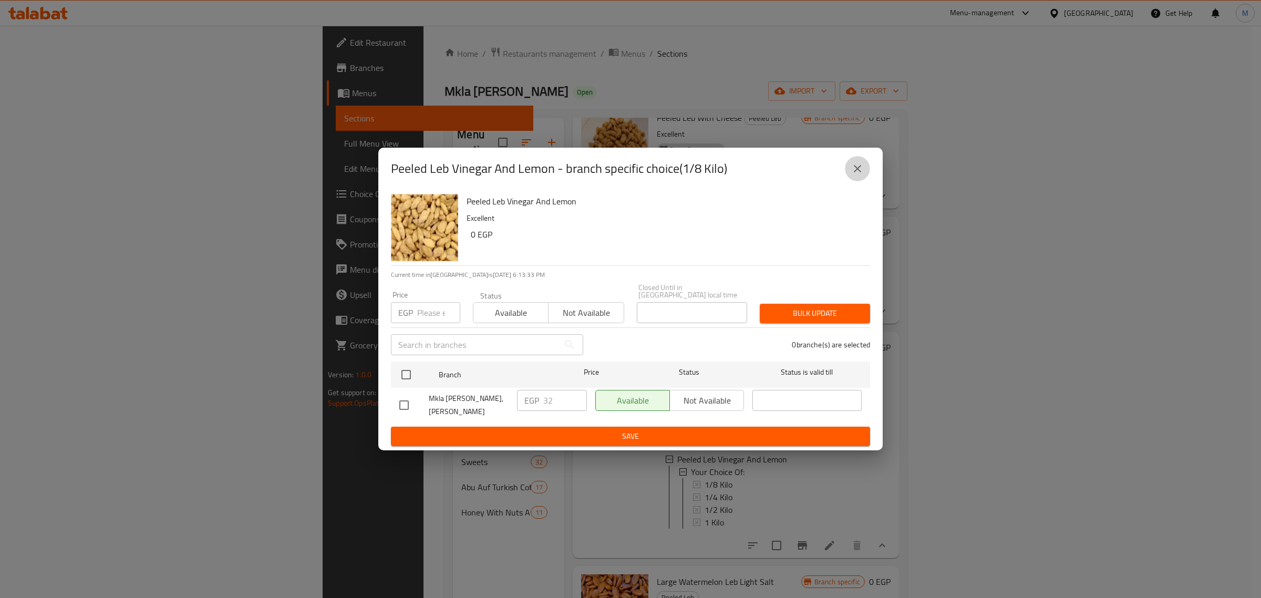
click at [854, 171] on icon "close" at bounding box center [857, 168] width 13 height 13
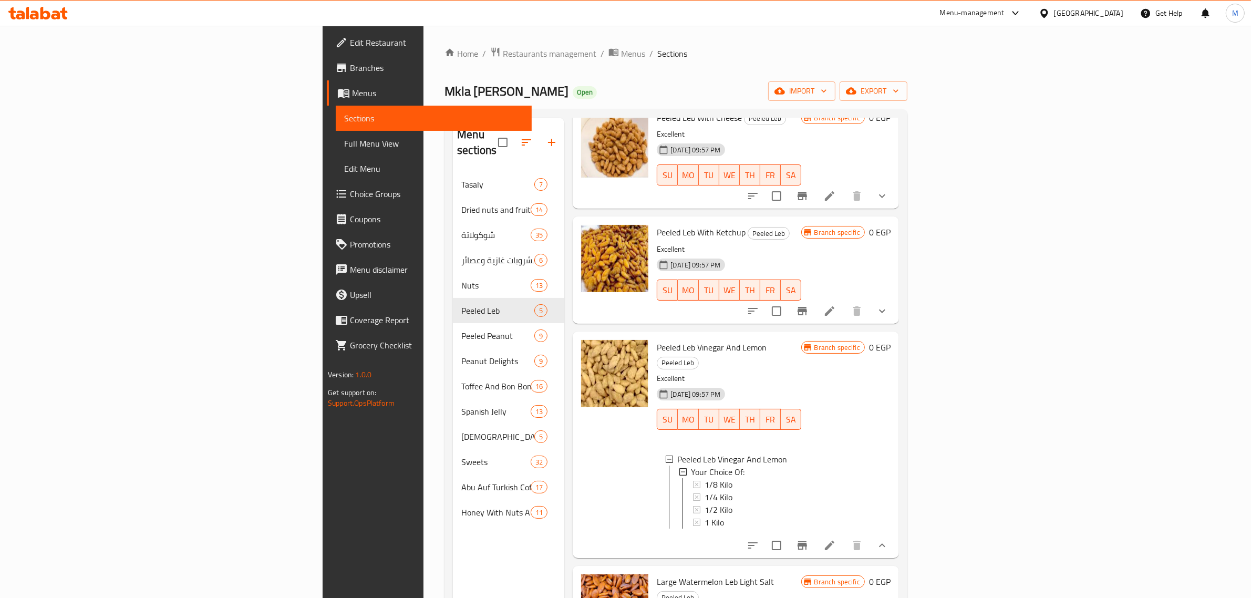
click at [836, 544] on div "Menu items Add Sort Manage items Peeled Leb With Cheese Peeled Leb Excellent 31…" at bounding box center [731, 417] width 335 height 598
click at [805, 530] on div "Peeled Leb Vinegar And Lemon Peeled Leb Excellent 31-08-2024 09:57 PM SU MO TU …" at bounding box center [728, 445] width 152 height 218
click at [805, 524] on div "Peeled Leb Vinegar And Lemon Peeled Leb Excellent 31-08-2024 09:57 PM SU MO TU …" at bounding box center [728, 445] width 152 height 218
click at [805, 523] on div "Peeled Leb Vinegar And Lemon Peeled Leb Excellent 31-08-2024 09:57 PM SU MO TU …" at bounding box center [728, 445] width 152 height 218
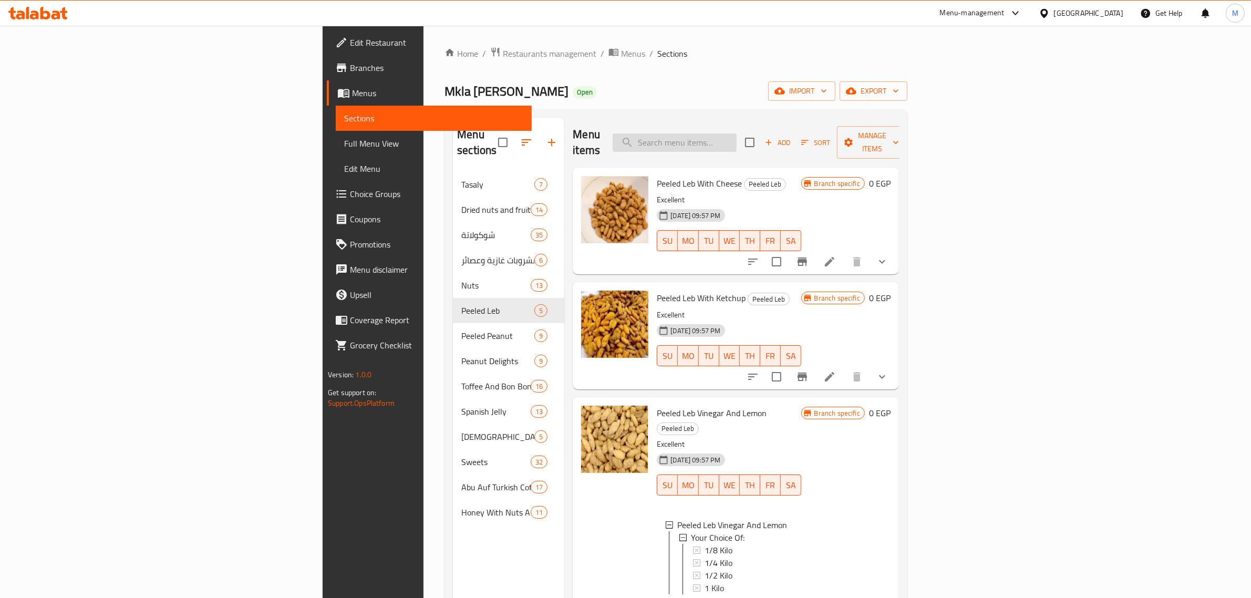
click at [737, 133] on input "search" at bounding box center [675, 142] width 124 height 18
paste input "سوداني كاري"
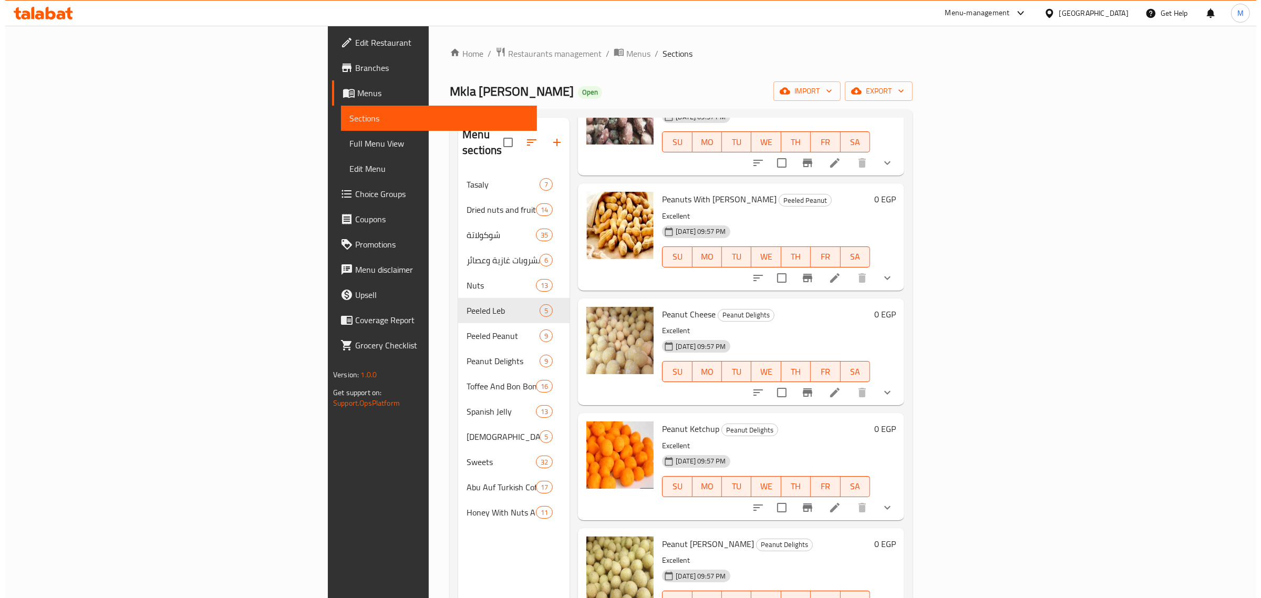
scroll to position [394, 0]
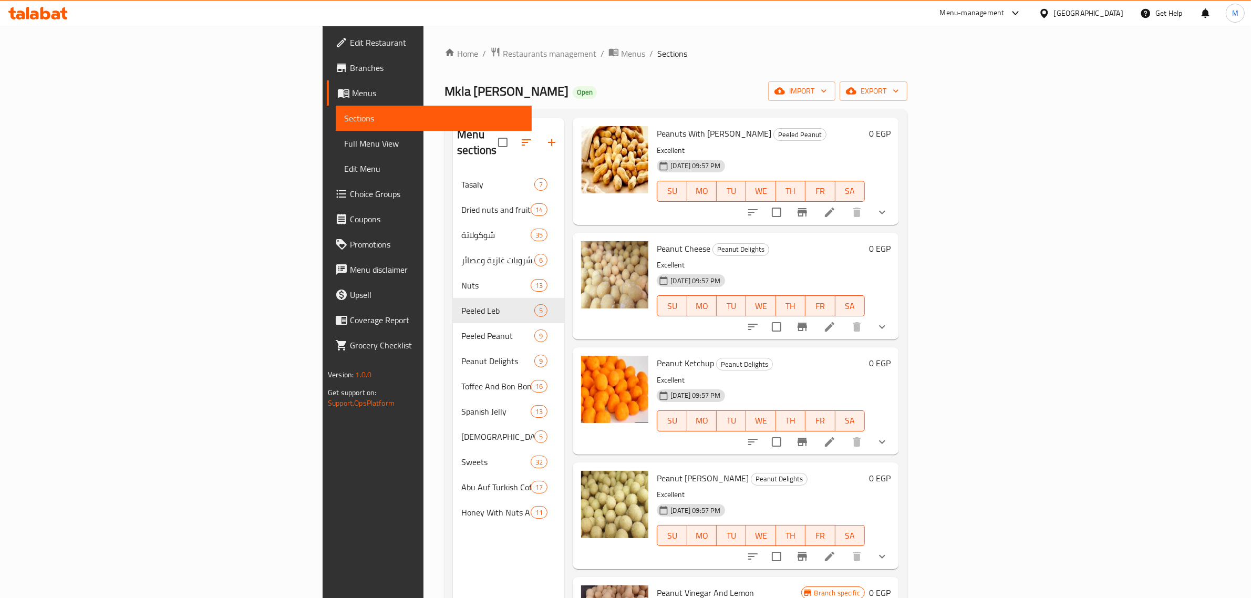
type input "سودان"
click at [657, 470] on span "Peanut Curry" at bounding box center [703, 478] width 92 height 16
click at [751, 473] on span "Peanut Delights" at bounding box center [779, 479] width 56 height 12
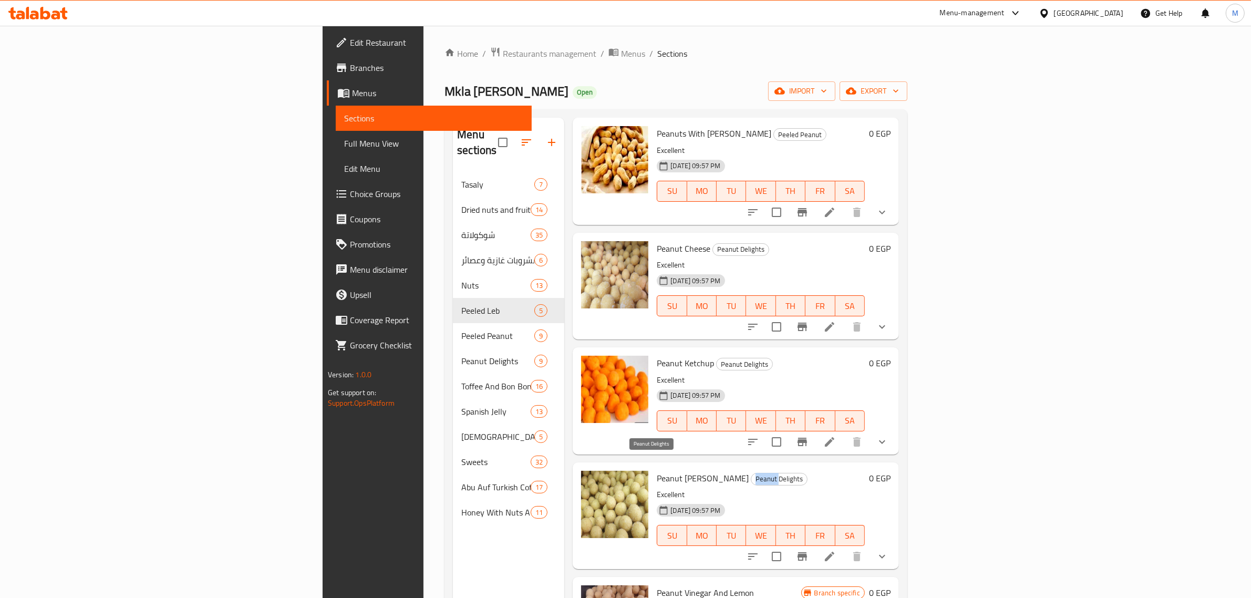
click at [751, 473] on span "Peanut Delights" at bounding box center [779, 479] width 56 height 12
click at [503, 53] on span "Restaurants management" at bounding box center [550, 53] width 94 height 13
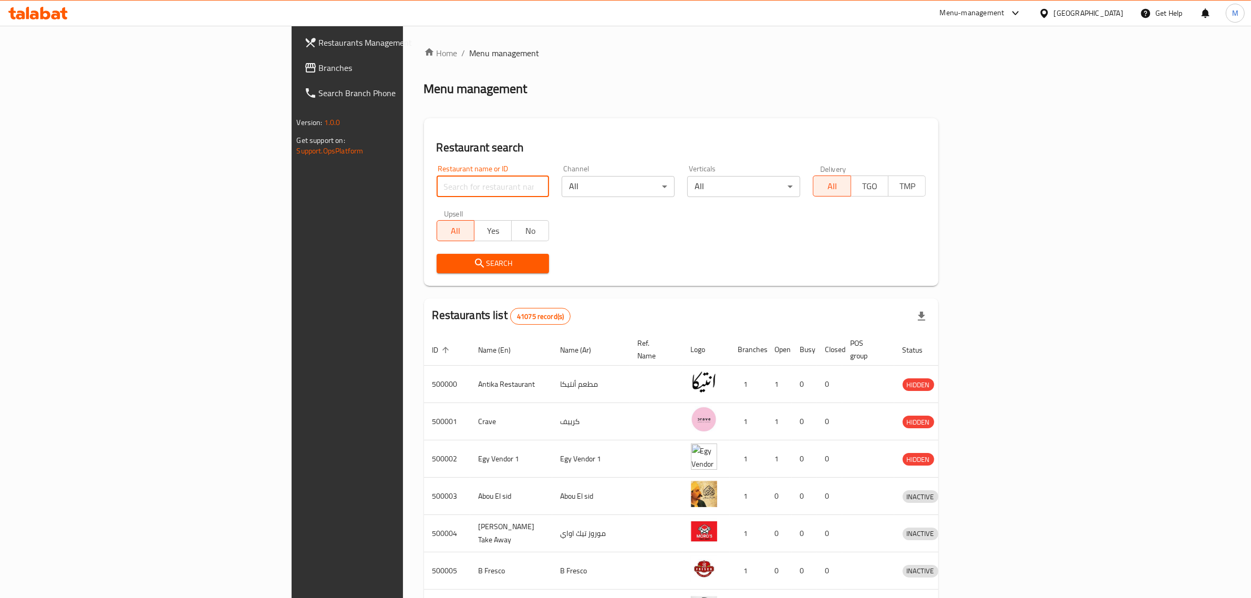
click at [437, 188] on input "search" at bounding box center [493, 186] width 113 height 21
paste input "675244"
type input "675244"
click button "Search" at bounding box center [493, 263] width 113 height 19
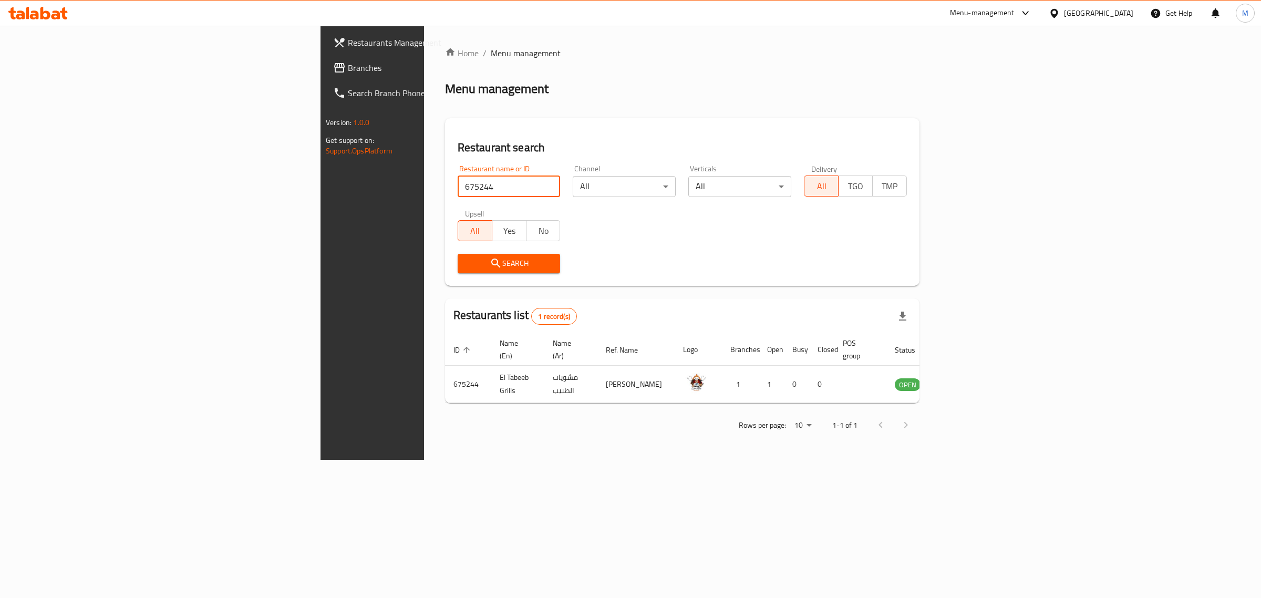
click at [1014, 7] on div "Menu-management" at bounding box center [982, 13] width 65 height 13
click at [986, 164] on div "Restaurant-Management" at bounding box center [975, 165] width 82 height 12
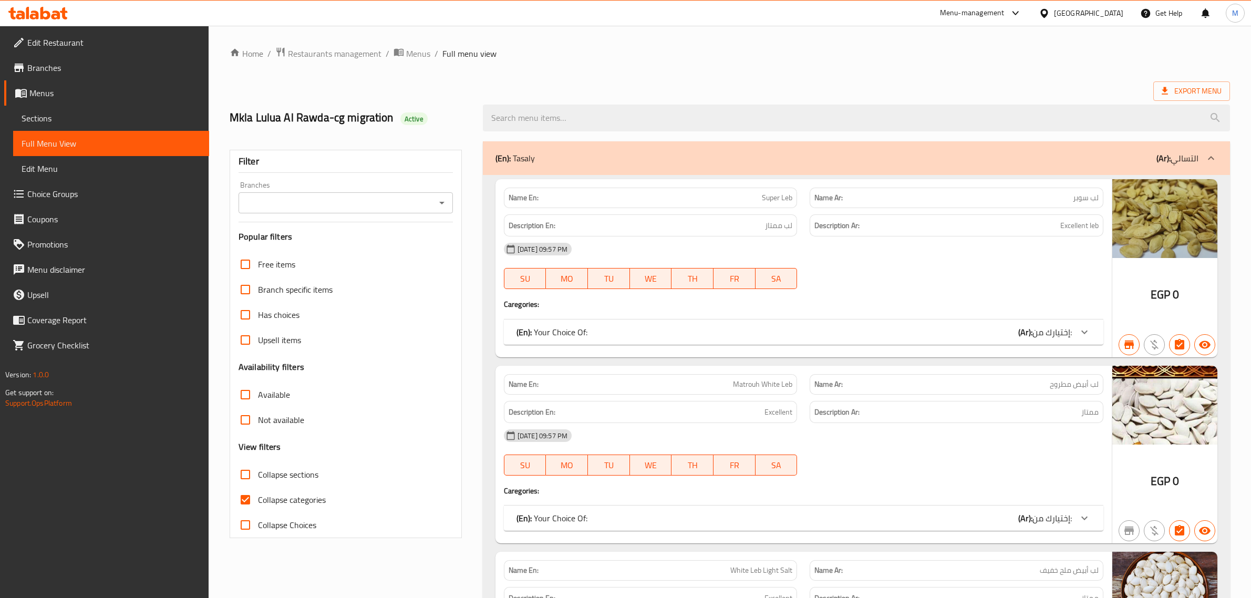
scroll to position [11716, 0]
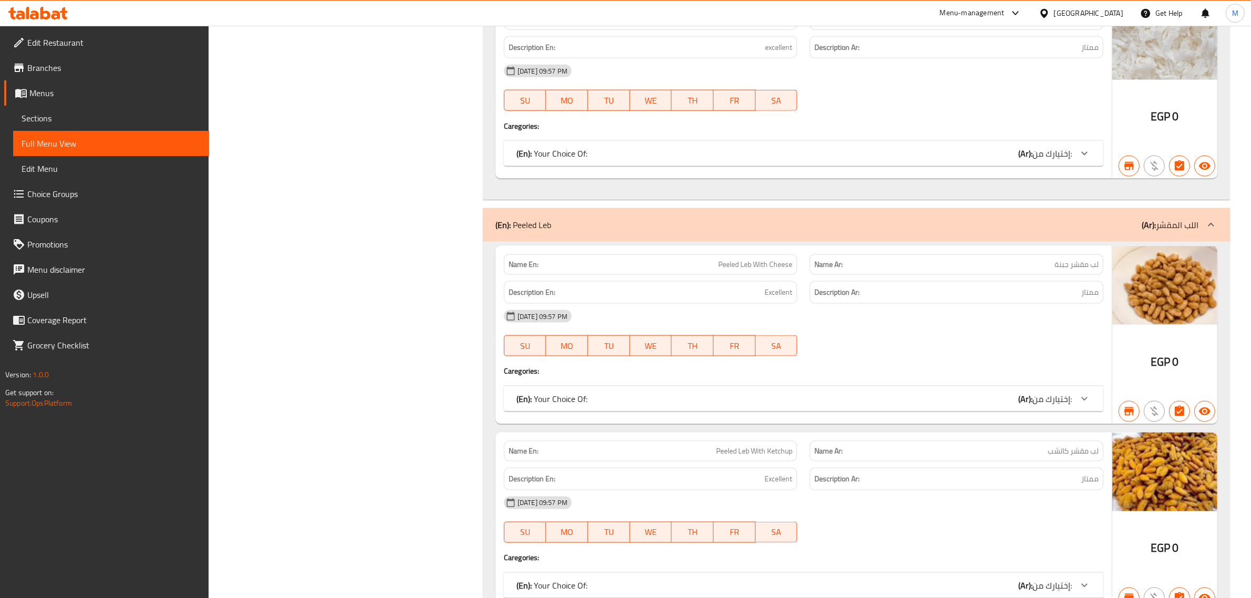
click at [733, 457] on span "Peeled Leb With Ketchup" at bounding box center [754, 450] width 76 height 11
copy span "Peeled Leb With Ketchup"
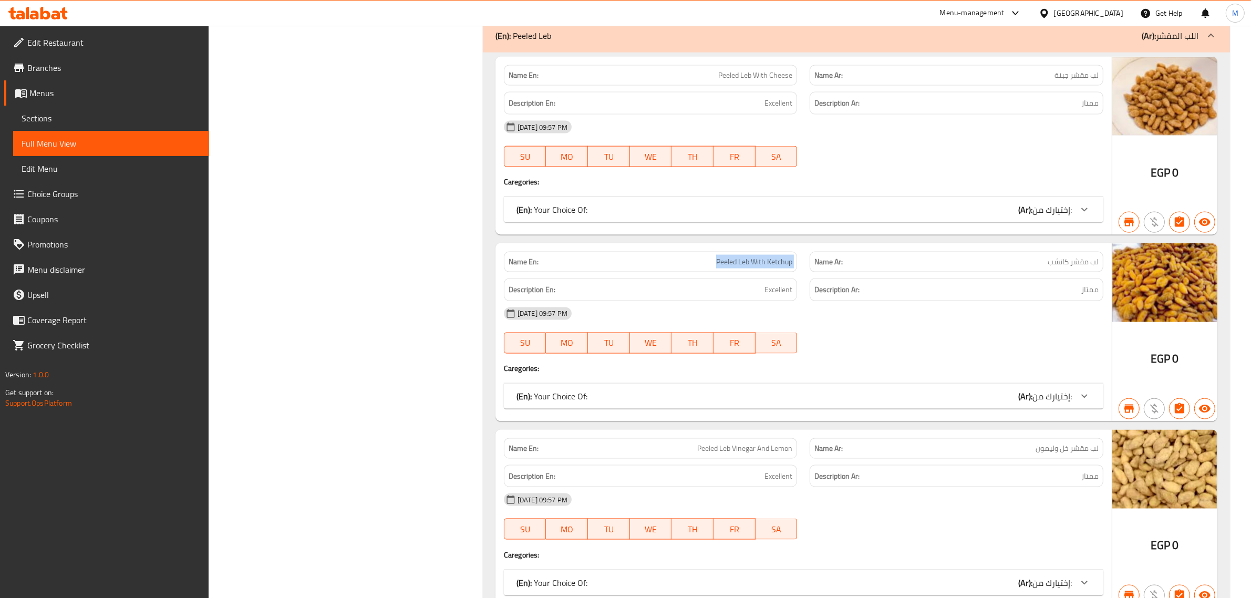
scroll to position [11913, 0]
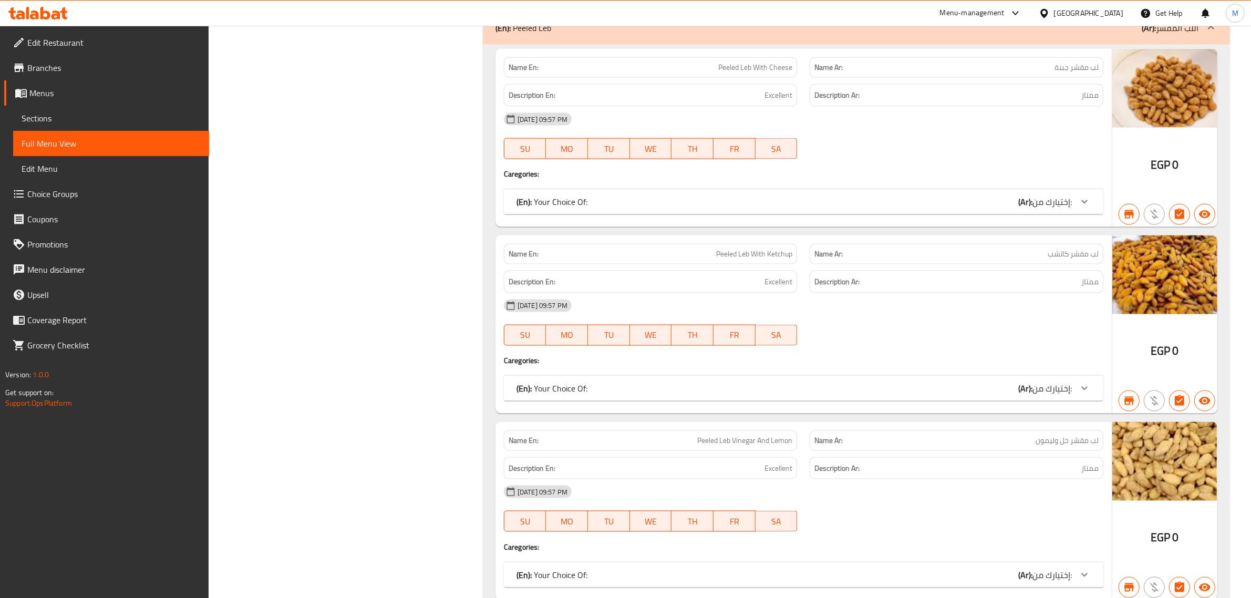
click at [750, 446] on span "Peeled Leb Vinegar And Lemon" at bounding box center [744, 440] width 95 height 11
copy span "Peeled Leb Vinegar And Lemon"
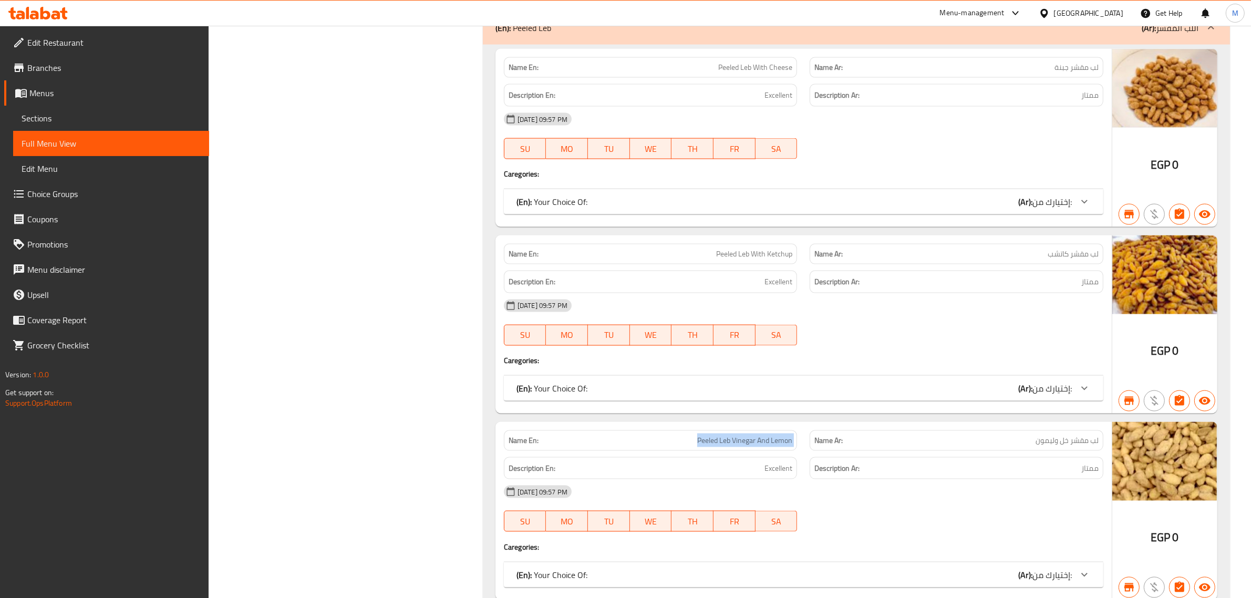
scroll to position [11876, 0]
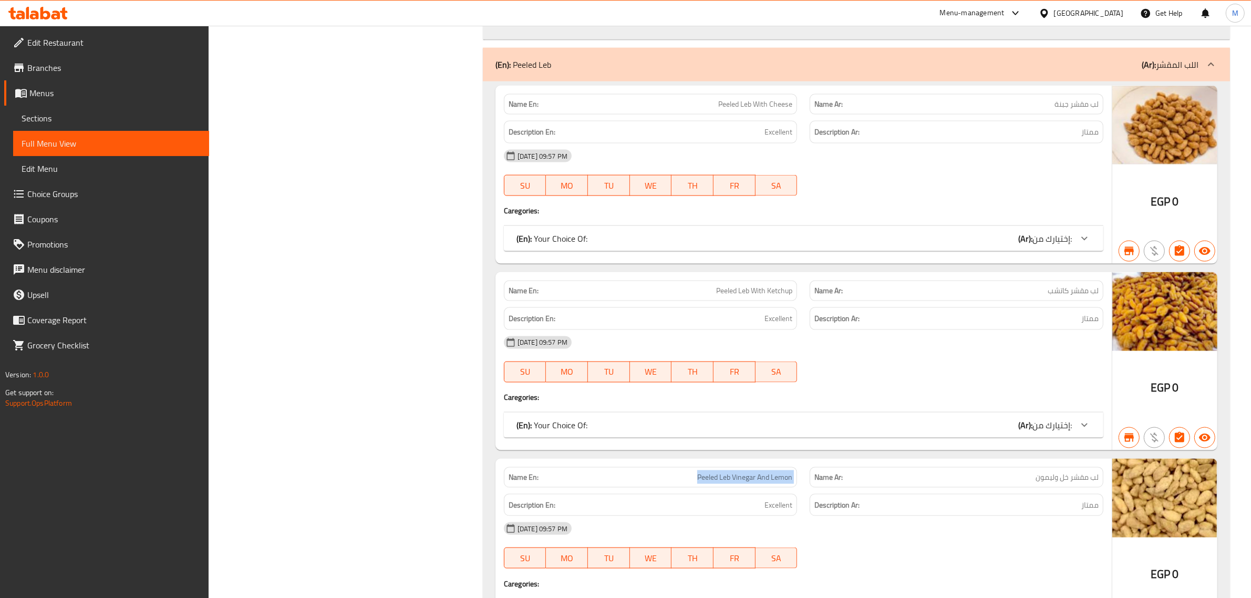
click at [744, 483] on span "Peeled Leb Vinegar And Lemon" at bounding box center [744, 477] width 95 height 11
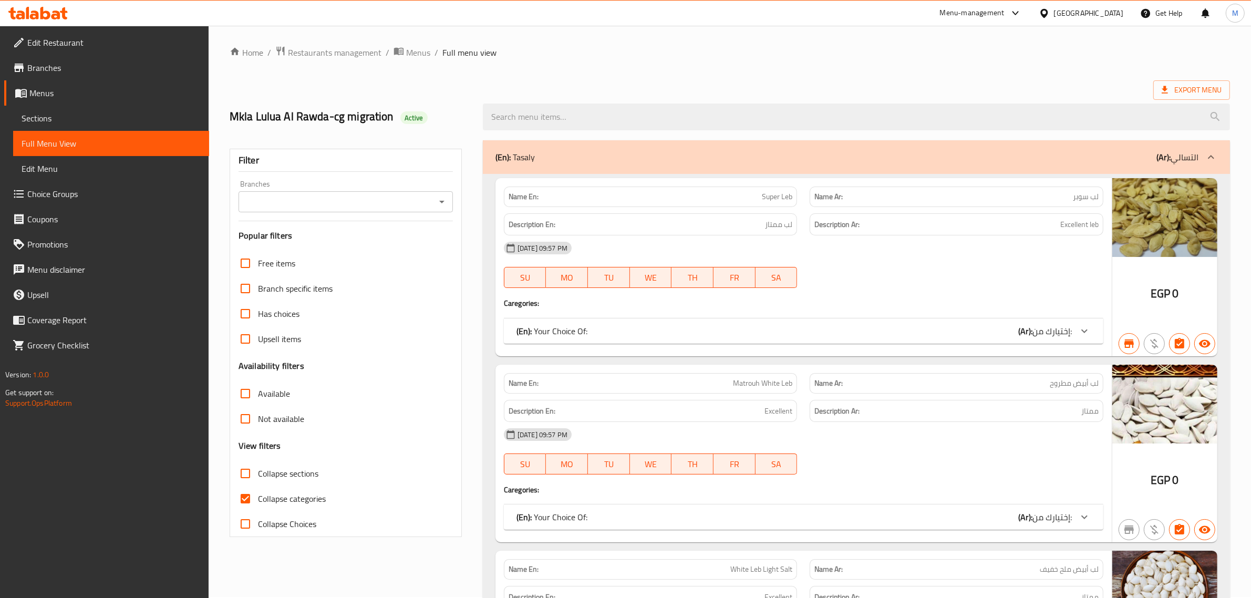
scroll to position [0, 0]
click at [313, 205] on input "Branches" at bounding box center [337, 202] width 191 height 15
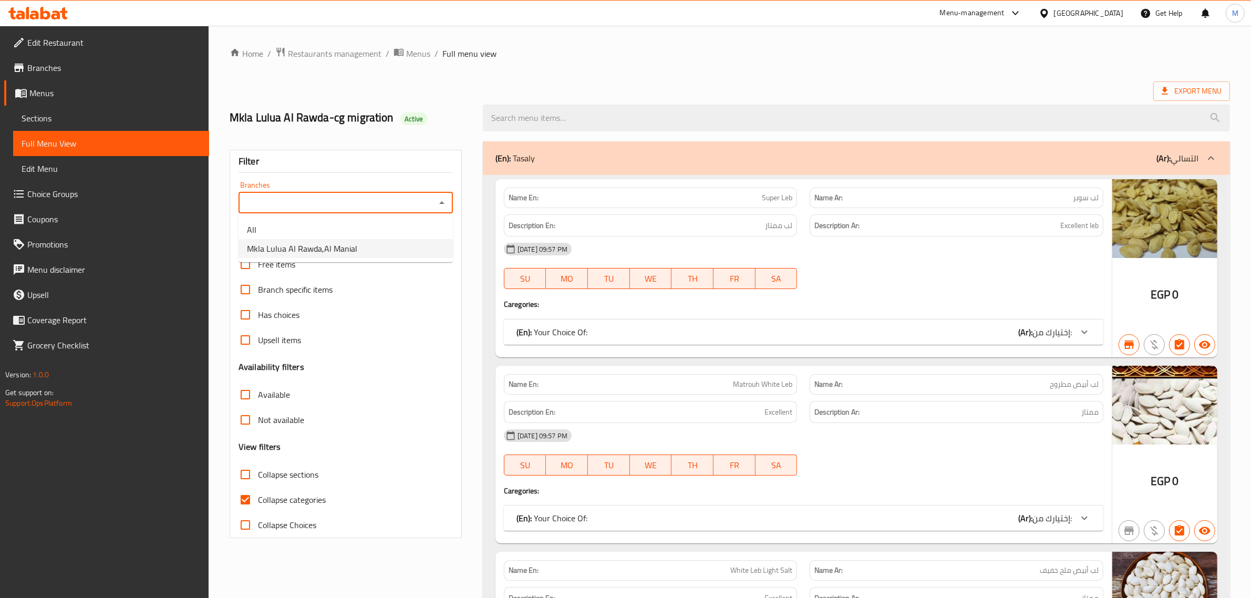
click at [308, 246] on span "Mkla Lulua Al Rawda,Al Manial" at bounding box center [302, 248] width 110 height 13
type input "Mkla Lulua Al Rawda,Al Manial"
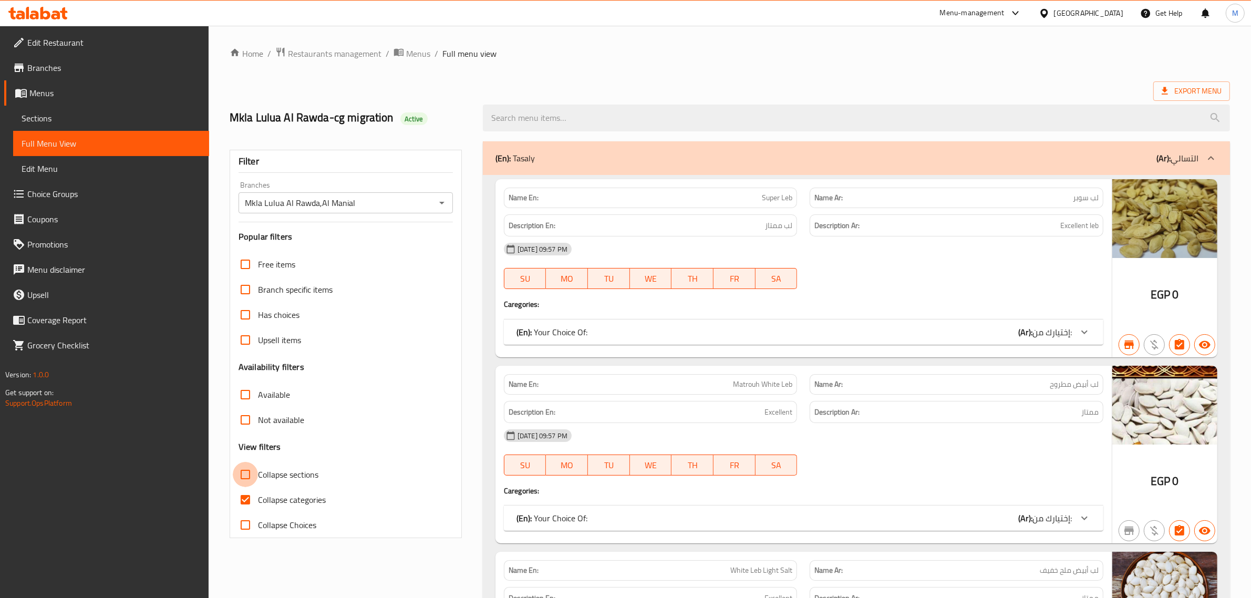
click at [248, 471] on input "Collapse sections" at bounding box center [245, 474] width 25 height 25
checkbox input "true"
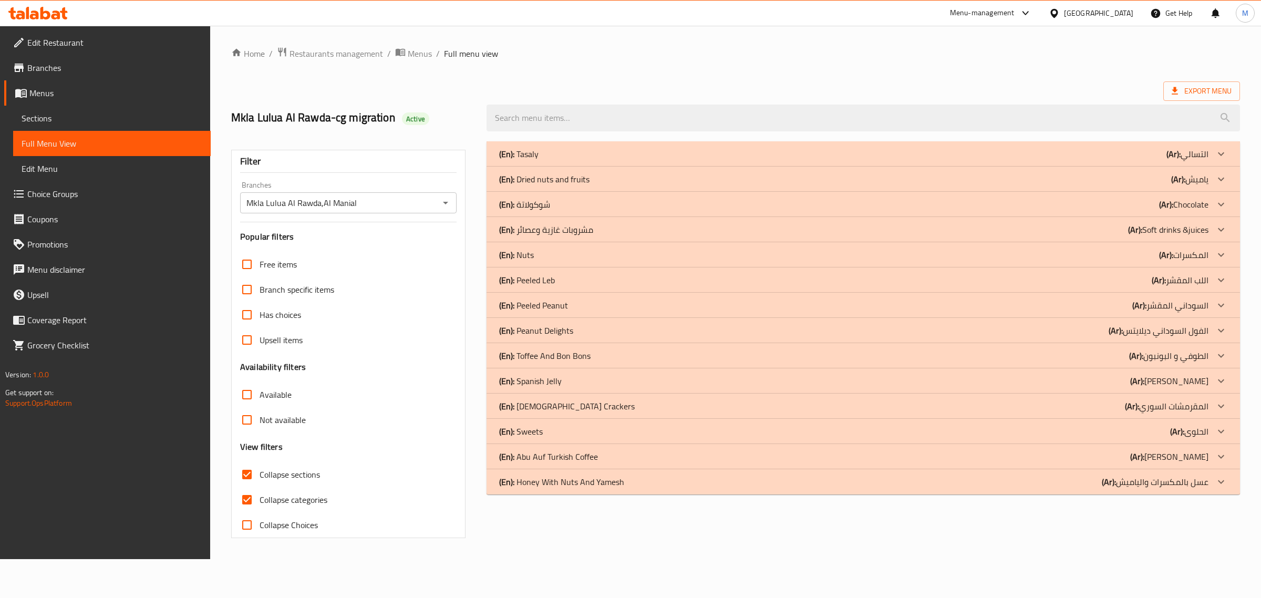
click at [590, 305] on div "(En): Peeled Peanut (Ar): ال[DEMOGRAPHIC_DATA] المقشر" at bounding box center [853, 305] width 709 height 13
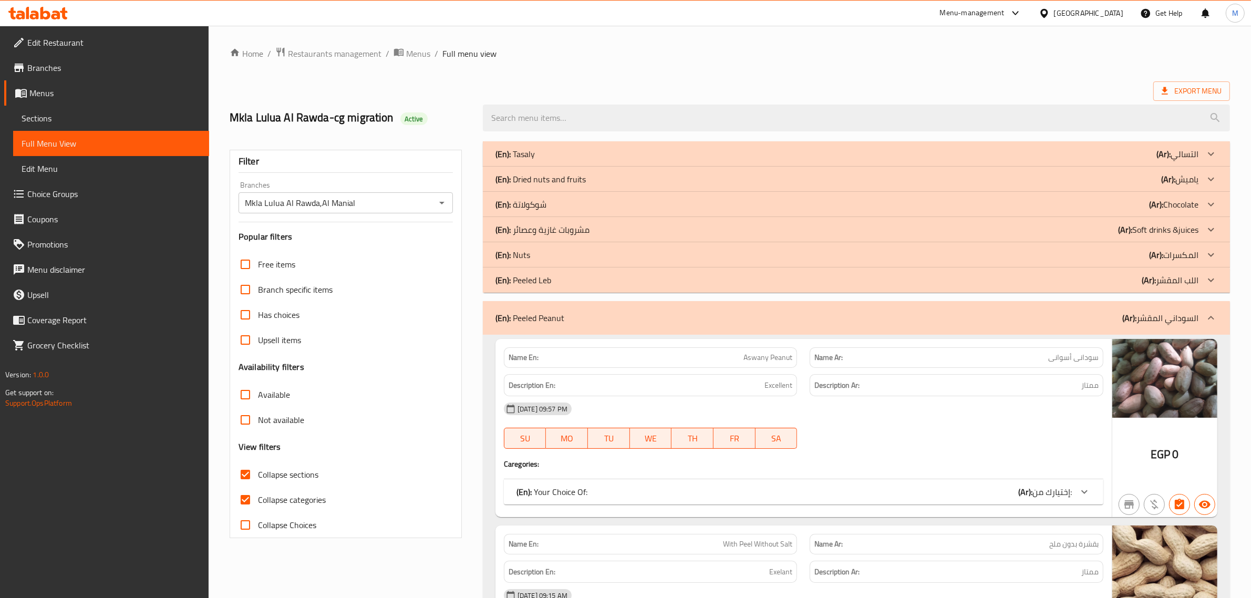
click at [651, 315] on div "(En): Peeled Peanut (Ar): ال[DEMOGRAPHIC_DATA] المقشر" at bounding box center [846, 318] width 703 height 13
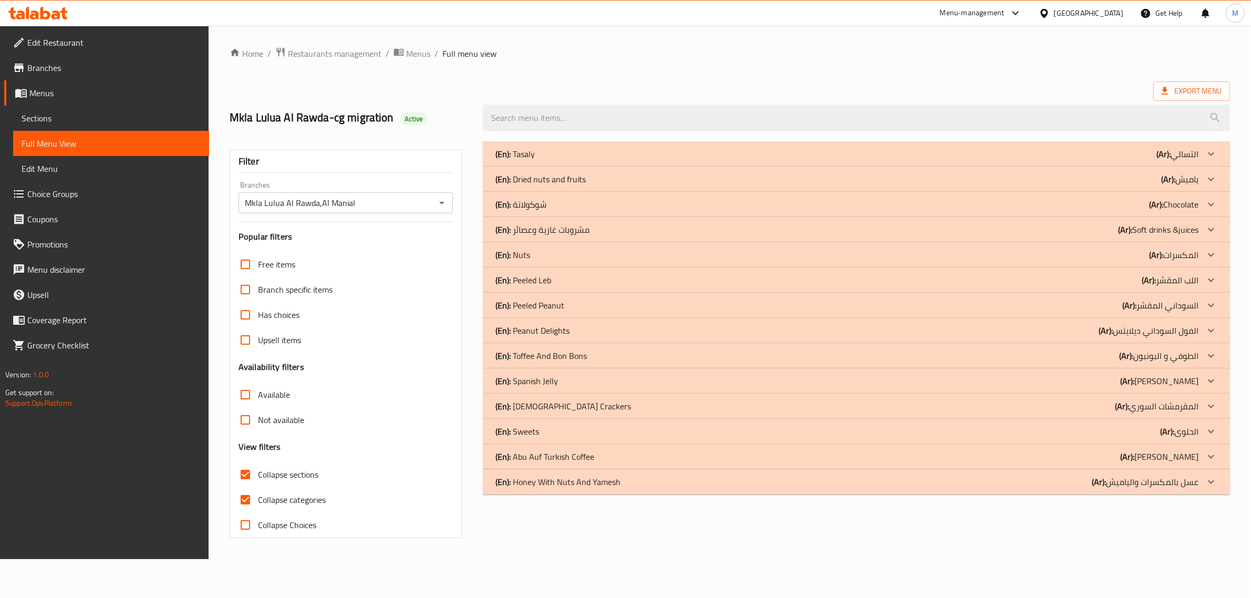
click at [635, 277] on div "(En): Peeled Leb (Ar): اللب المقشر" at bounding box center [846, 280] width 703 height 13
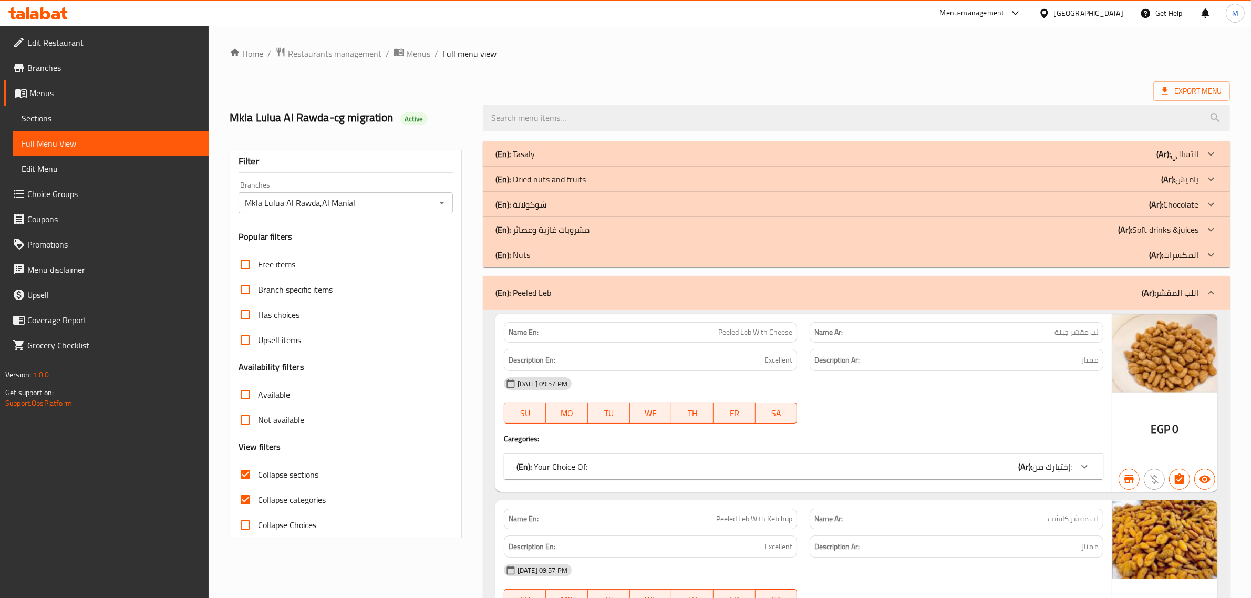
scroll to position [407, 0]
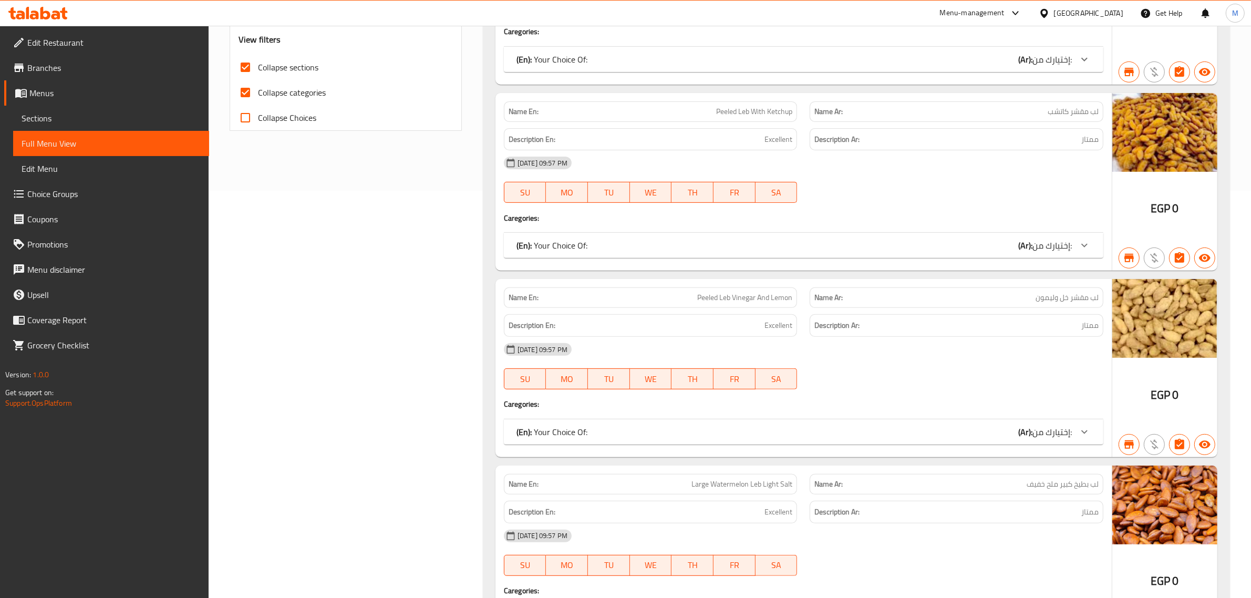
click at [880, 433] on div "(En): Your Choice Of: (Ar): إختيارك من:" at bounding box center [793, 432] width 555 height 13
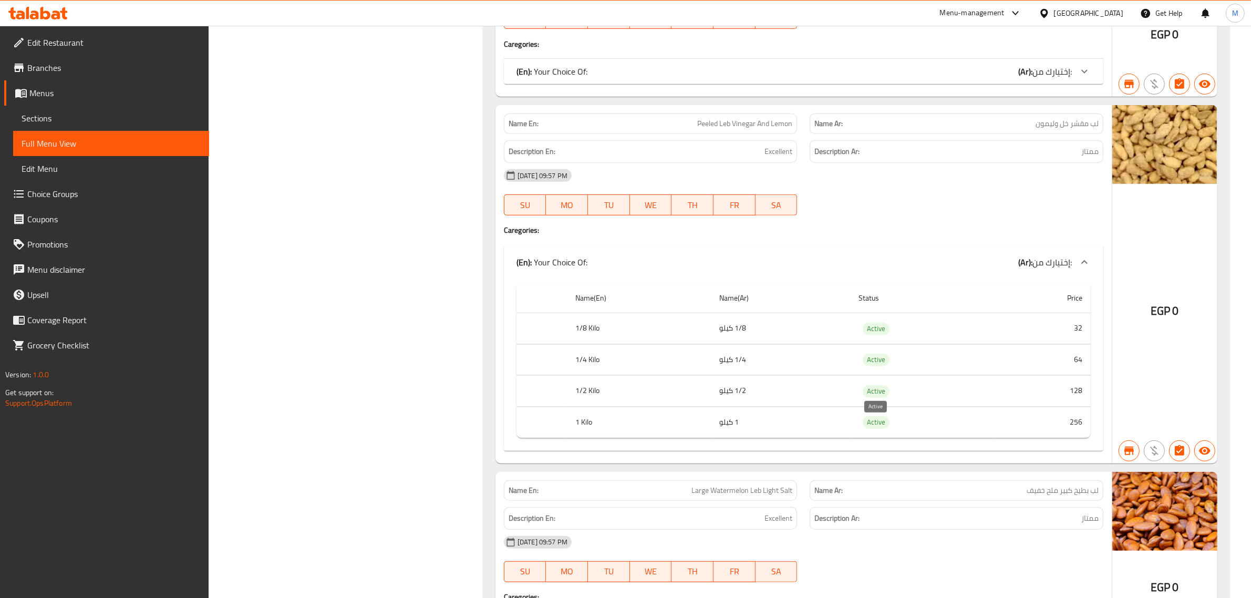
scroll to position [604, 0]
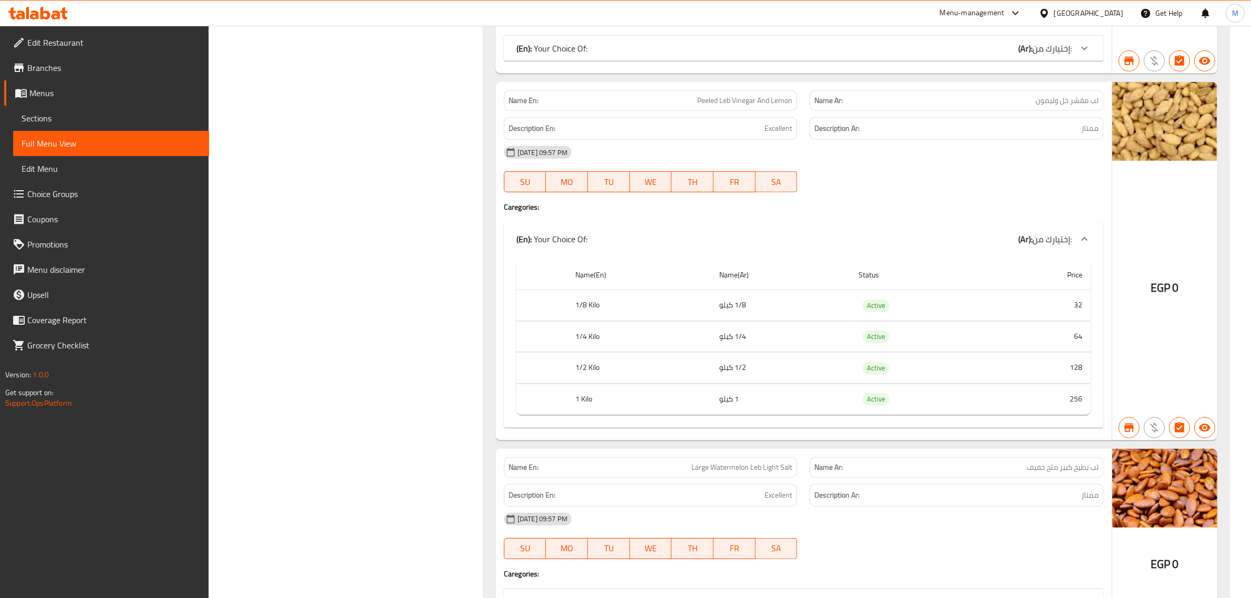
click at [966, 364] on td "Active" at bounding box center [922, 368] width 144 height 31
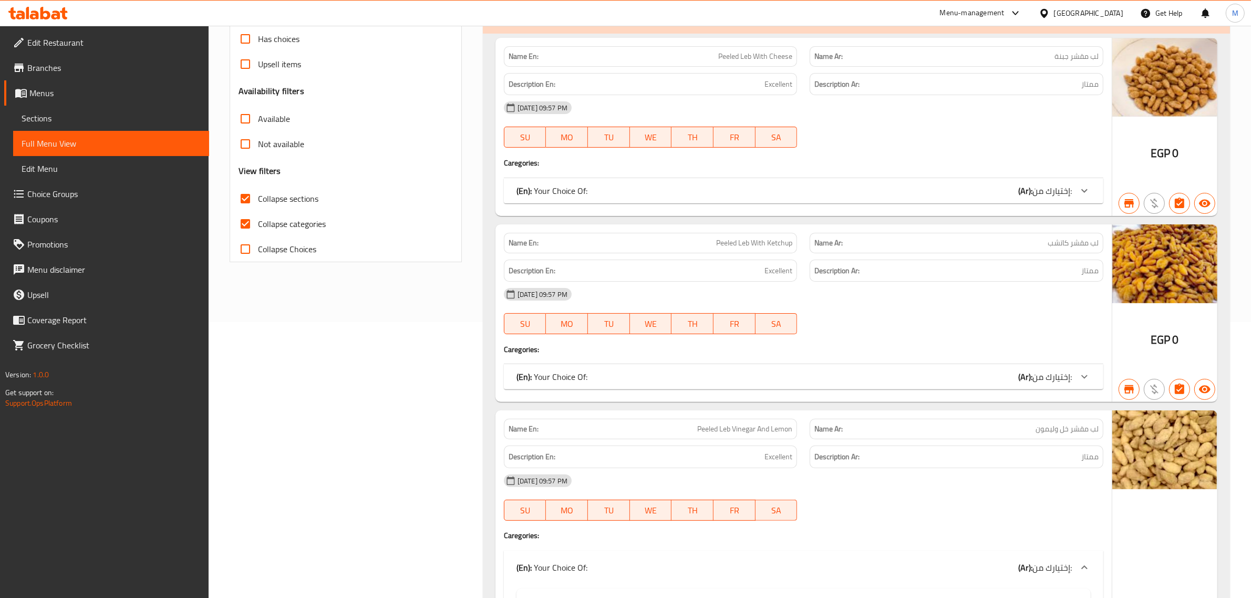
click at [983, 369] on div "(En): Your Choice Of: (Ar): إختيارك من:" at bounding box center [803, 376] width 599 height 25
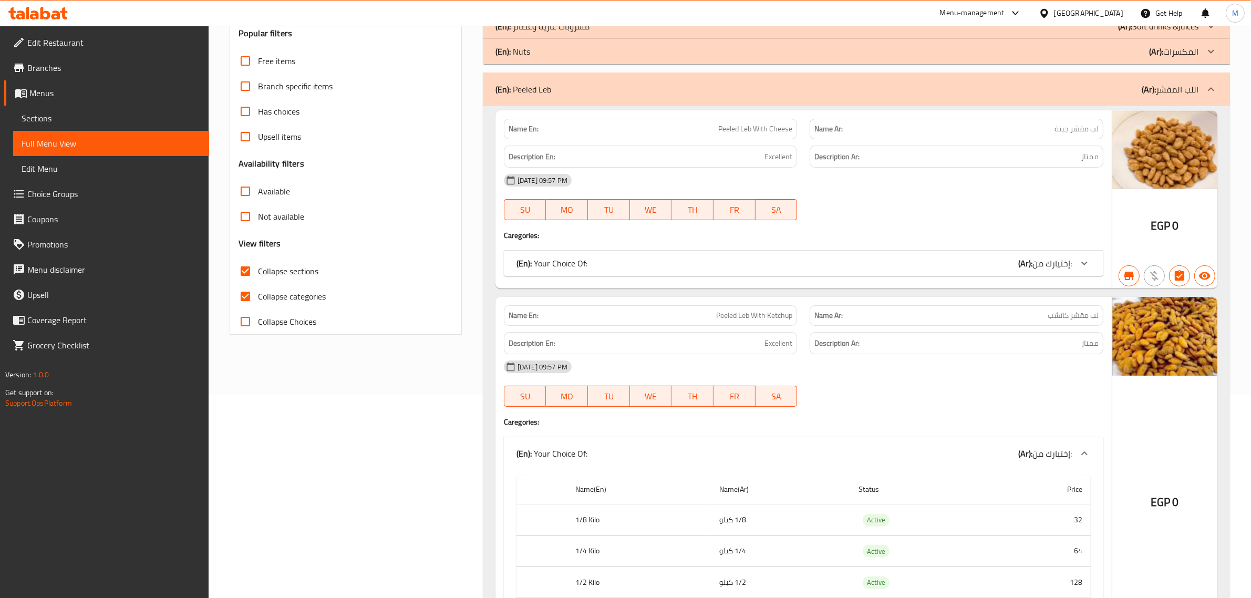
scroll to position [195, 0]
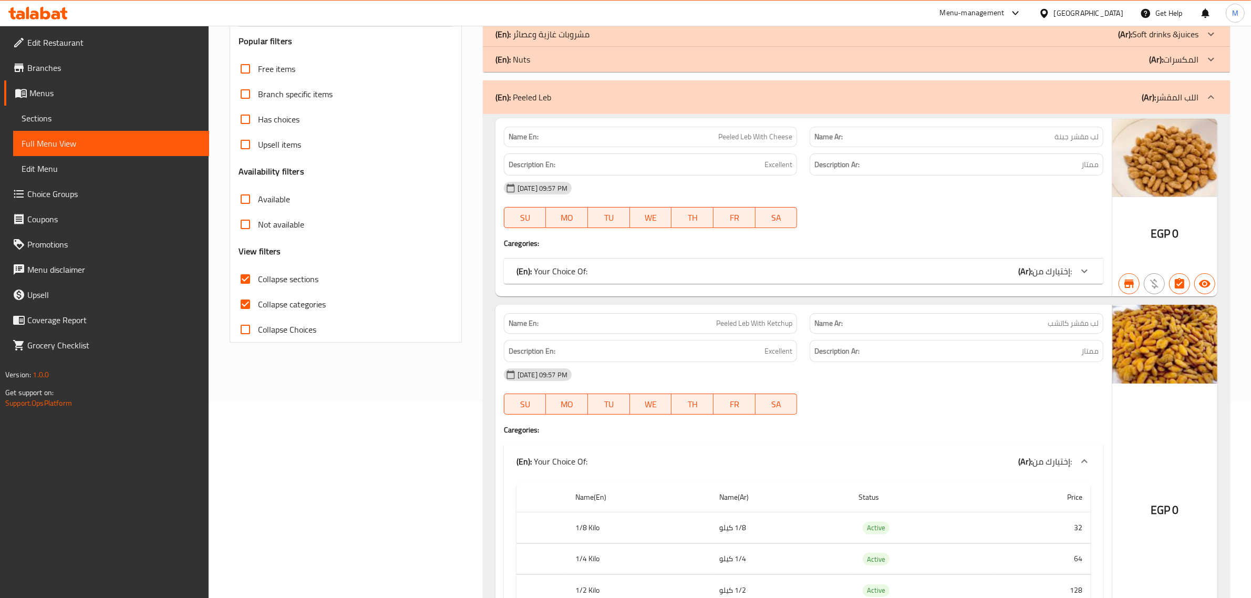
click at [1007, 276] on div "(En): Your Choice Of: (Ar): إختيارك من:" at bounding box center [793, 271] width 555 height 13
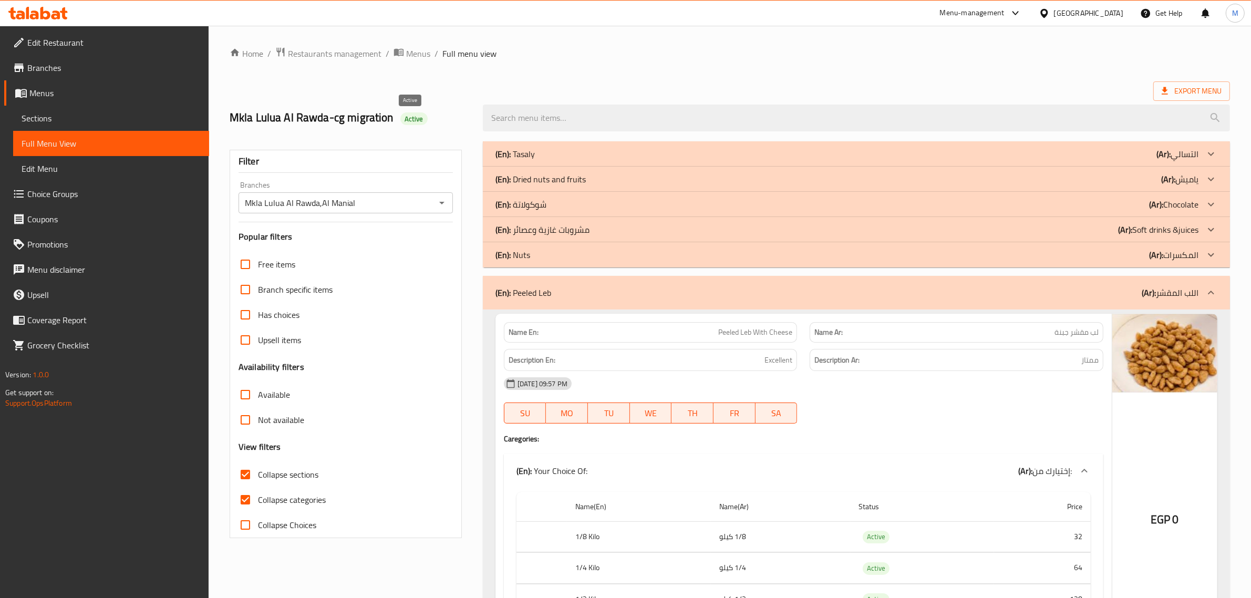
scroll to position [1440, 0]
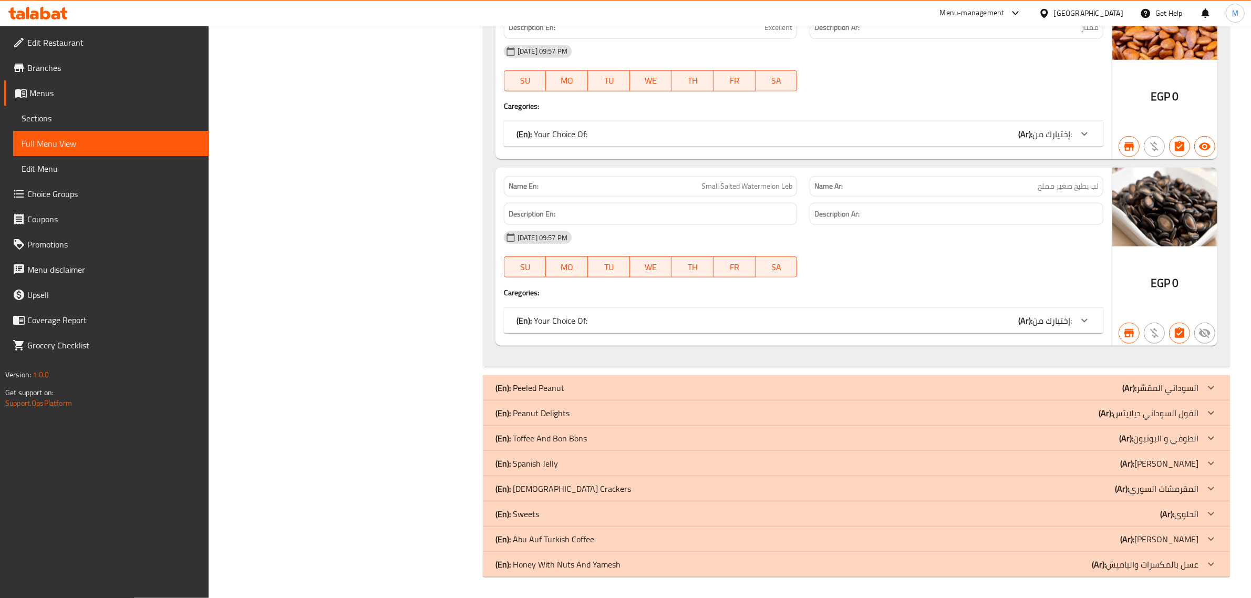
click at [1154, 411] on p "(Ar): الفول السوداني ديلايتس" at bounding box center [1148, 413] width 100 height 13
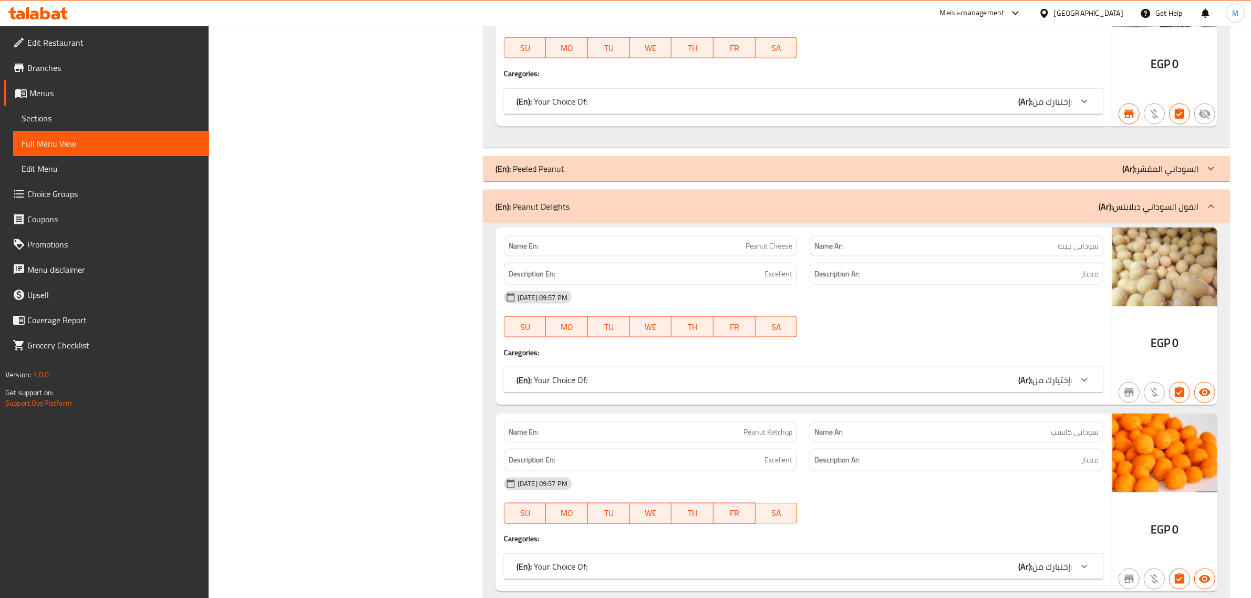
scroll to position [1703, 0]
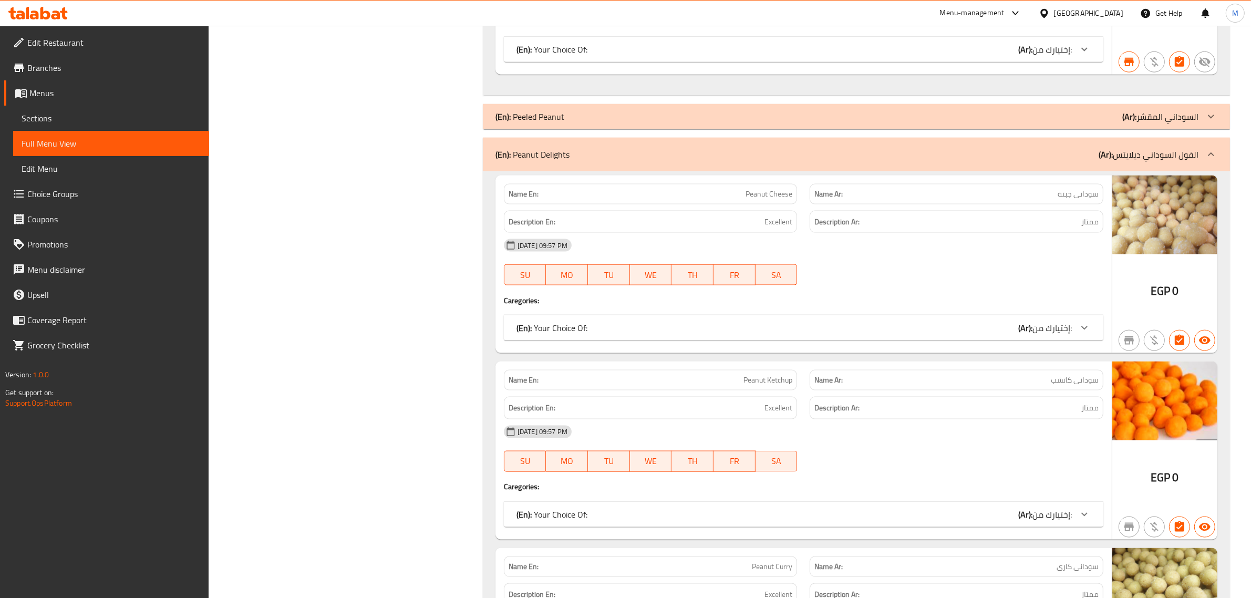
click at [1020, 336] on b "(Ar):" at bounding box center [1025, 328] width 14 height 16
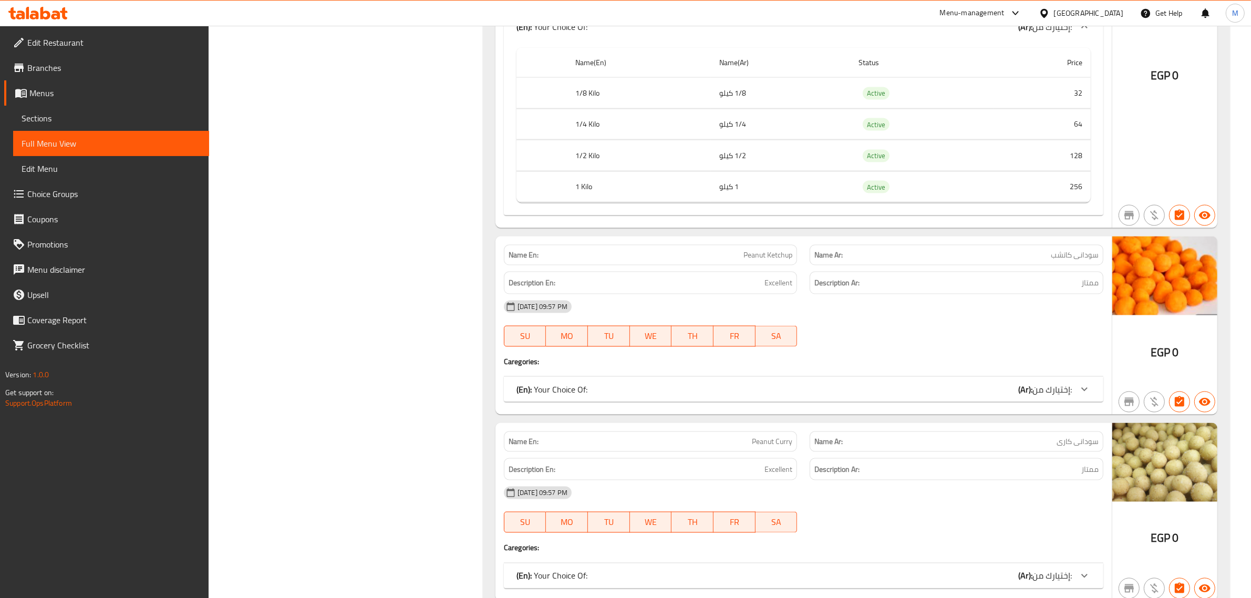
scroll to position [2031, 0]
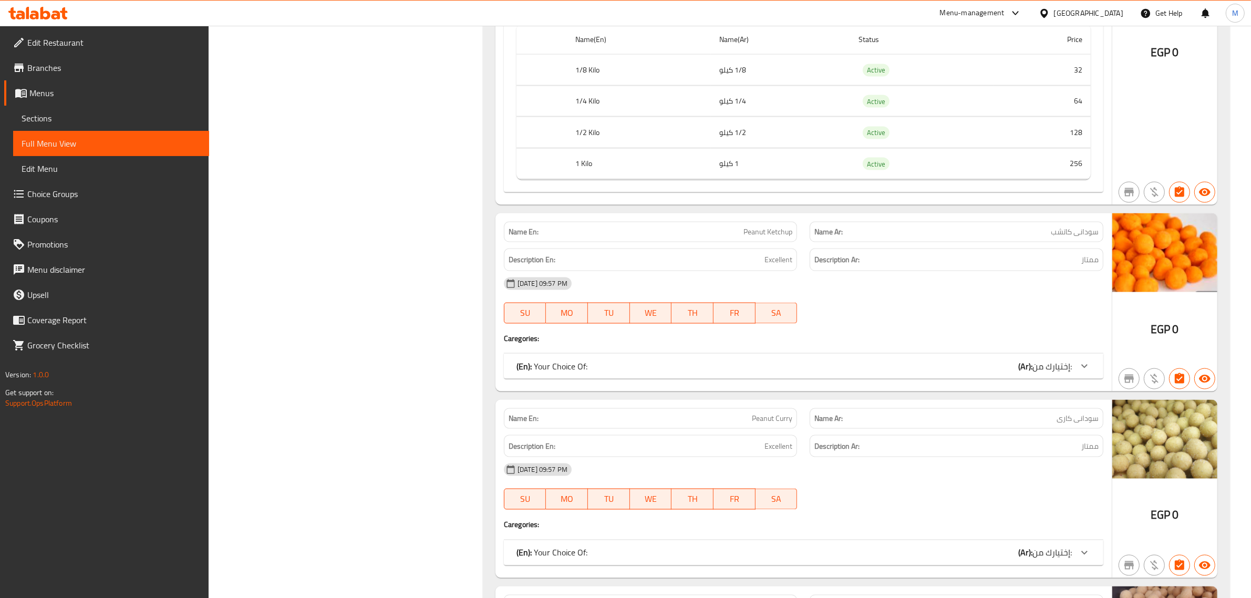
click at [1018, 374] on b "(Ar):" at bounding box center [1025, 366] width 14 height 16
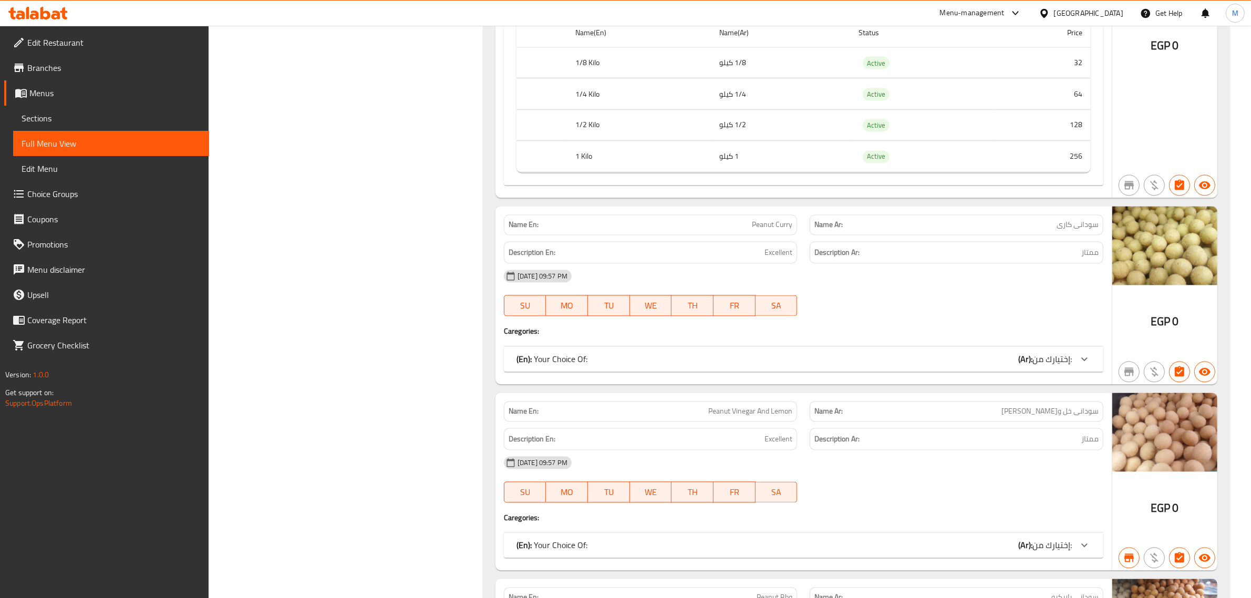
scroll to position [2425, 0]
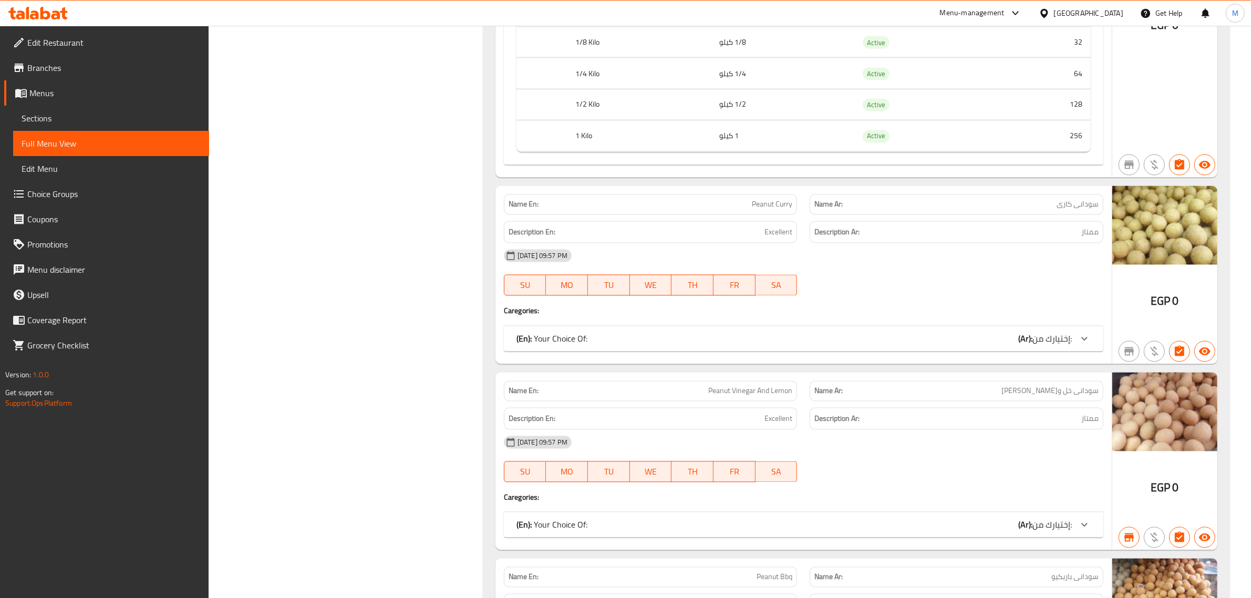
click at [998, 345] on div "(En): Your Choice Of: (Ar): إختيارك من:" at bounding box center [793, 339] width 555 height 13
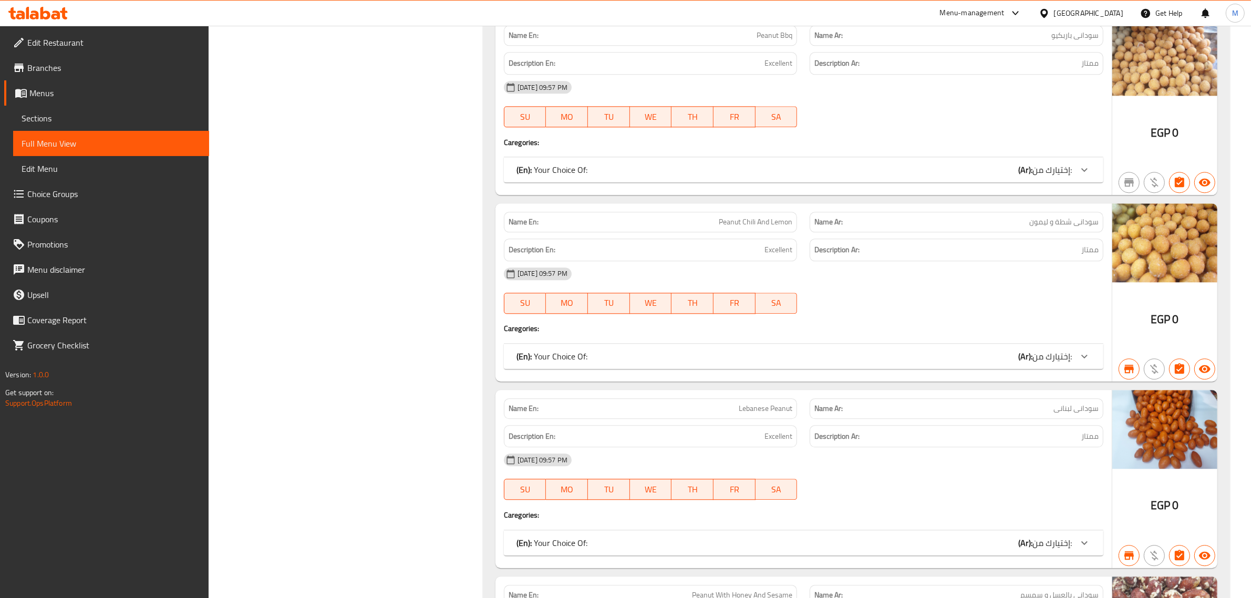
scroll to position [3148, 0]
click at [998, 362] on div "(En): Your Choice Of: (Ar): إختيارك من:" at bounding box center [793, 355] width 555 height 13
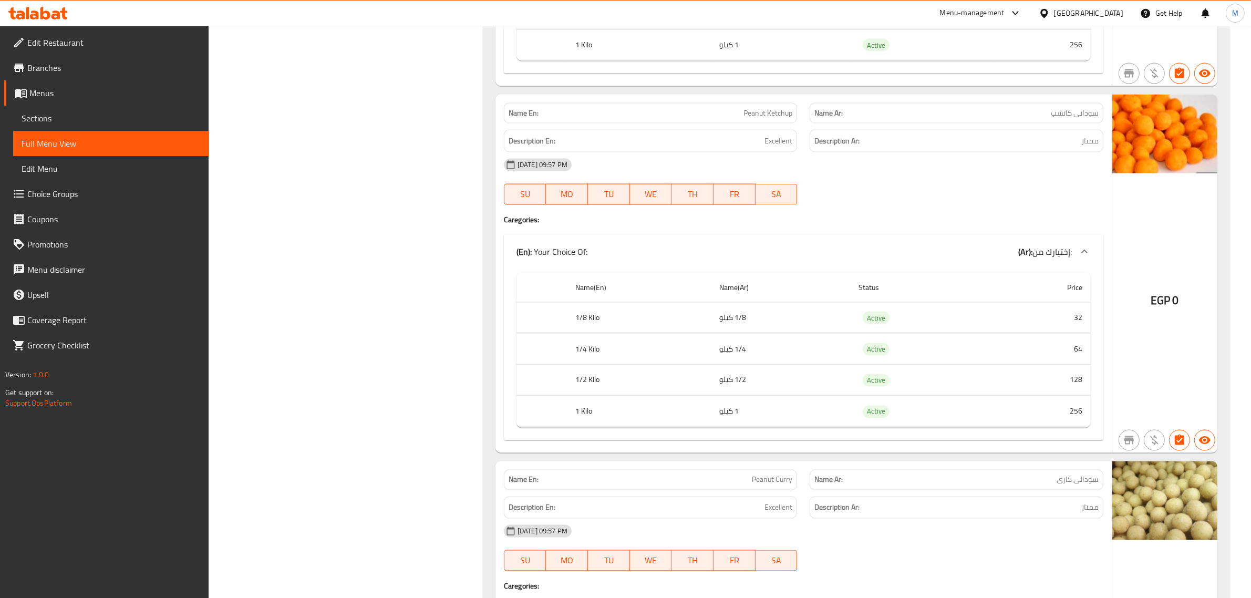
scroll to position [57, 0]
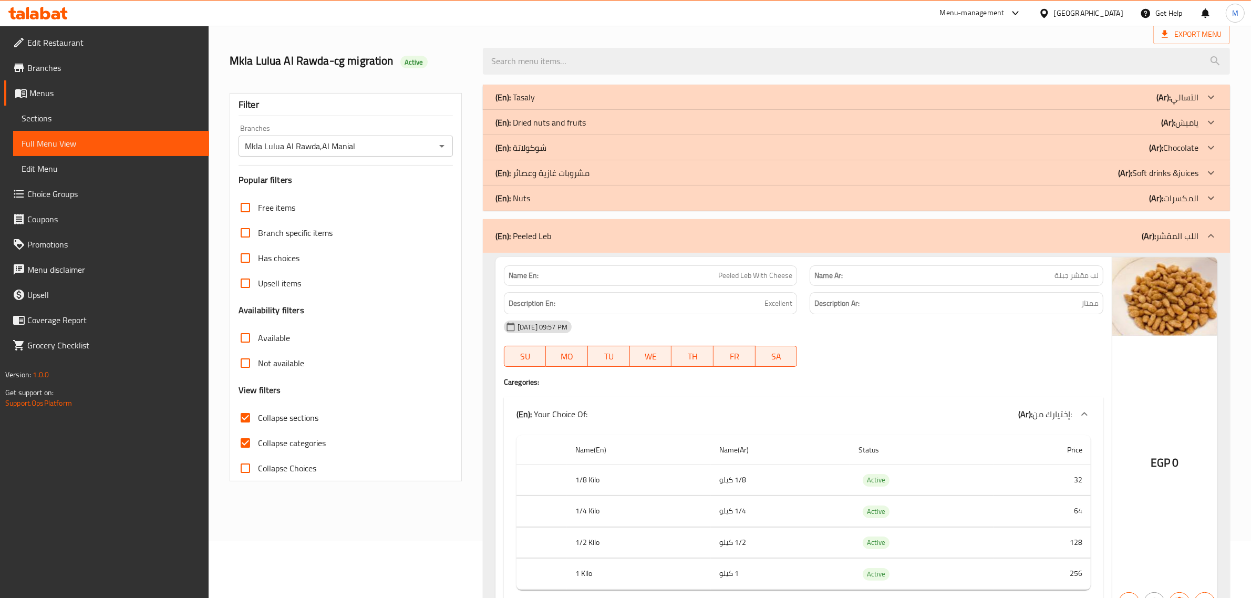
click at [473, 53] on div "Mkla Lulua Al Rawda-cg migration Active" at bounding box center [349, 61] width 253 height 47
drag, startPoint x: 360, startPoint y: 143, endPoint x: 240, endPoint y: 143, distance: 120.3
click at [240, 143] on div "Mkla Lulua Al Rawda,Al Manial Branches" at bounding box center [346, 146] width 214 height 21
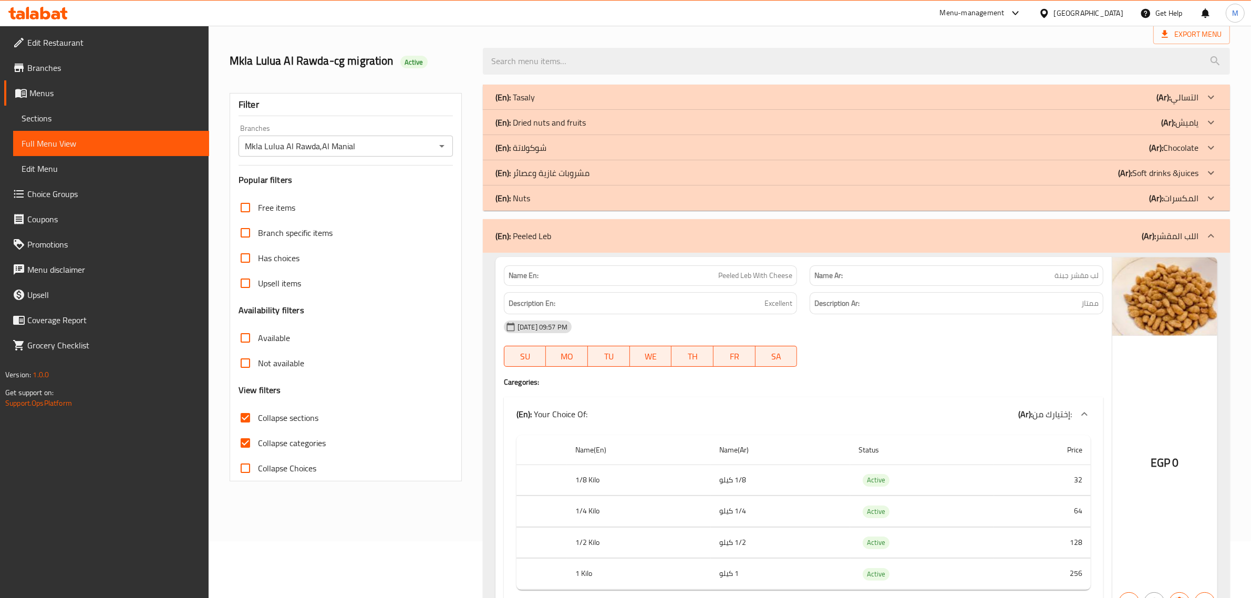
drag, startPoint x: 578, startPoint y: 329, endPoint x: 511, endPoint y: 390, distance: 91.1
click at [511, 390] on div "Name En: Peeled Leb With Cheese Name Ar: لب مقشر جبنة Description En: Excellent…" at bounding box center [803, 436] width 616 height 358
click at [528, 401] on div "(En): Your Choice Of: (Ar): إختيارك من:" at bounding box center [803, 414] width 599 height 34
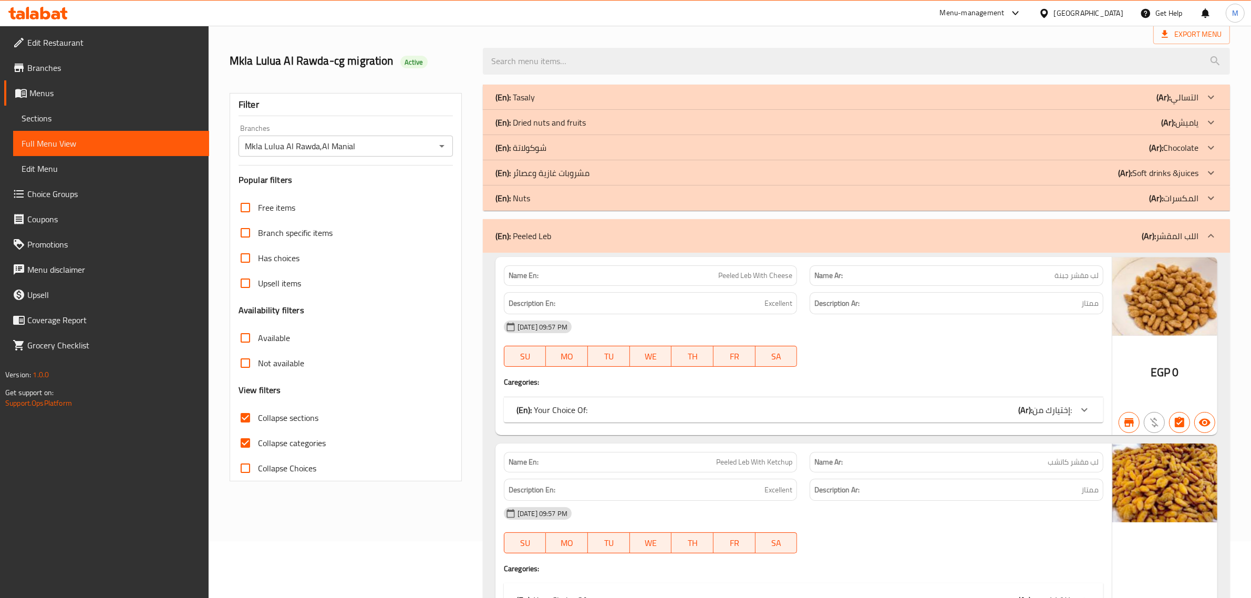
click at [510, 390] on div "Name En: Peeled Leb With Cheese Name Ar: لب مقشر جبنة Description En: Excellent…" at bounding box center [803, 346] width 616 height 178
click at [544, 405] on p "(En): Your Choice Of:" at bounding box center [551, 409] width 71 height 13
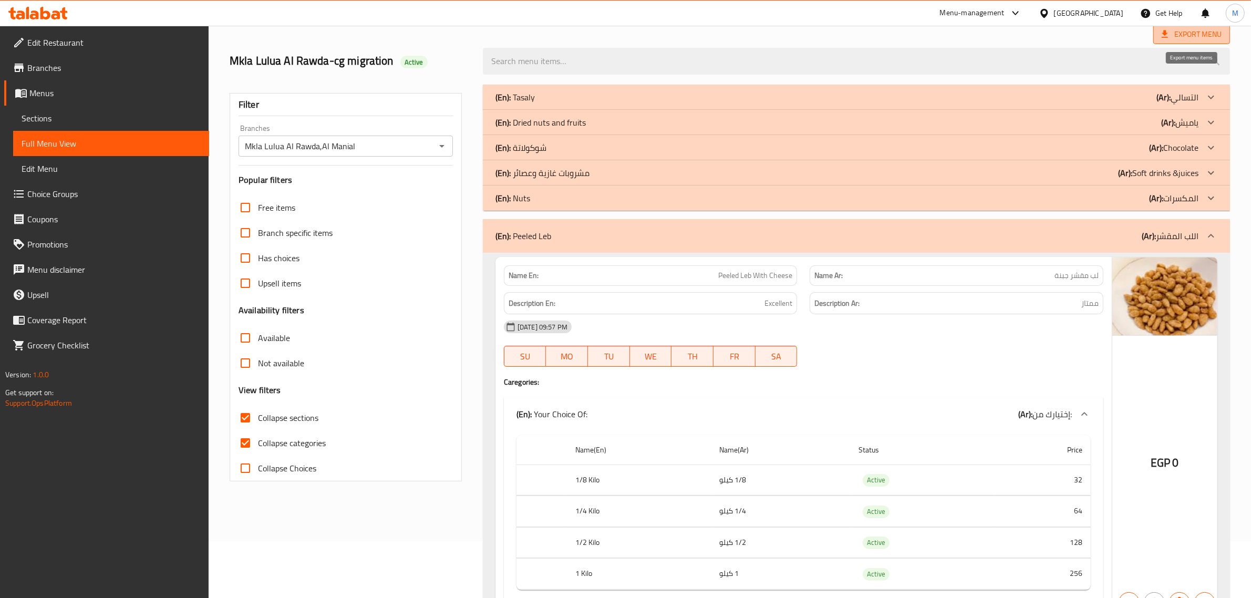
click at [1173, 37] on span "Export Menu" at bounding box center [1192, 34] width 60 height 13
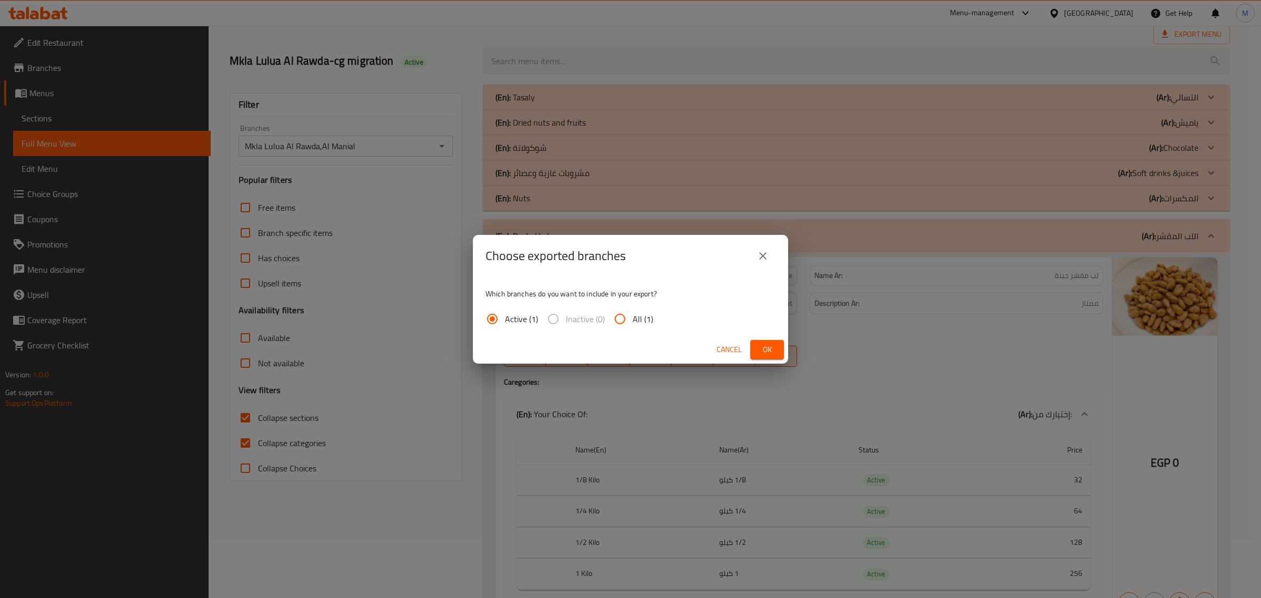
click at [775, 348] on span "Ok" at bounding box center [767, 349] width 17 height 13
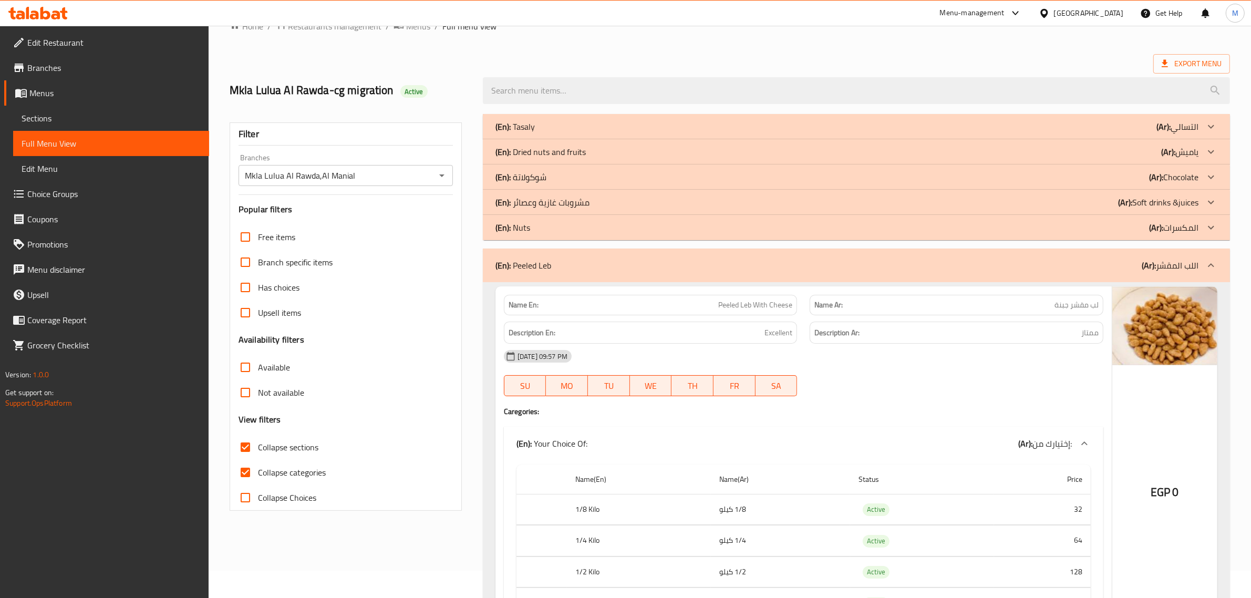
scroll to position [0, 0]
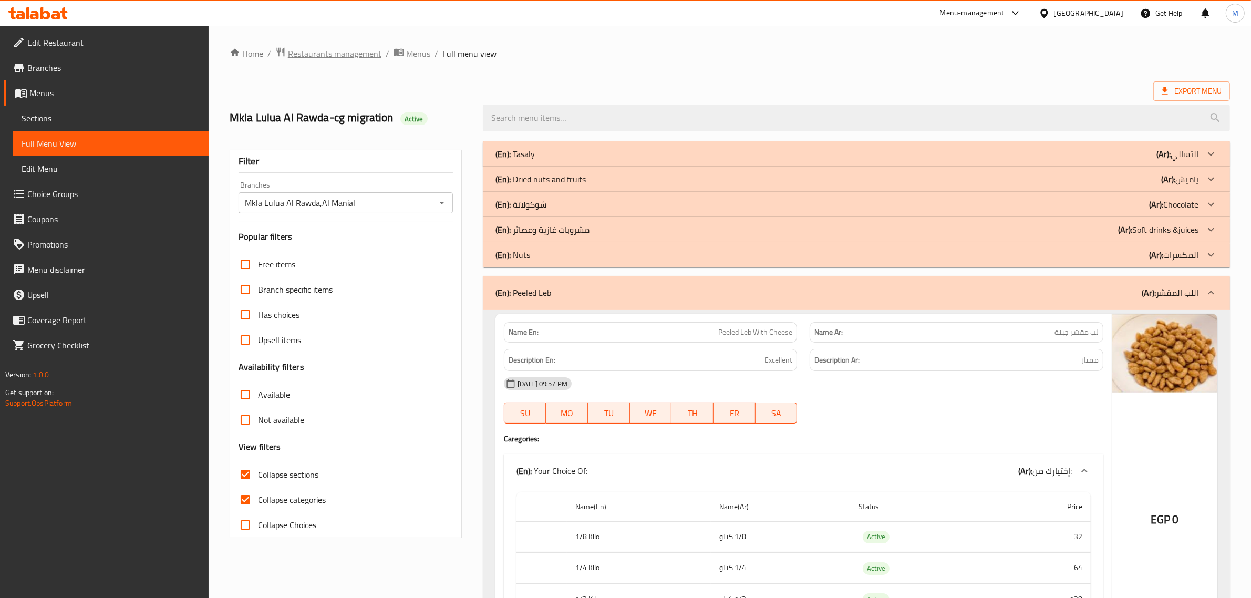
click at [369, 47] on span "Restaurants management" at bounding box center [335, 53] width 94 height 13
